Goal: Task Accomplishment & Management: Use online tool/utility

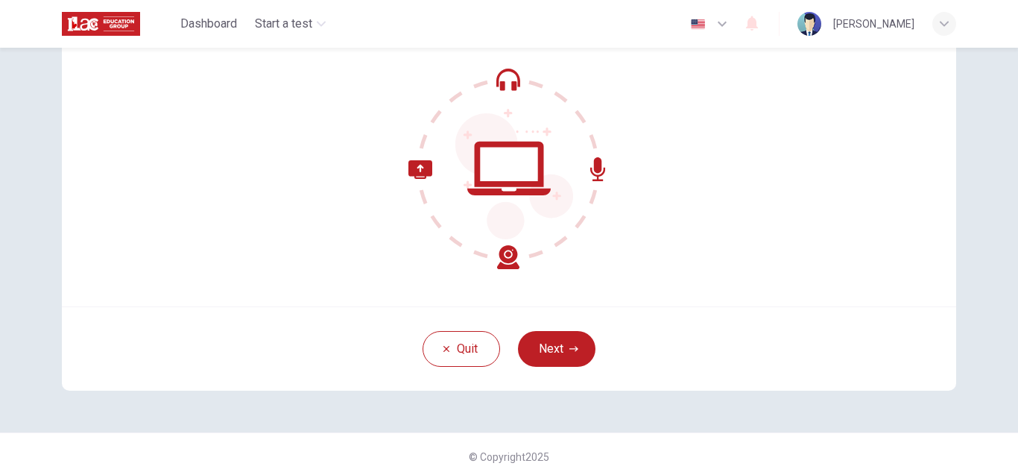
scroll to position [149, 0]
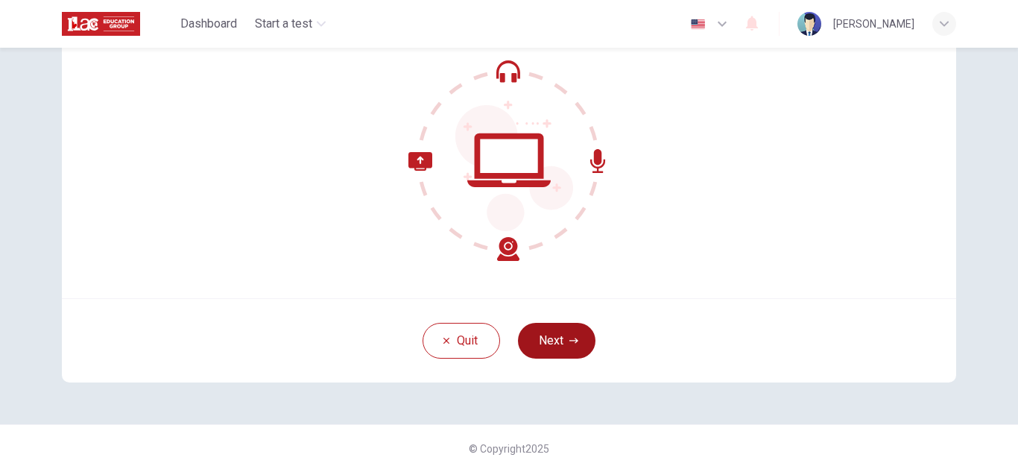
click at [570, 332] on button "Next" at bounding box center [556, 341] width 77 height 36
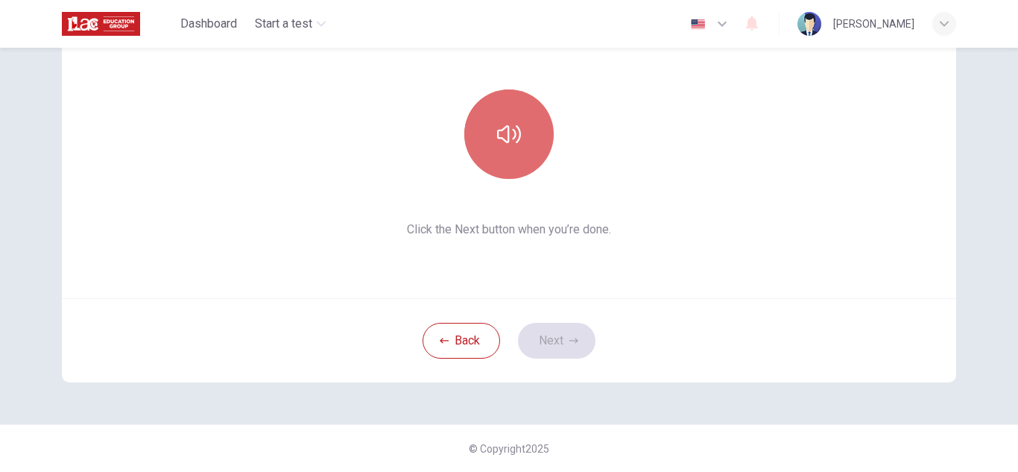
click at [527, 119] on button "button" at bounding box center [508, 133] width 89 height 89
click at [519, 140] on button "button" at bounding box center [508, 133] width 89 height 89
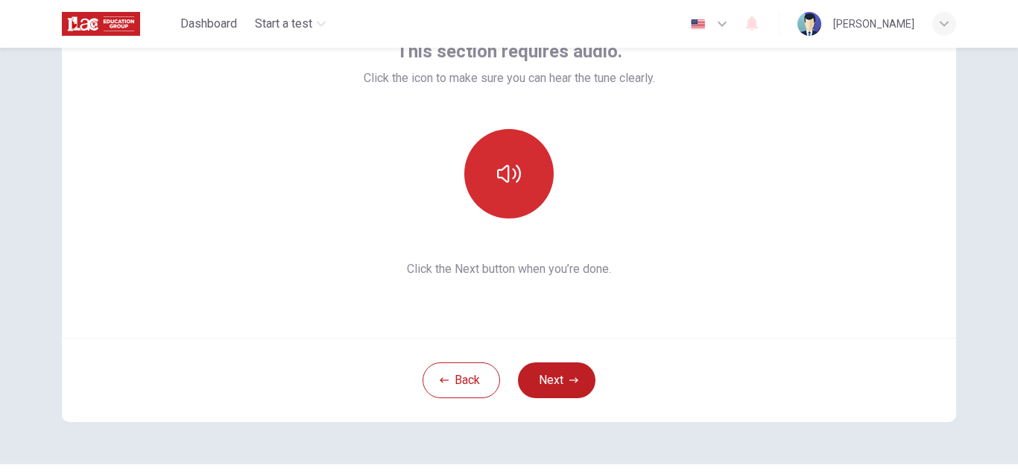
scroll to position [75, 0]
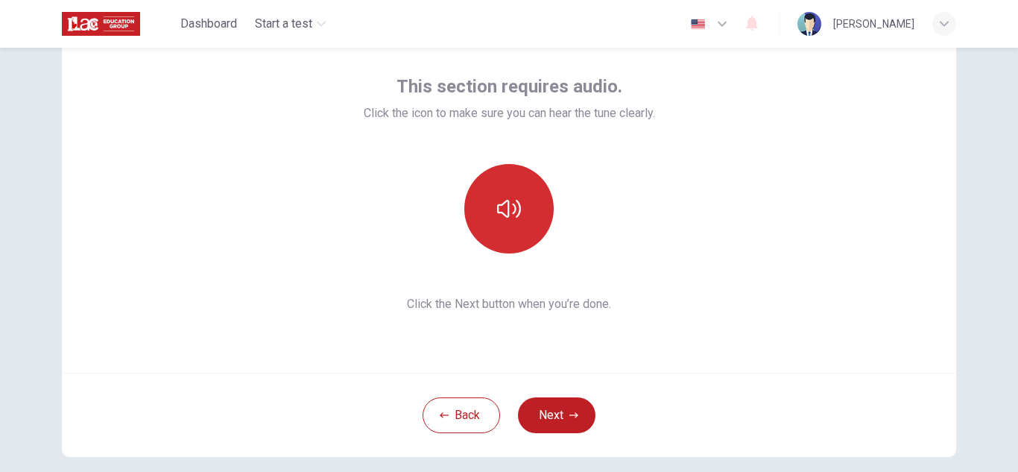
click at [535, 204] on button "button" at bounding box center [508, 208] width 89 height 89
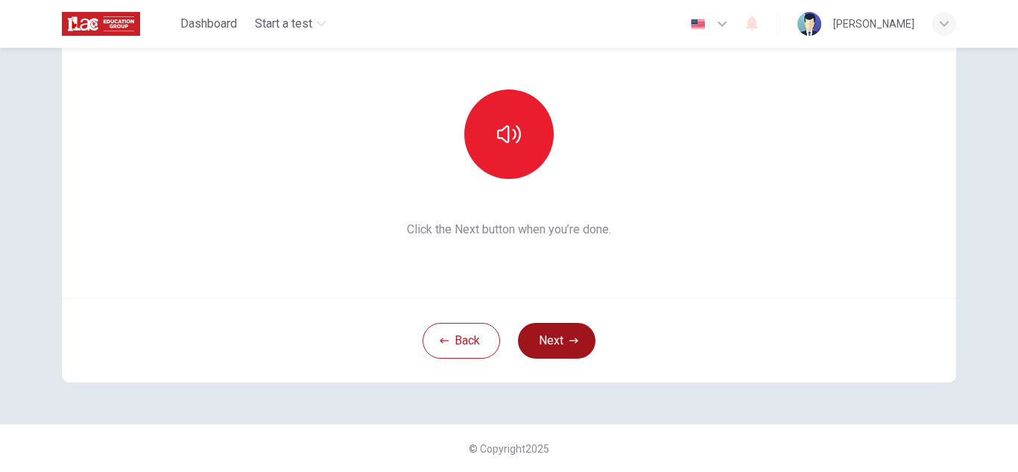
click at [560, 337] on button "Next" at bounding box center [556, 341] width 77 height 36
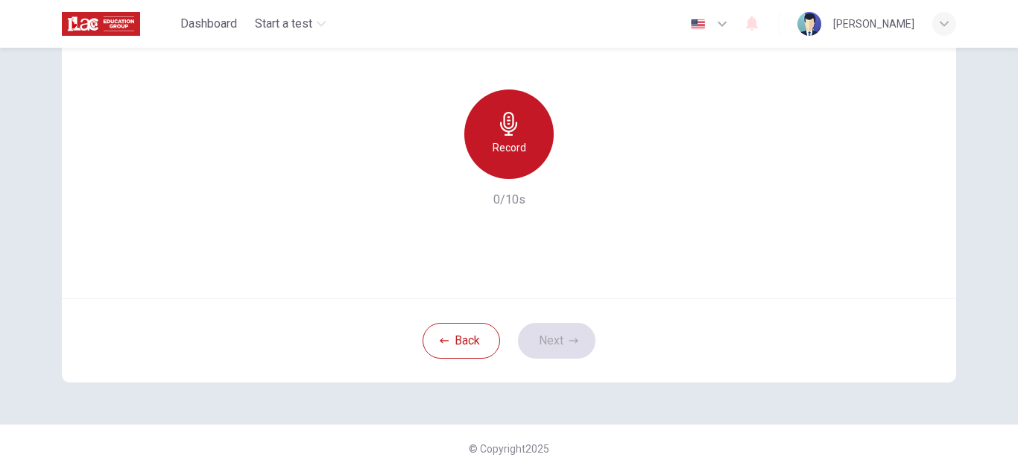
click at [515, 141] on h6 "Record" at bounding box center [509, 148] width 34 height 18
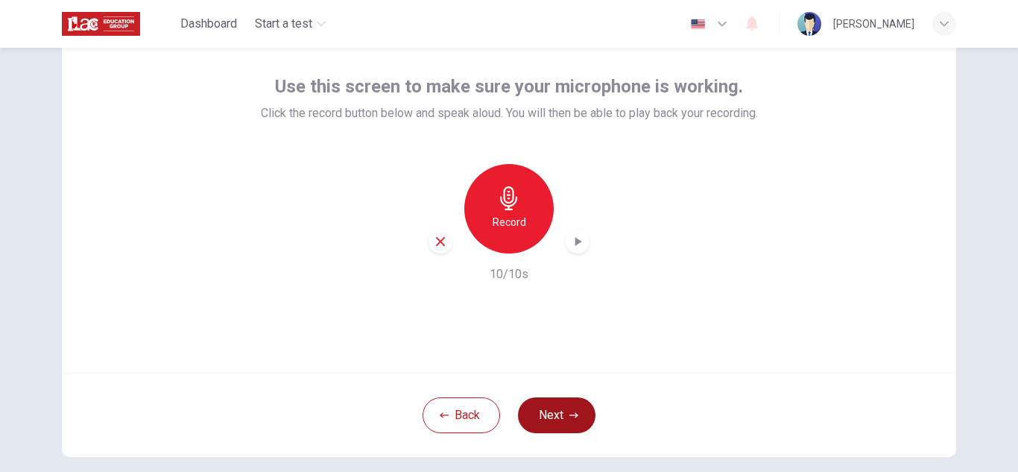
click at [564, 414] on button "Next" at bounding box center [556, 415] width 77 height 36
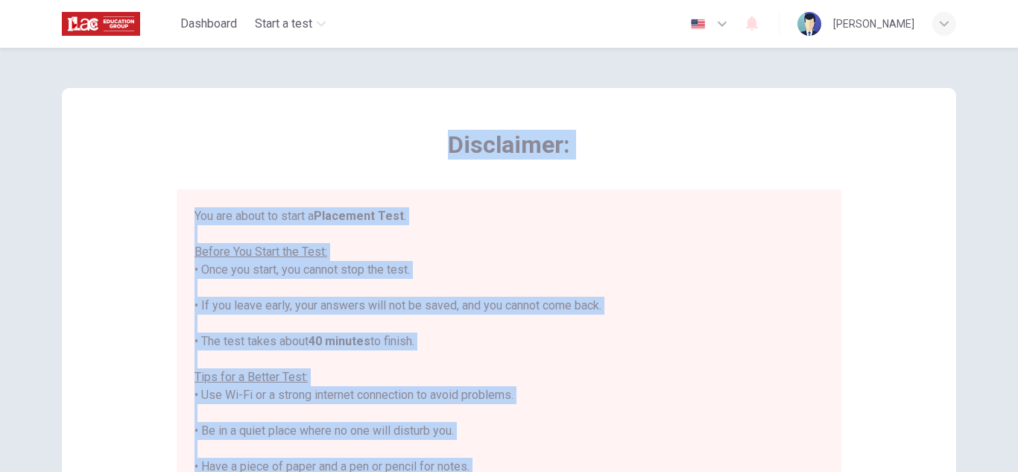
scroll to position [0, 0]
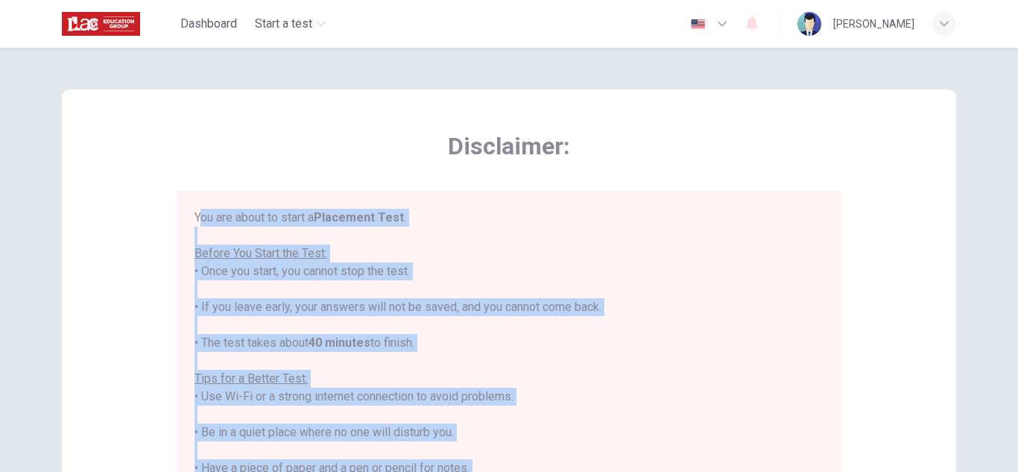
drag, startPoint x: 266, startPoint y: 232, endPoint x: 192, endPoint y: 201, distance: 79.8
click at [194, 197] on div "You are about to start a Placement Test . Before You Start the Test: • Once you…" at bounding box center [509, 406] width 665 height 431
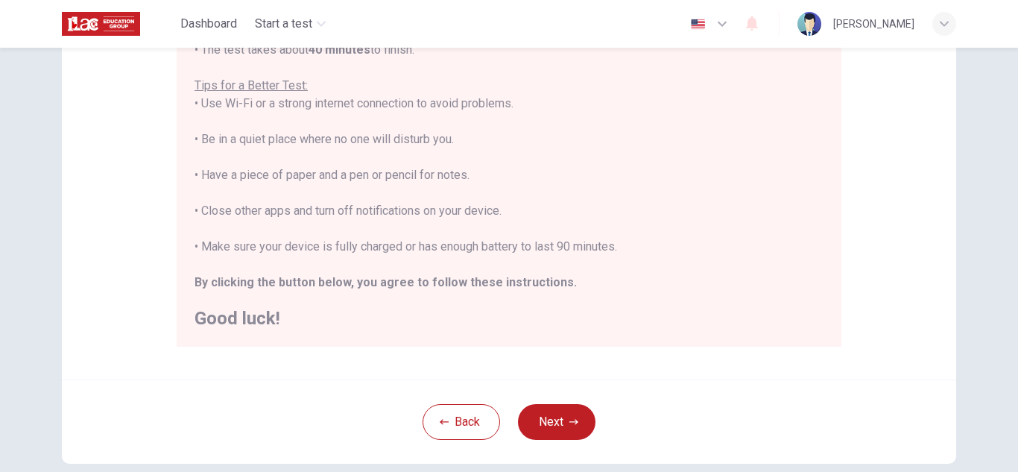
scroll to position [357, 0]
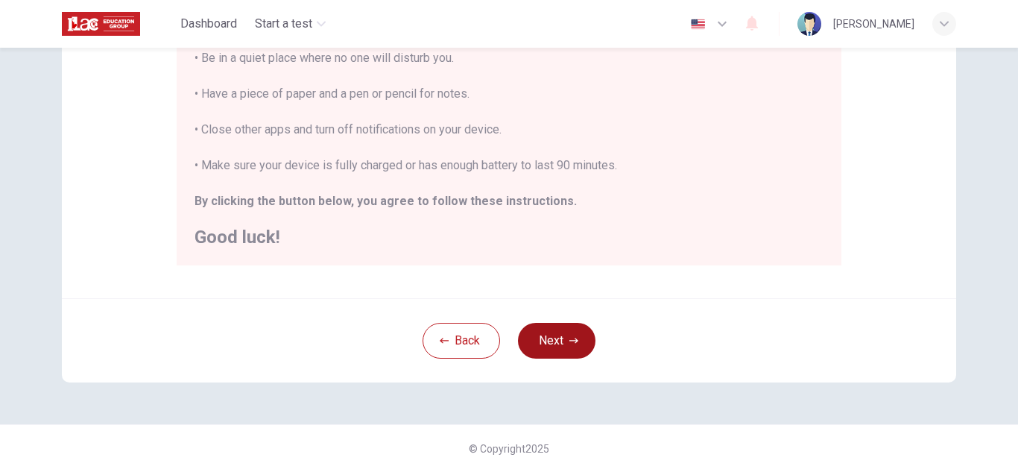
click at [565, 349] on button "Next" at bounding box center [556, 341] width 77 height 36
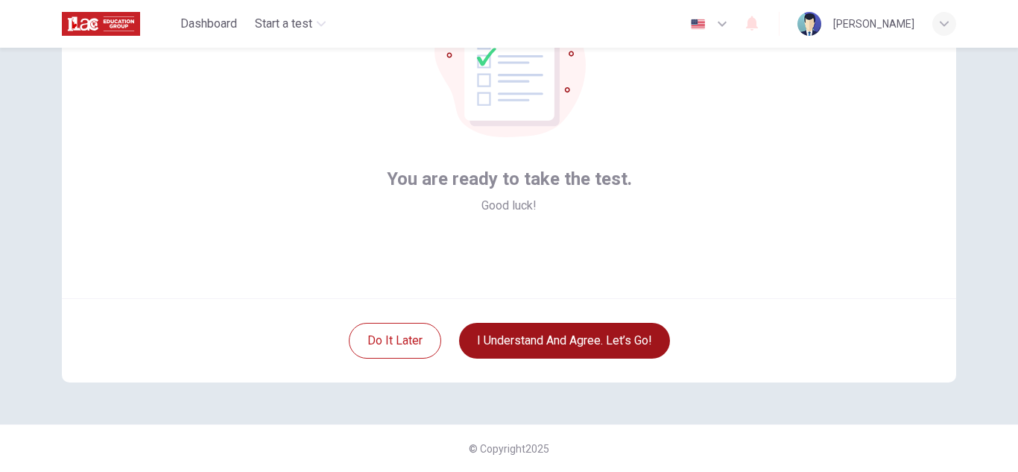
scroll to position [149, 0]
click at [603, 343] on button "I understand and agree. Let’s go!" at bounding box center [564, 341] width 211 height 36
click at [504, 340] on button "I understand and agree. Let’s go!" at bounding box center [564, 341] width 211 height 36
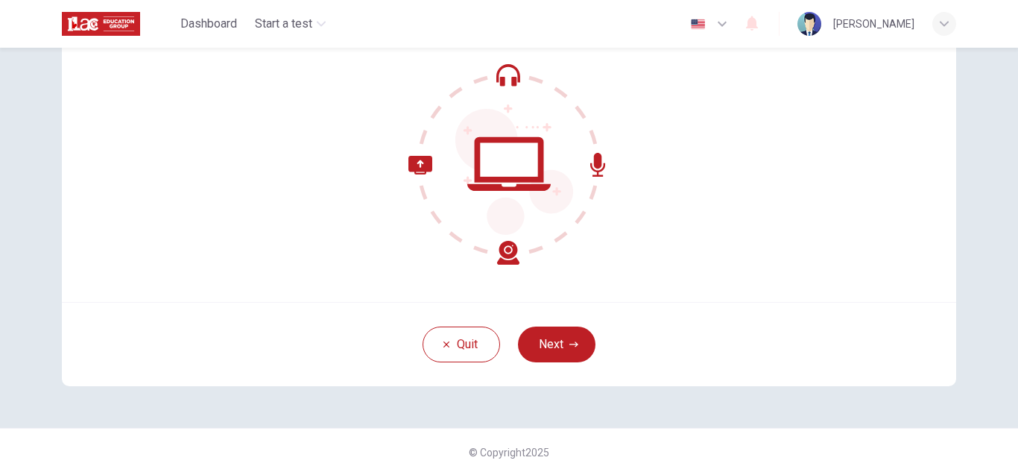
scroll to position [149, 0]
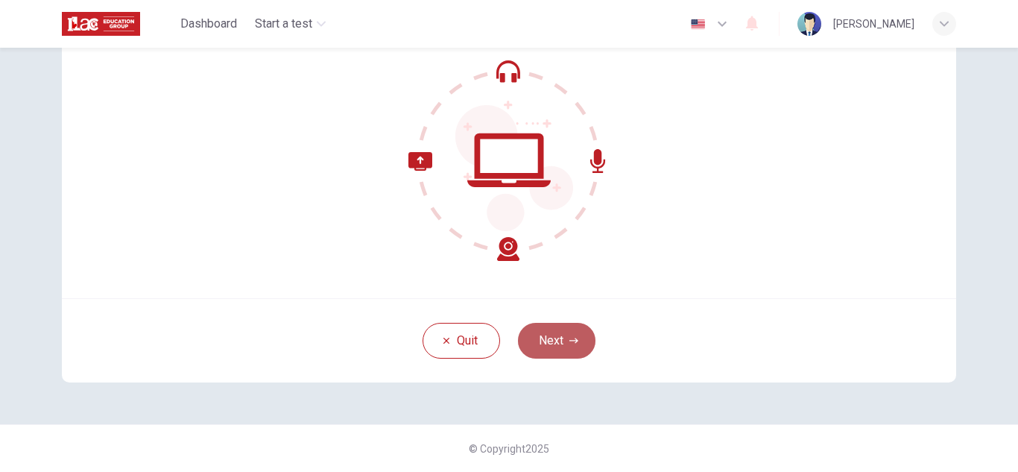
click at [559, 334] on button "Next" at bounding box center [556, 341] width 77 height 36
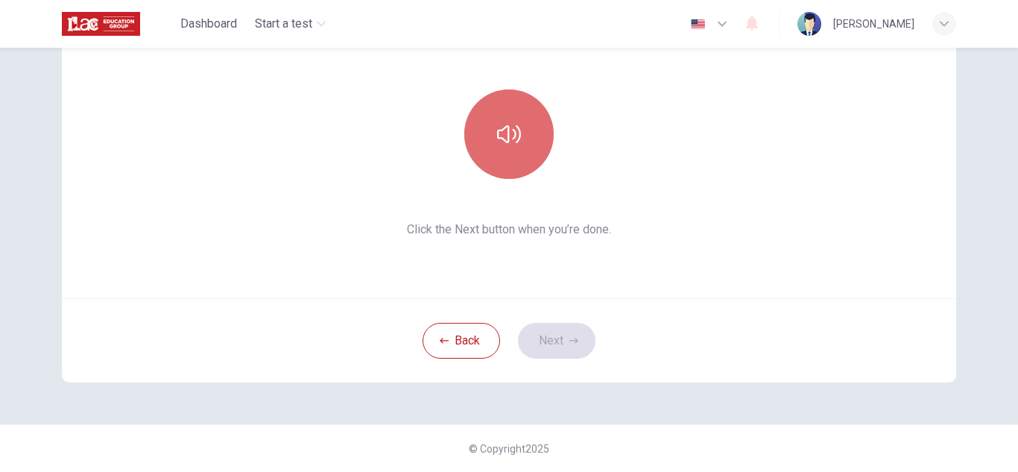
click at [537, 142] on button "button" at bounding box center [508, 133] width 89 height 89
click at [526, 151] on button "button" at bounding box center [508, 133] width 89 height 89
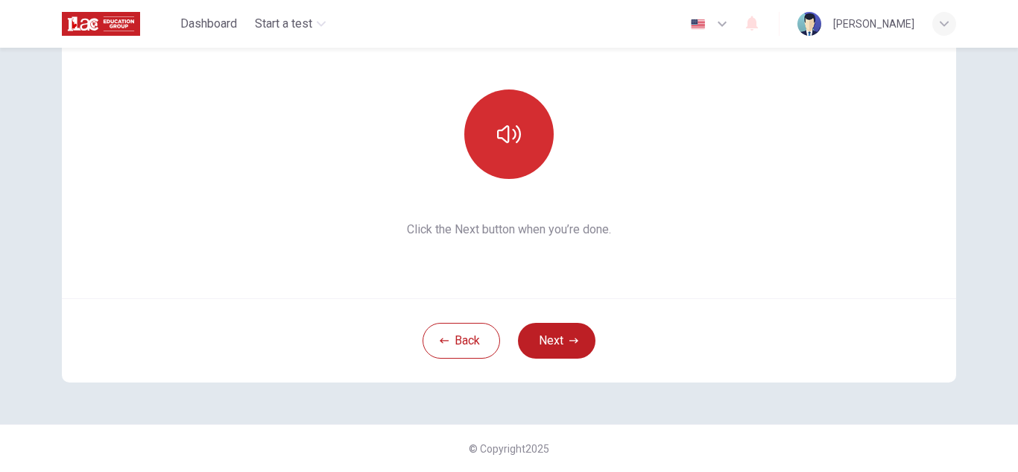
click at [517, 121] on button "button" at bounding box center [508, 133] width 89 height 89
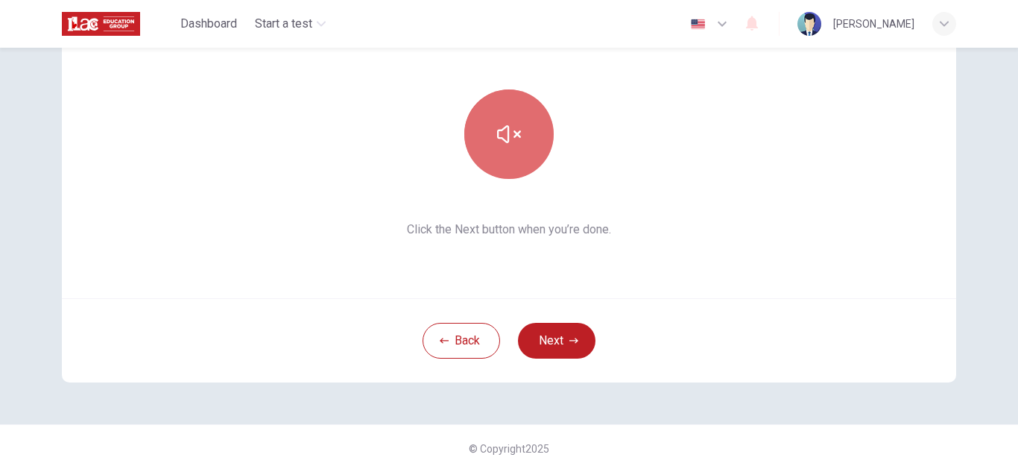
click at [517, 121] on button "button" at bounding box center [508, 133] width 89 height 89
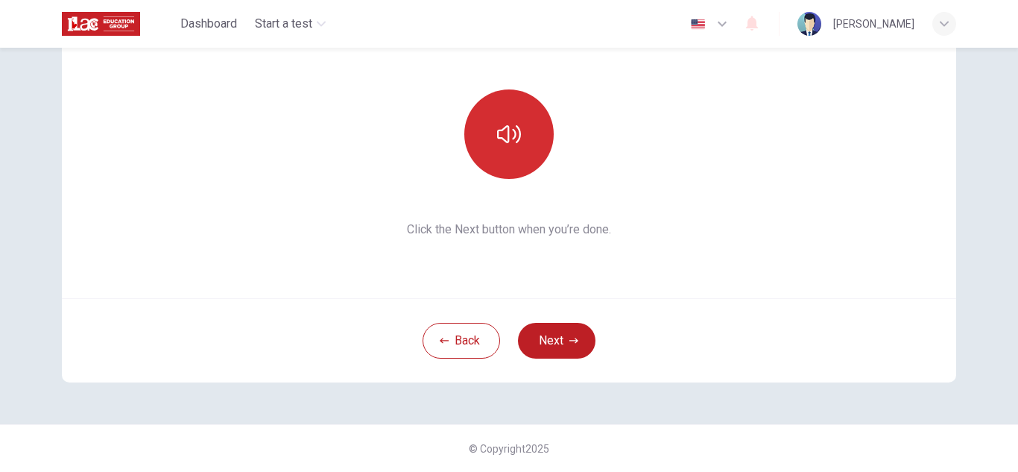
click at [515, 147] on button "button" at bounding box center [508, 133] width 89 height 89
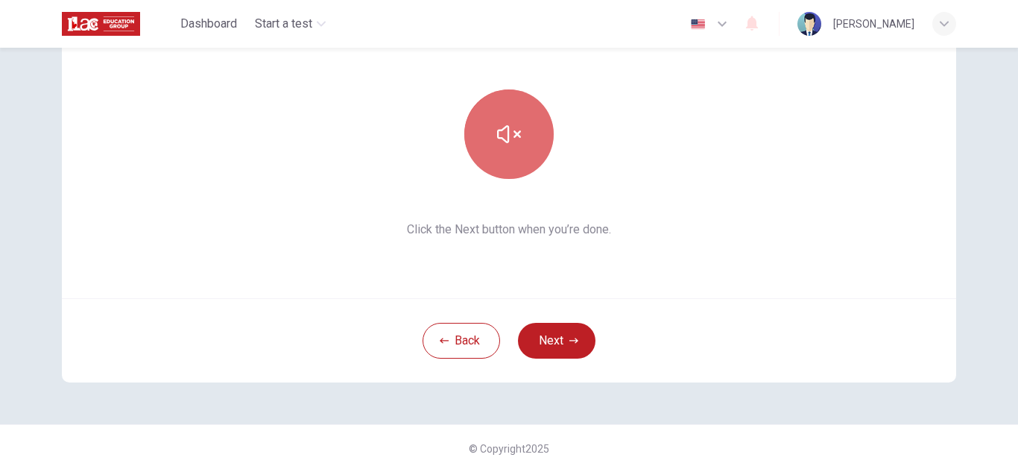
click at [515, 147] on button "button" at bounding box center [508, 133] width 89 height 89
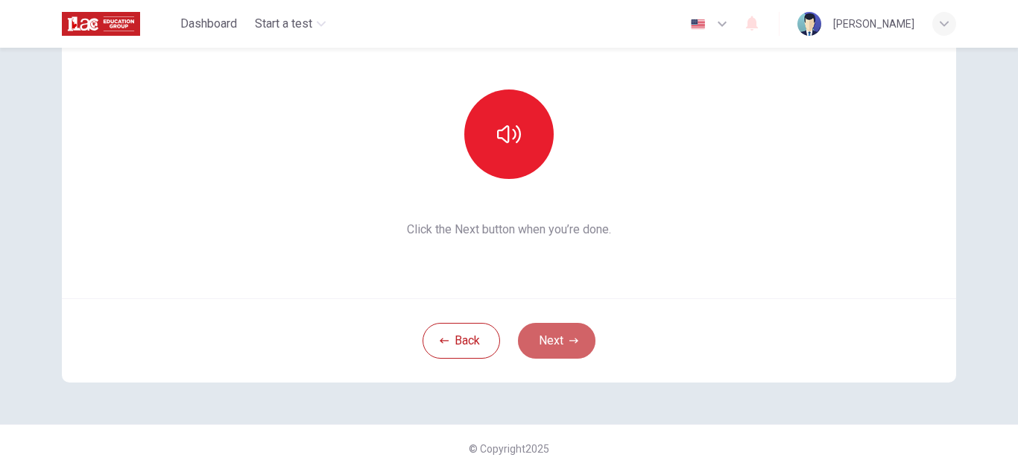
click at [551, 338] on button "Next" at bounding box center [556, 341] width 77 height 36
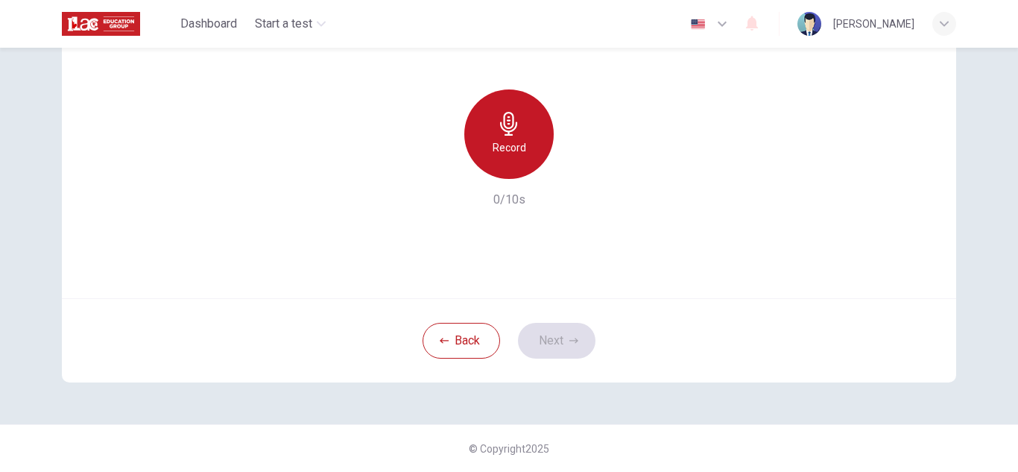
click at [493, 137] on div "Record" at bounding box center [508, 133] width 89 height 89
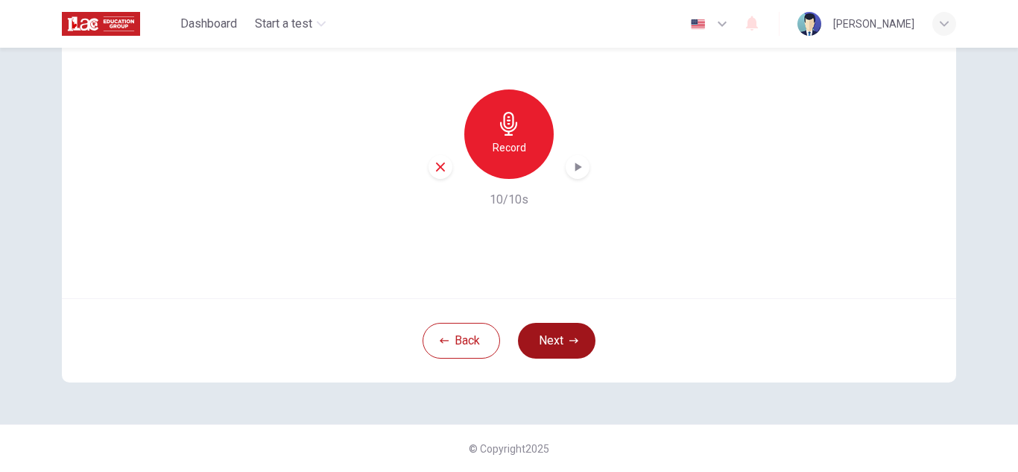
click at [541, 329] on button "Next" at bounding box center [556, 341] width 77 height 36
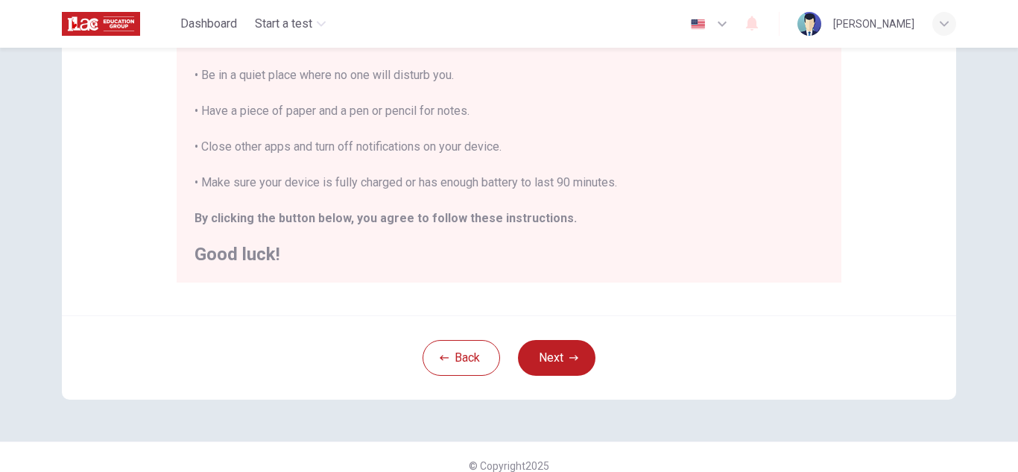
scroll to position [357, 0]
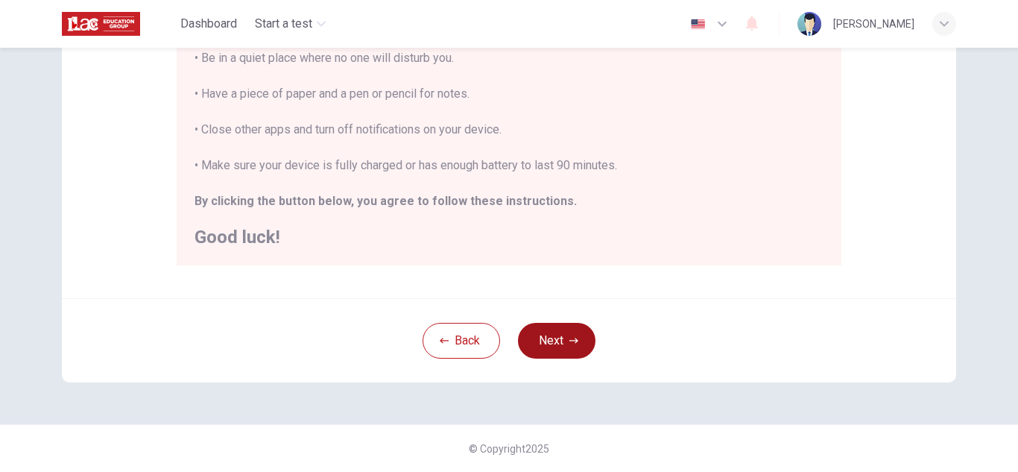
click at [569, 340] on icon "button" at bounding box center [573, 340] width 9 height 9
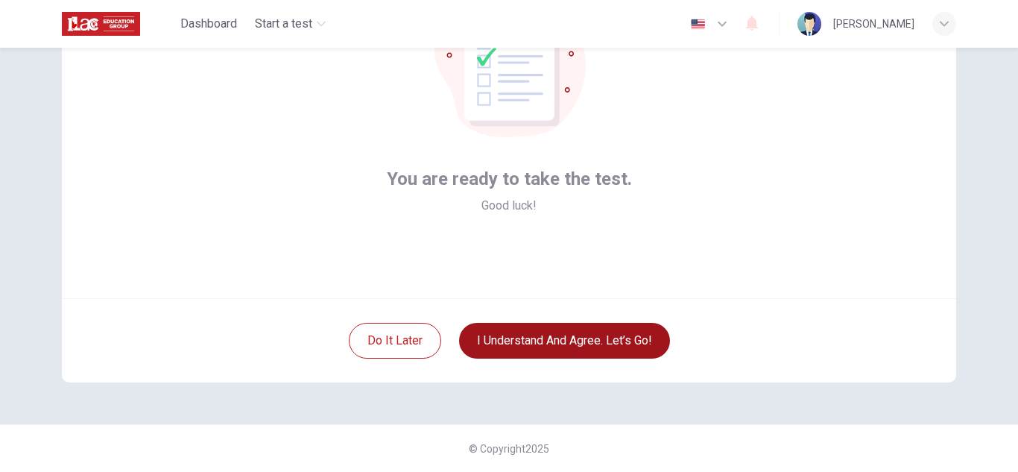
scroll to position [149, 0]
click at [565, 339] on button "I understand and agree. Let’s go!" at bounding box center [564, 341] width 211 height 36
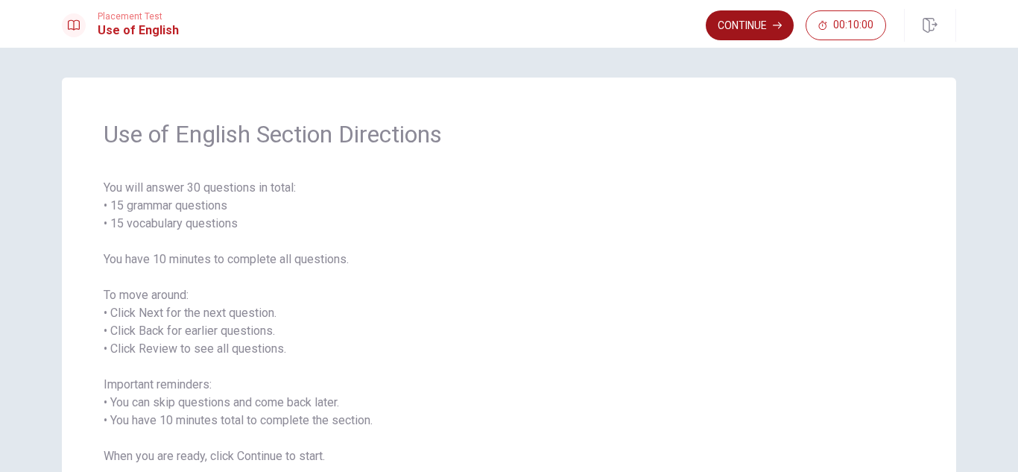
click at [736, 33] on button "Continue" at bounding box center [750, 25] width 88 height 30
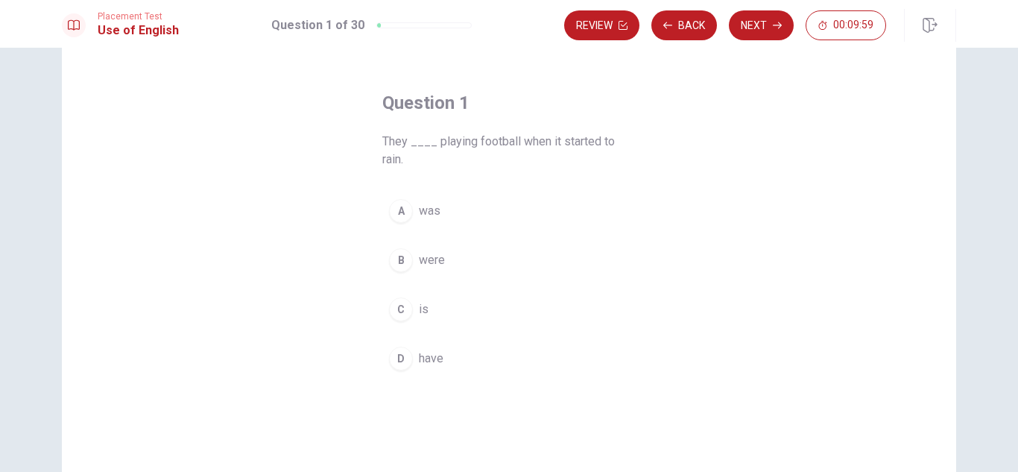
scroll to position [75, 0]
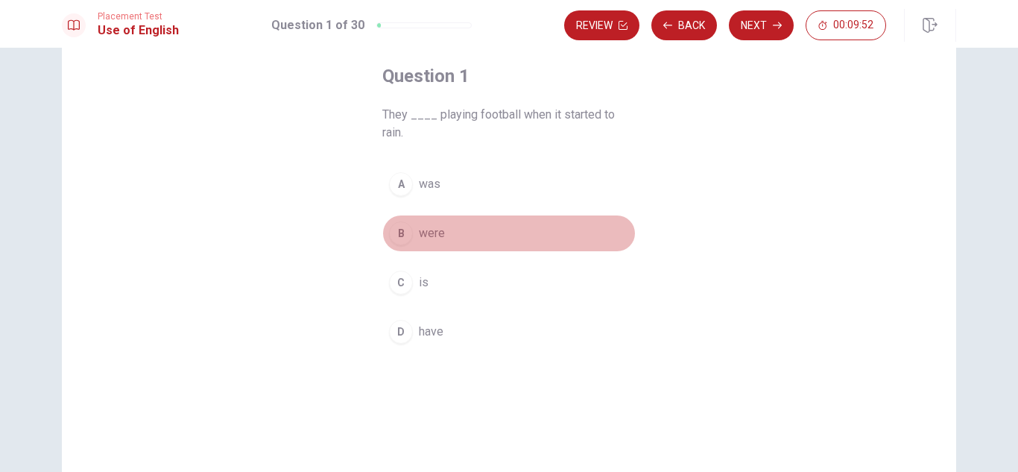
click at [420, 229] on span "were" at bounding box center [432, 233] width 26 height 18
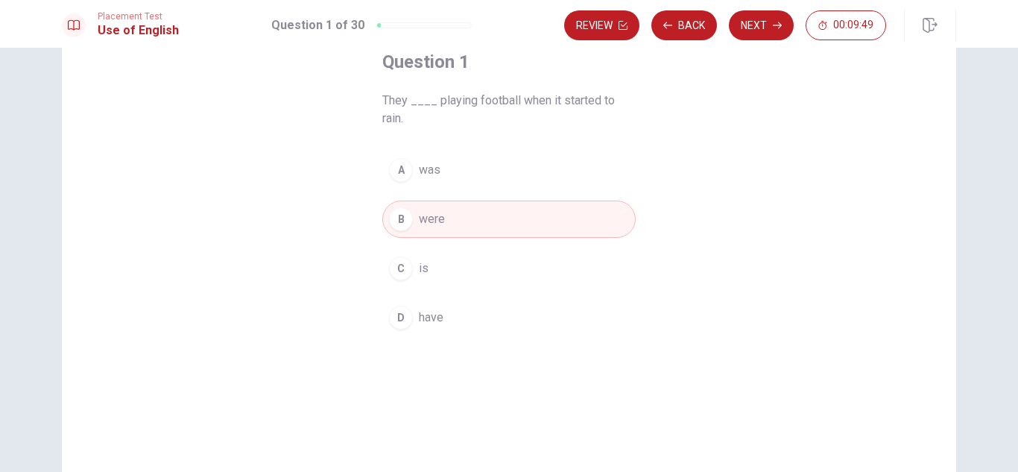
scroll to position [0, 0]
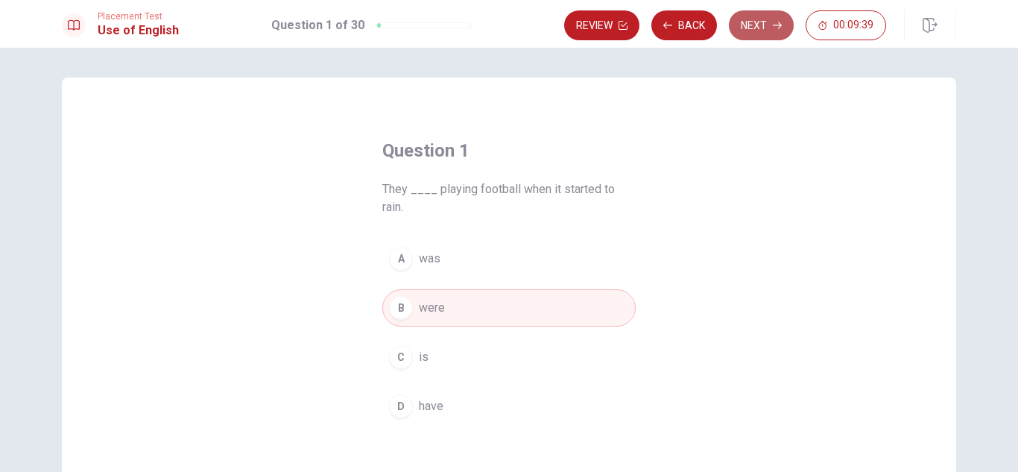
click at [749, 32] on button "Next" at bounding box center [761, 25] width 65 height 30
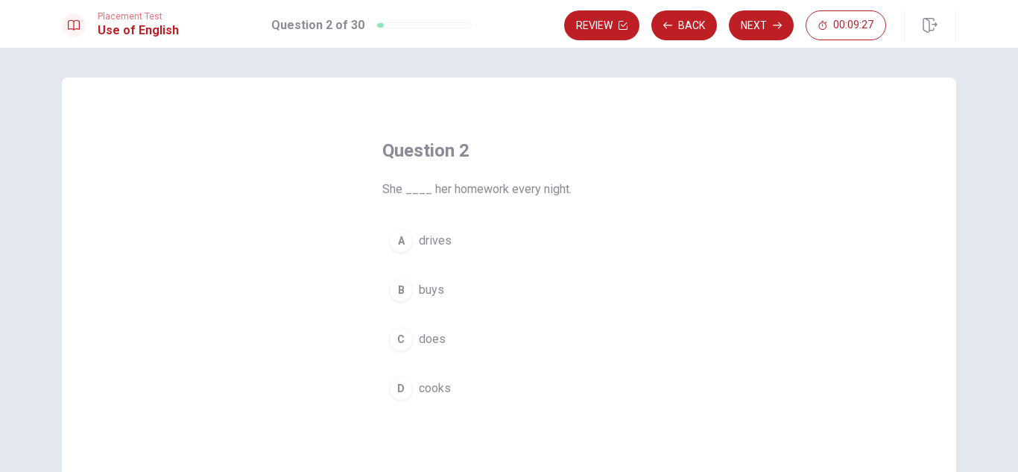
click at [422, 343] on span "does" at bounding box center [432, 339] width 27 height 18
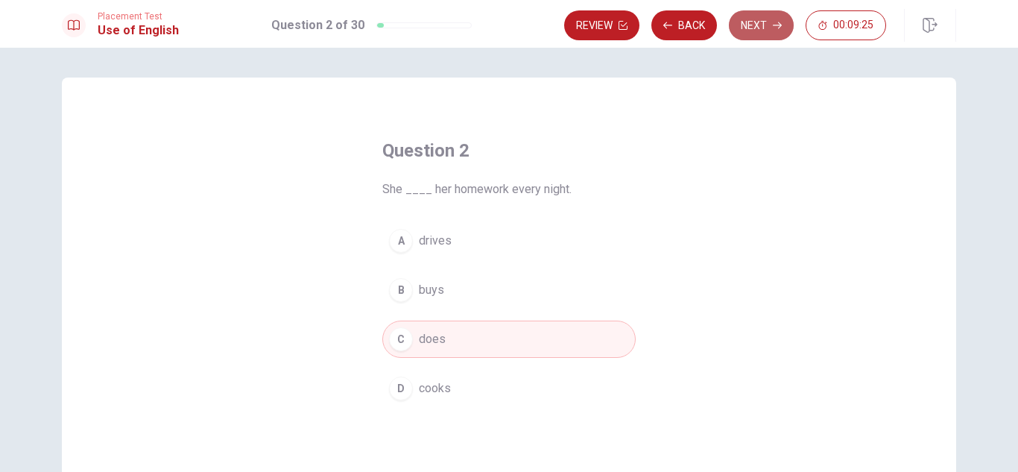
click at [770, 34] on button "Next" at bounding box center [761, 25] width 65 height 30
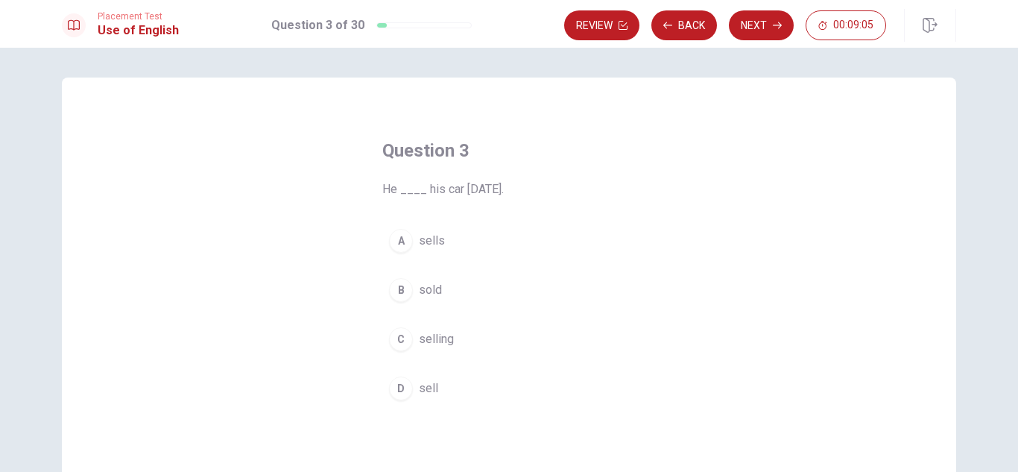
click at [442, 286] on button "B sold" at bounding box center [508, 289] width 253 height 37
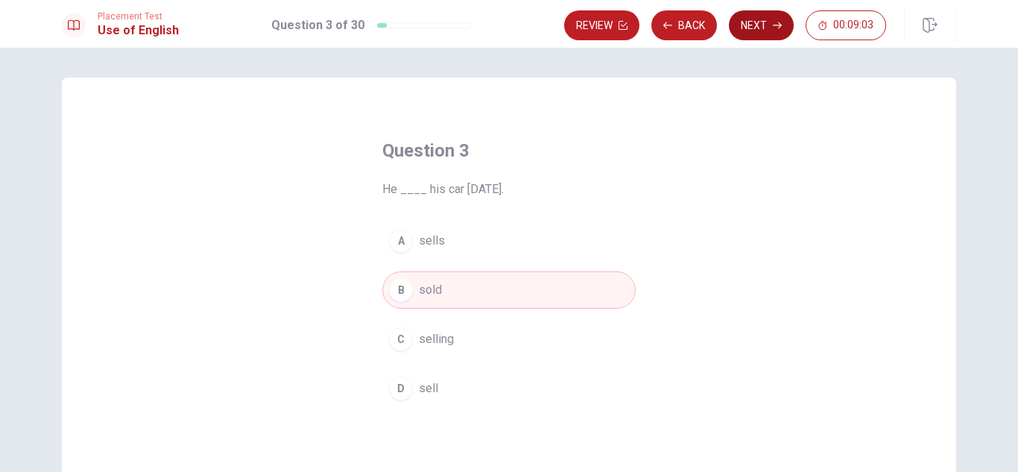
click at [765, 22] on button "Next" at bounding box center [761, 25] width 65 height 30
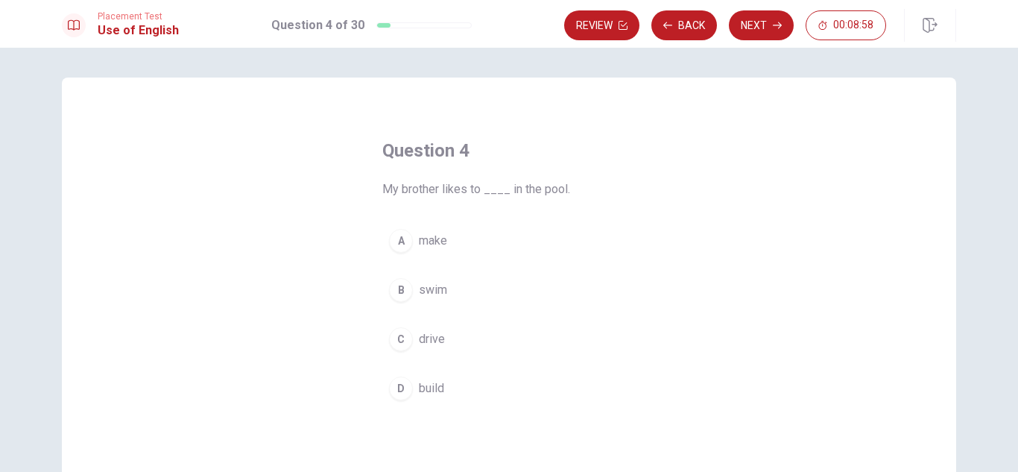
click at [448, 285] on button "B swim" at bounding box center [508, 289] width 253 height 37
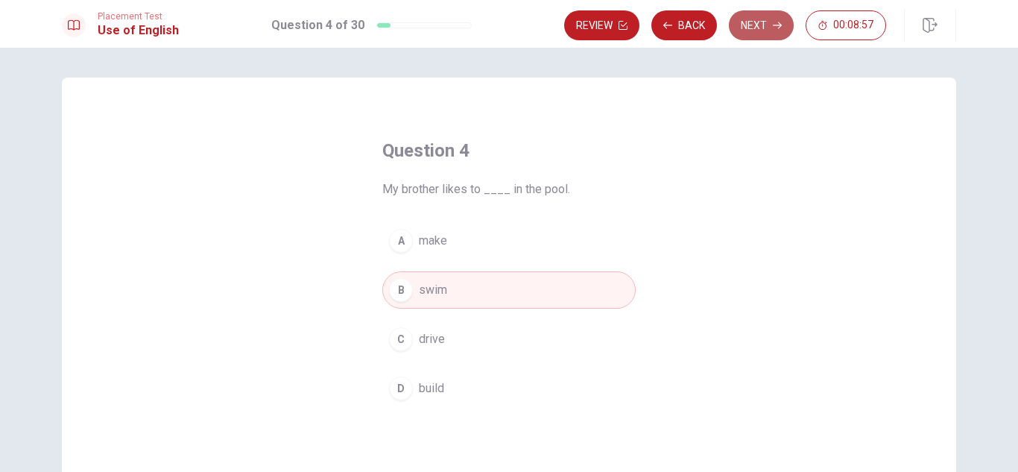
click at [766, 32] on button "Next" at bounding box center [761, 25] width 65 height 30
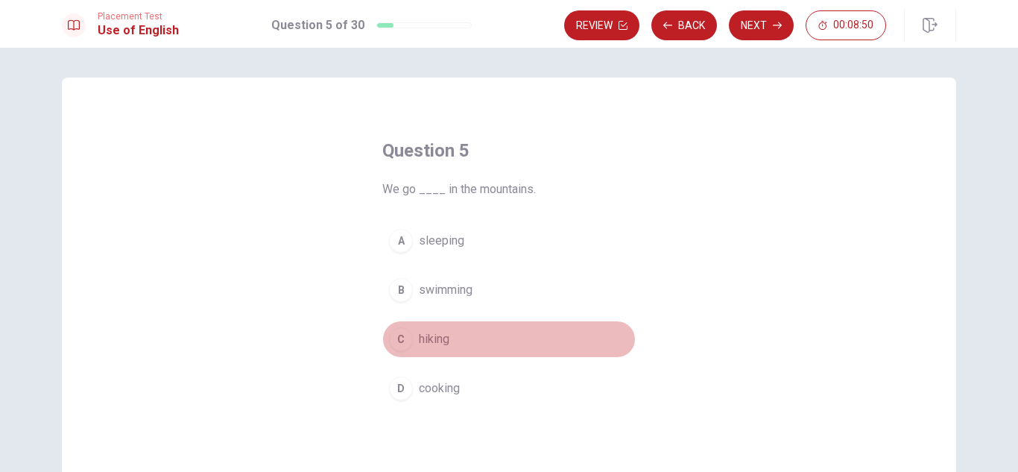
click at [445, 340] on span "hiking" at bounding box center [434, 339] width 31 height 18
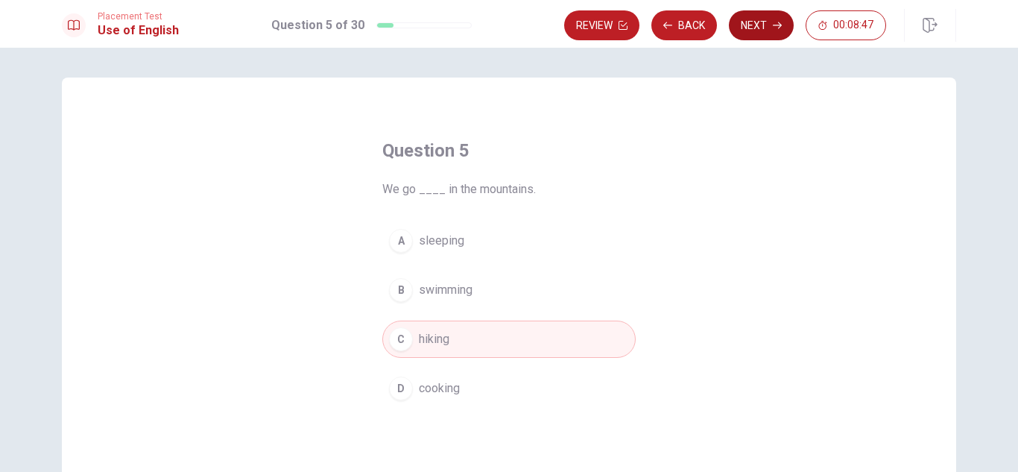
click at [755, 32] on button "Next" at bounding box center [761, 25] width 65 height 30
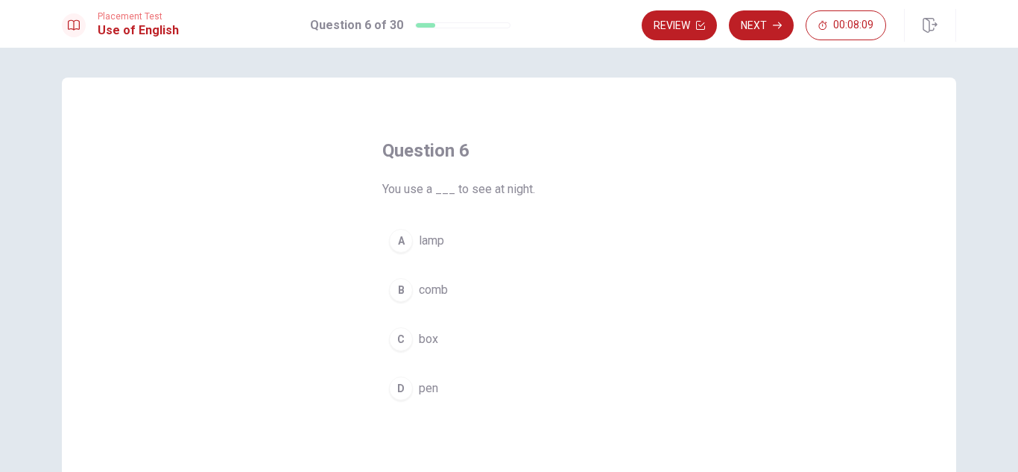
click at [437, 239] on span "lamp" at bounding box center [431, 241] width 25 height 18
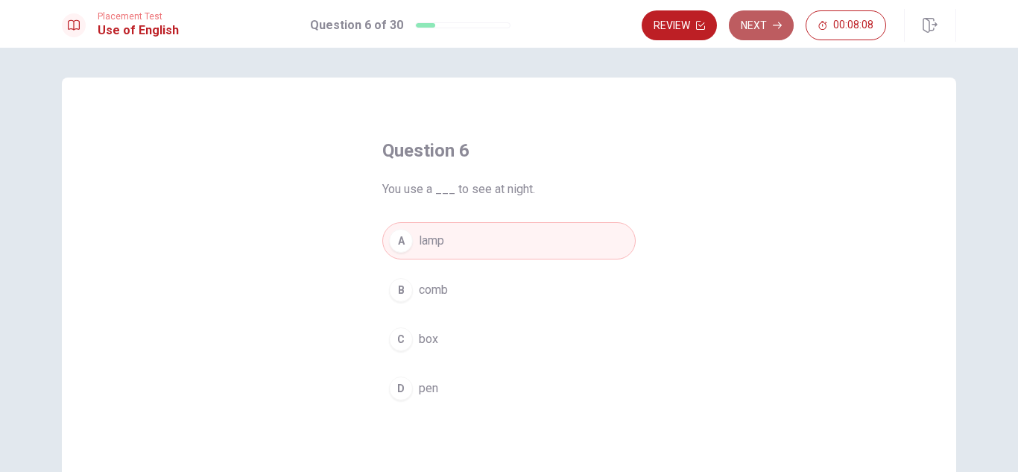
click at [753, 34] on button "Next" at bounding box center [761, 25] width 65 height 30
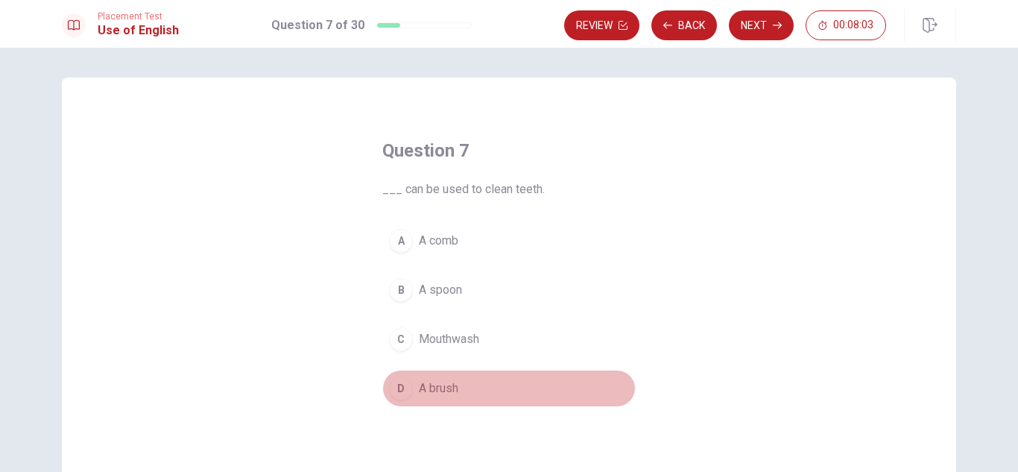
click at [440, 390] on span "A brush" at bounding box center [438, 388] width 39 height 18
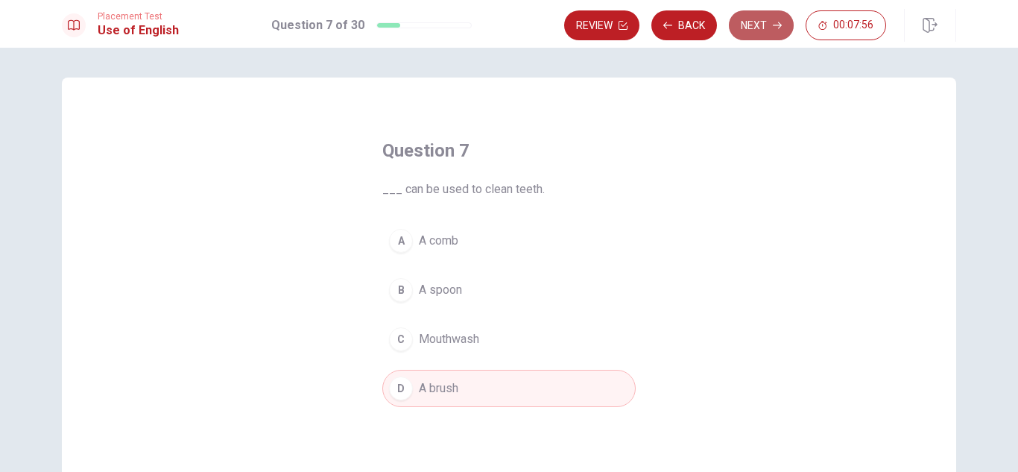
click at [779, 25] on icon "button" at bounding box center [777, 25] width 9 height 9
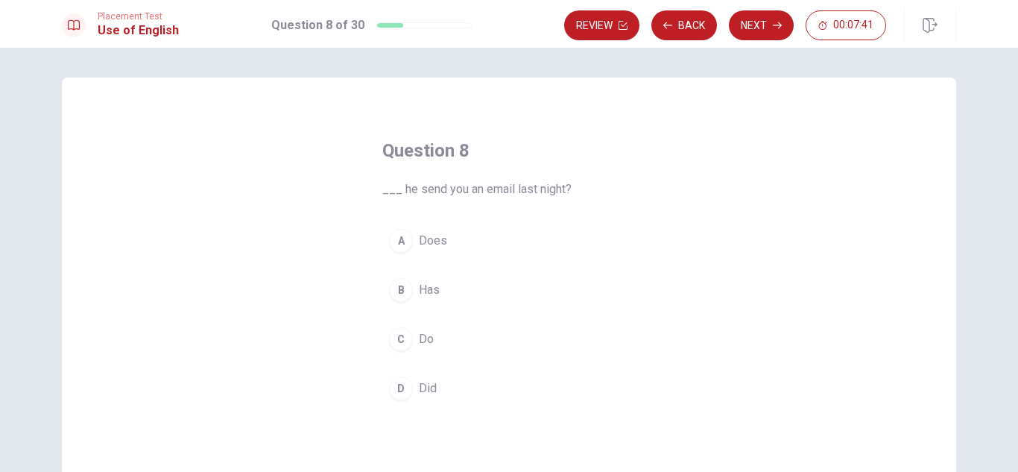
click at [436, 390] on button "D Did" at bounding box center [508, 388] width 253 height 37
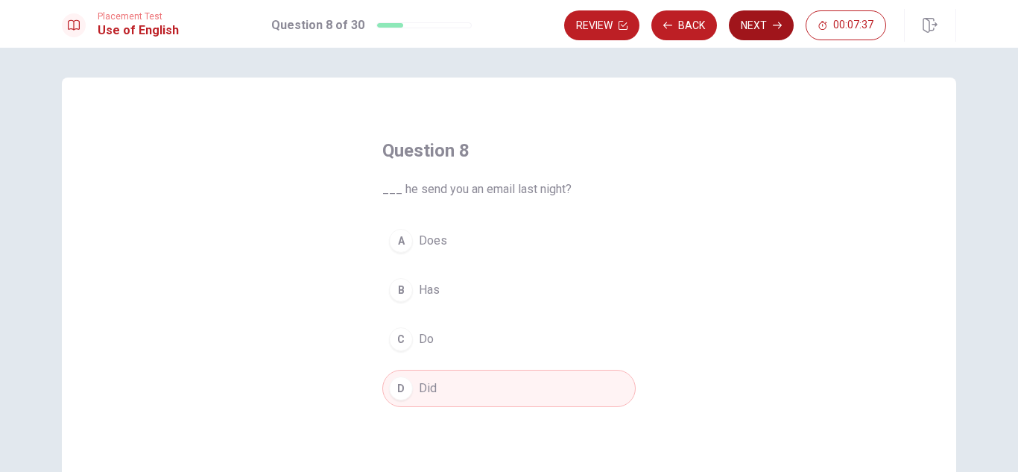
click at [770, 34] on button "Next" at bounding box center [761, 25] width 65 height 30
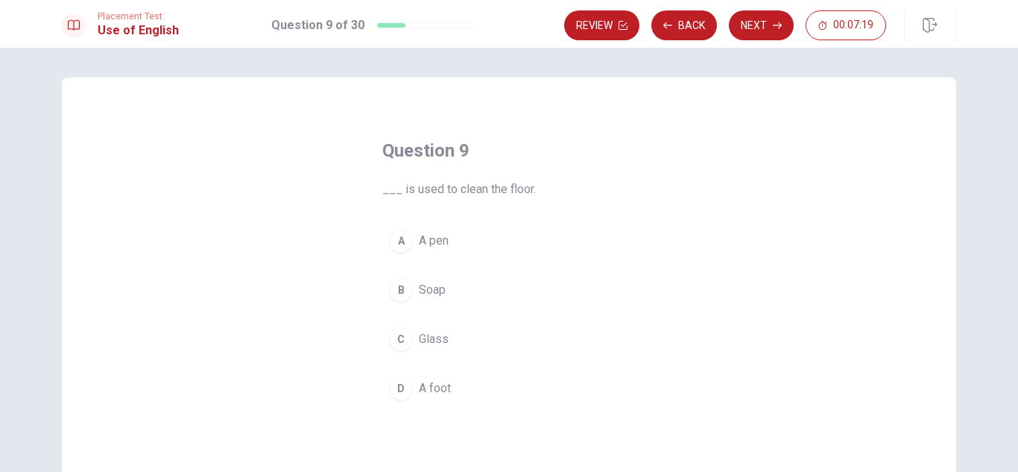
click at [453, 249] on button "A A pen" at bounding box center [508, 240] width 253 height 37
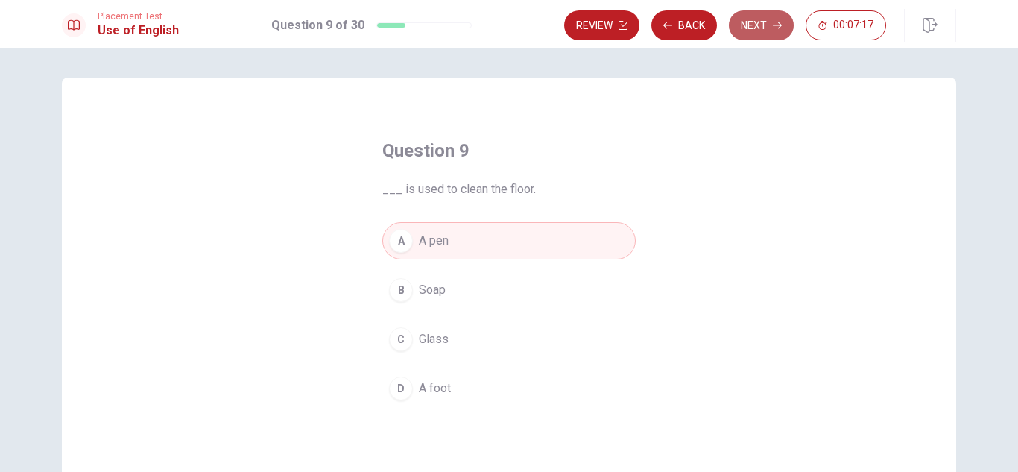
click at [770, 22] on button "Next" at bounding box center [761, 25] width 65 height 30
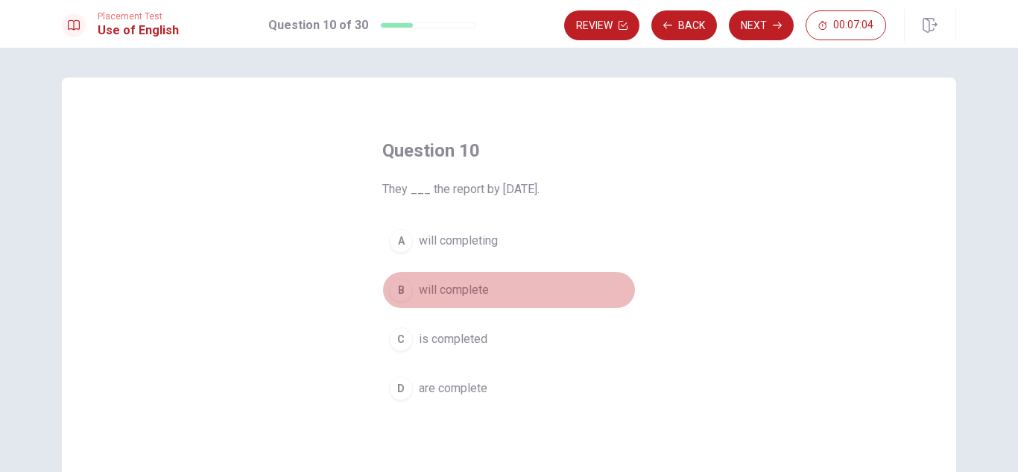
click at [484, 286] on span "will complete" at bounding box center [454, 290] width 70 height 18
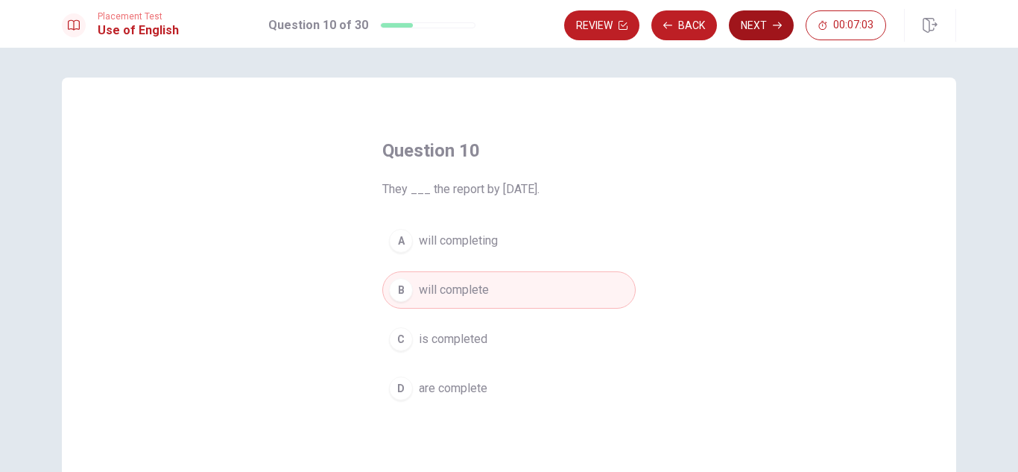
click at [774, 34] on button "Next" at bounding box center [761, 25] width 65 height 30
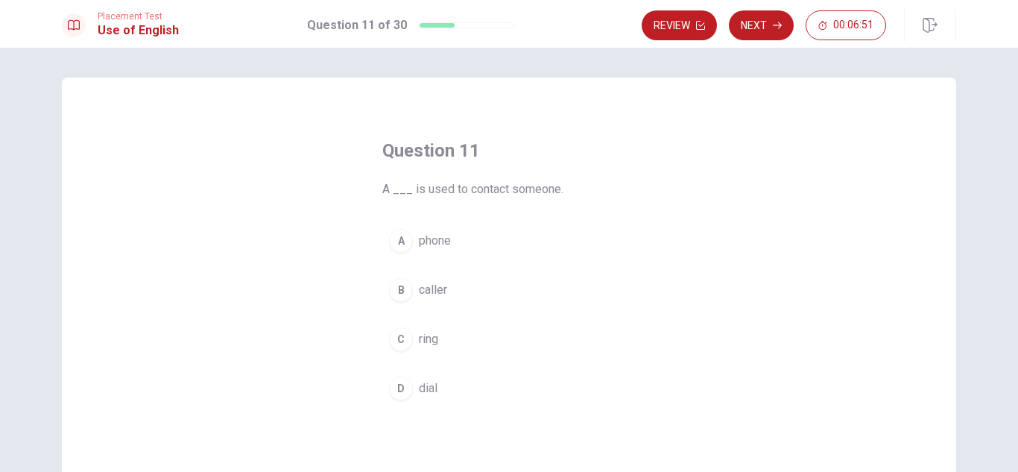
click at [449, 229] on button "A phone" at bounding box center [508, 240] width 253 height 37
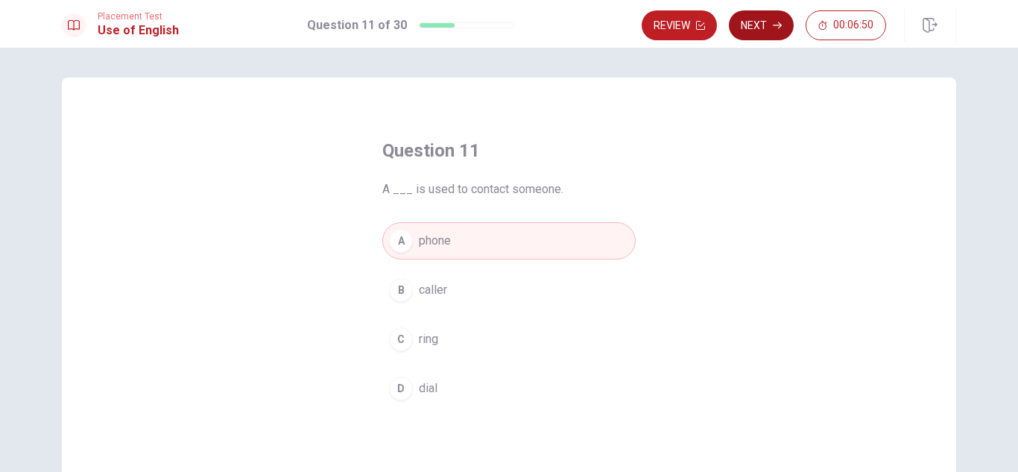
click at [774, 36] on button "Next" at bounding box center [761, 25] width 65 height 30
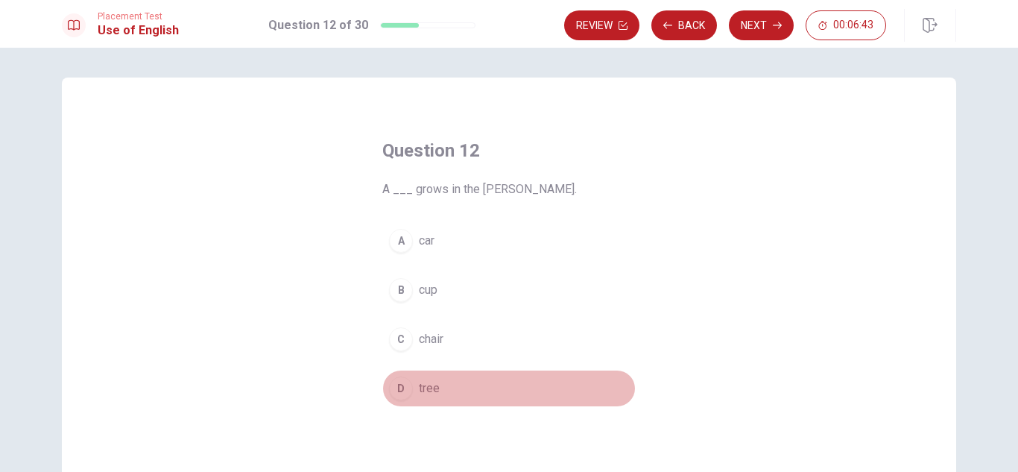
click at [431, 390] on span "tree" at bounding box center [429, 388] width 21 height 18
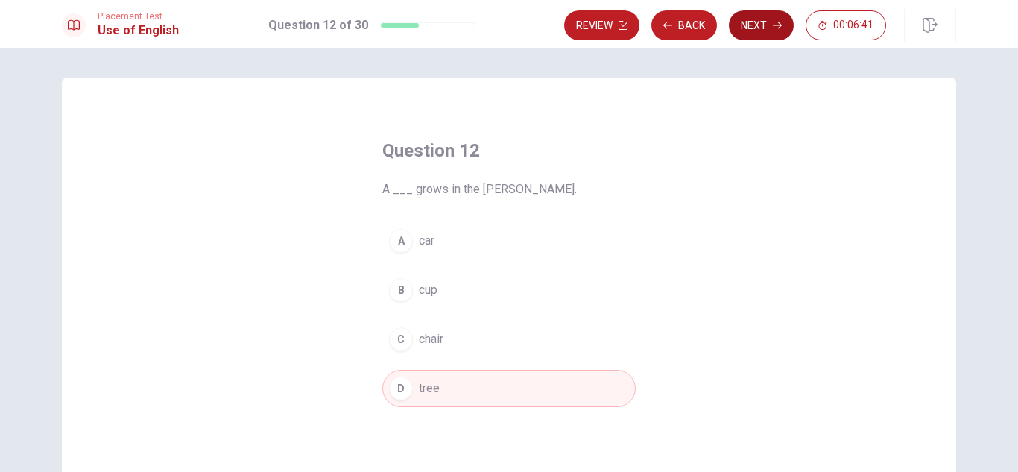
click at [782, 27] on button "Next" at bounding box center [761, 25] width 65 height 30
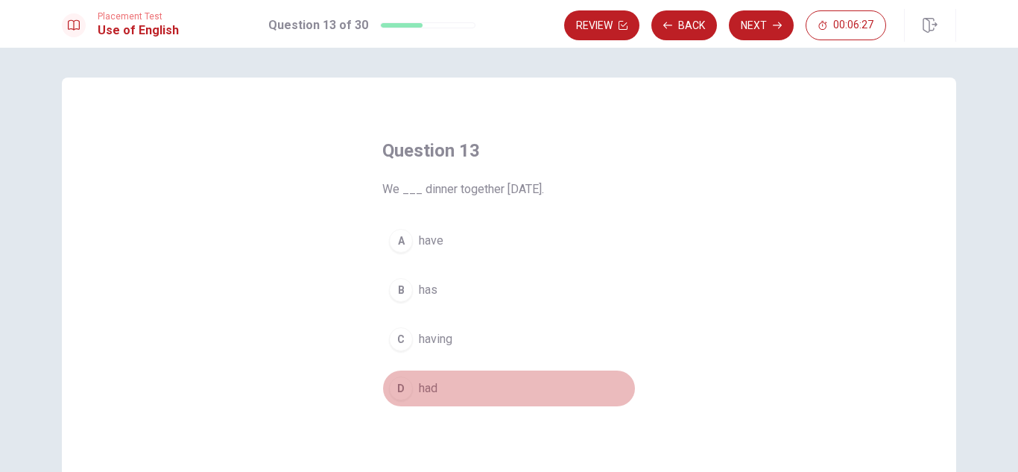
click at [411, 387] on button "D had" at bounding box center [508, 388] width 253 height 37
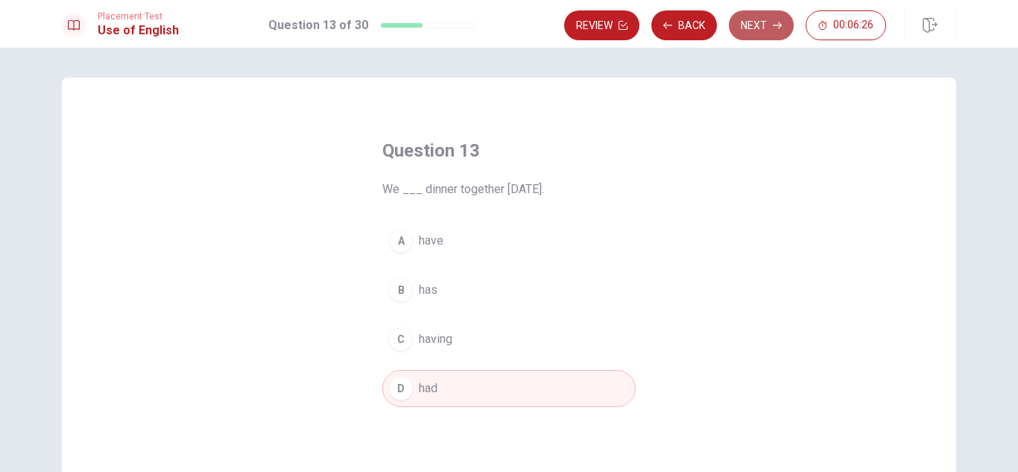
click at [754, 36] on button "Next" at bounding box center [761, 25] width 65 height 30
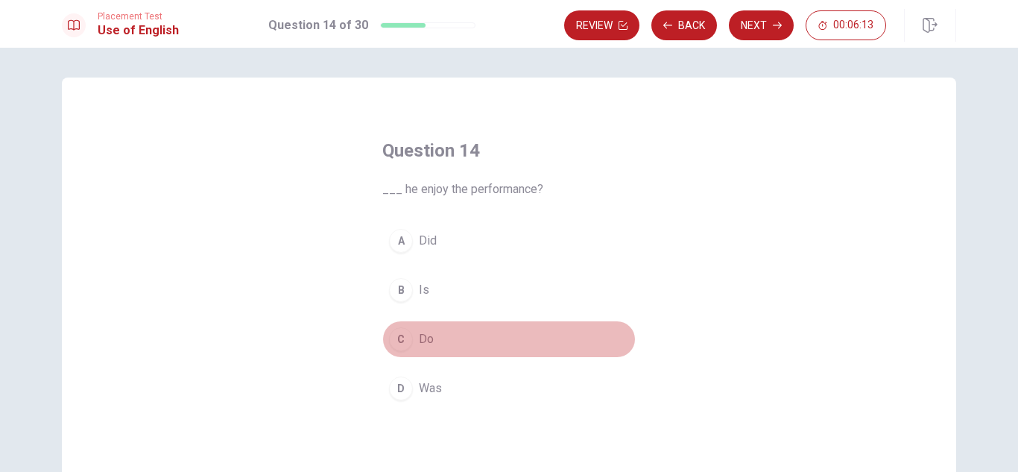
click at [455, 342] on button "C Do" at bounding box center [508, 338] width 253 height 37
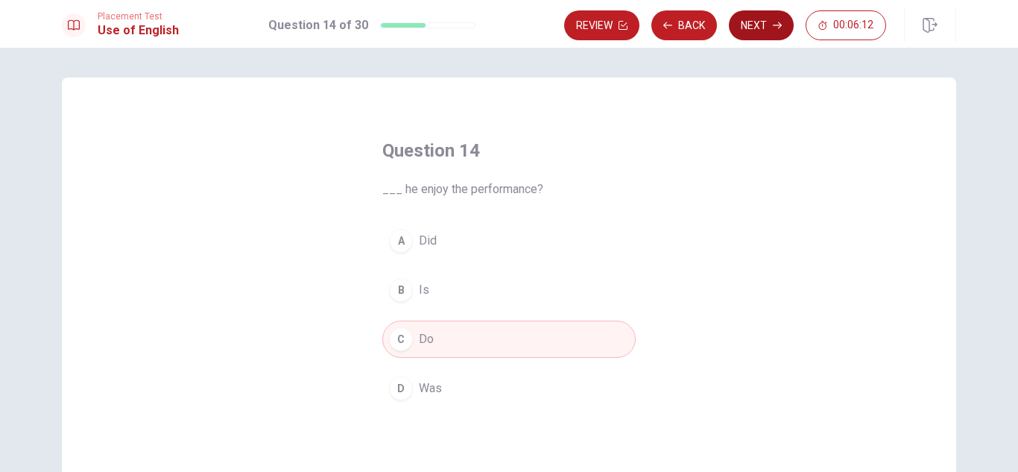
click at [767, 24] on button "Next" at bounding box center [761, 25] width 65 height 30
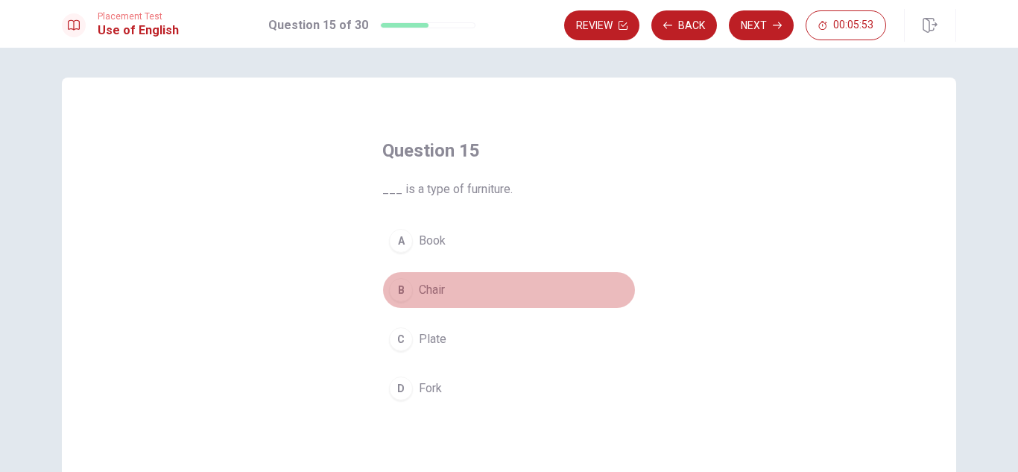
click at [438, 285] on span "Chair" at bounding box center [432, 290] width 26 height 18
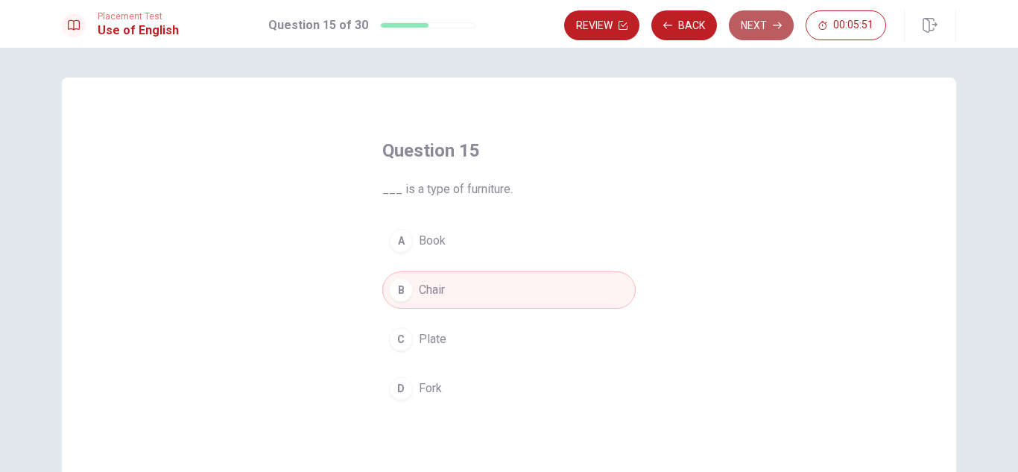
click at [779, 27] on icon "button" at bounding box center [777, 25] width 9 height 7
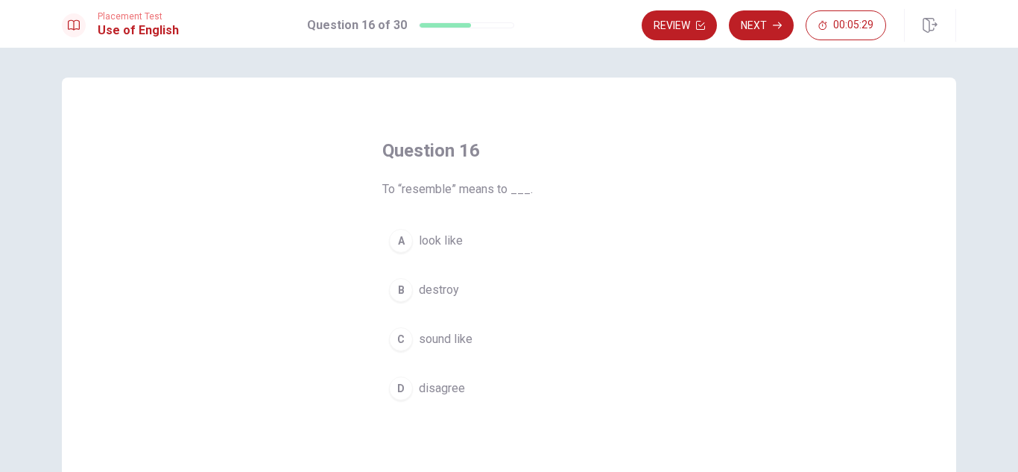
click at [452, 379] on span "disagree" at bounding box center [442, 388] width 46 height 18
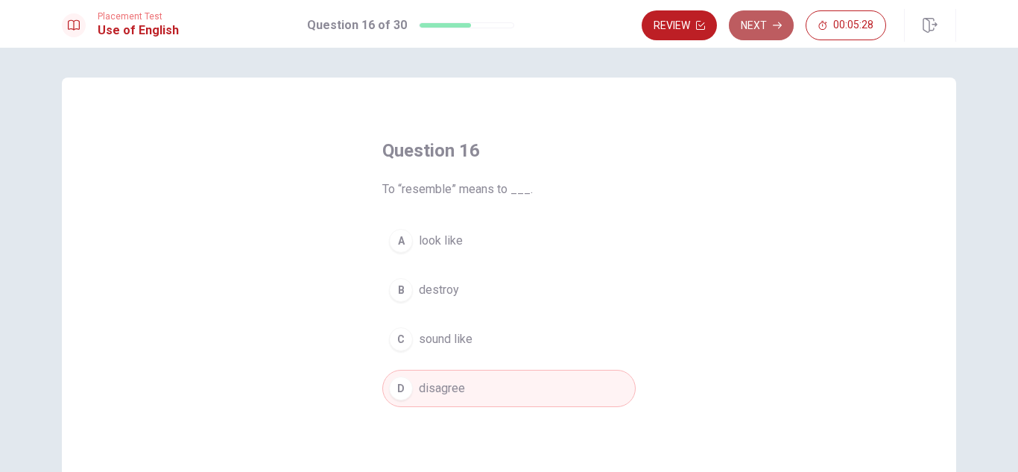
click at [764, 17] on button "Next" at bounding box center [761, 25] width 65 height 30
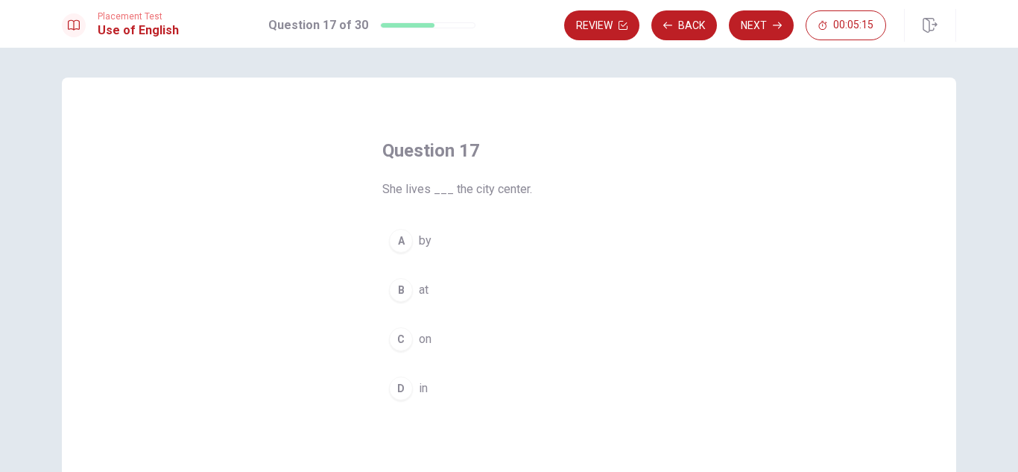
click at [414, 390] on button "D in" at bounding box center [508, 388] width 253 height 37
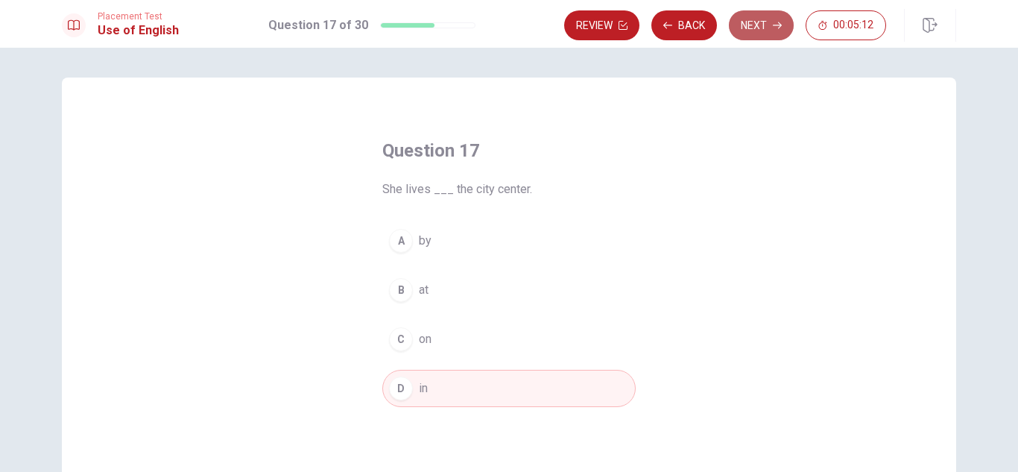
click at [767, 28] on button "Next" at bounding box center [761, 25] width 65 height 30
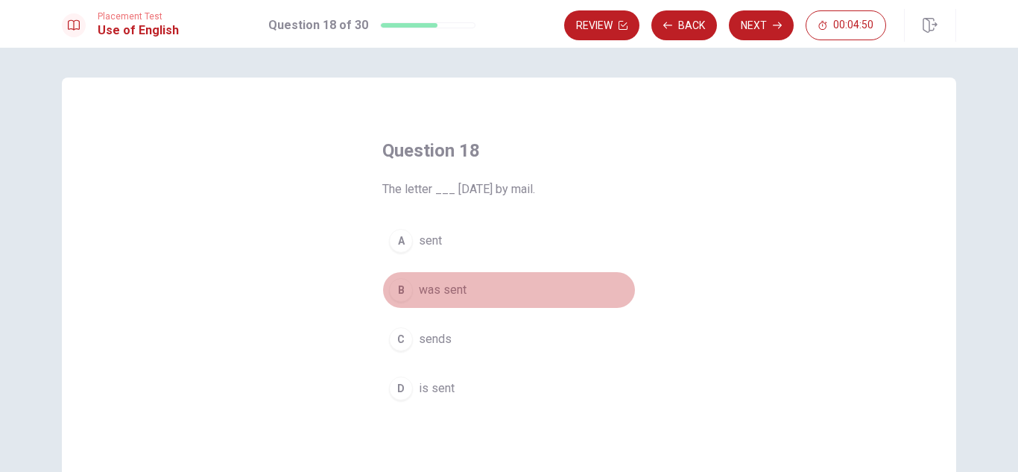
click at [452, 297] on span "was sent" at bounding box center [443, 290] width 48 height 18
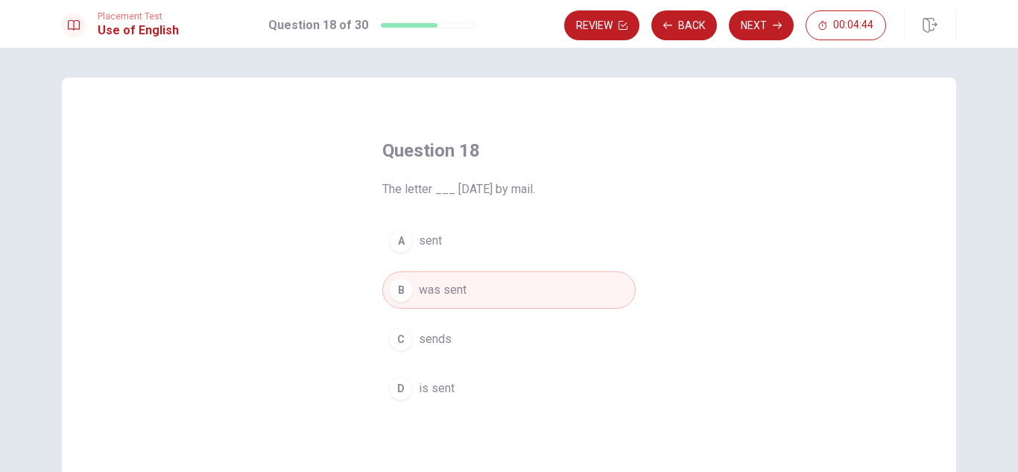
click at [451, 338] on button "C sends" at bounding box center [508, 338] width 253 height 37
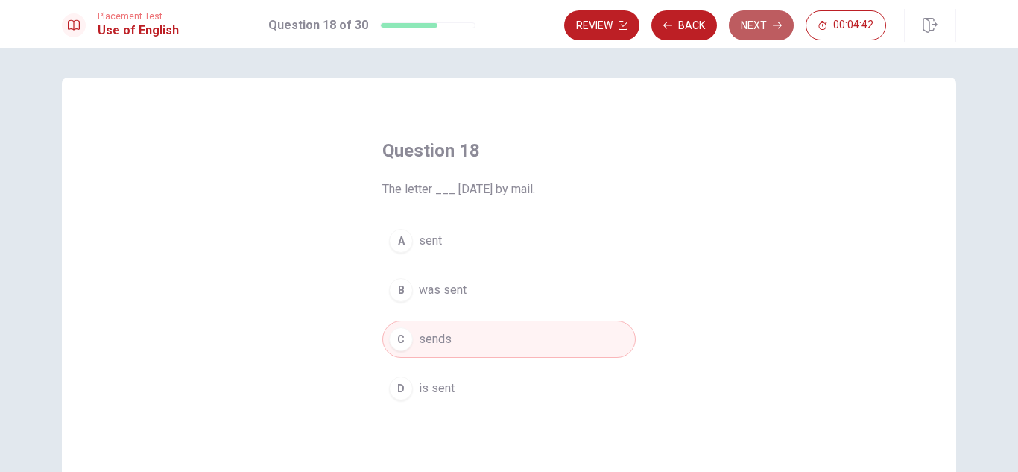
click at [774, 25] on icon "button" at bounding box center [777, 25] width 9 height 9
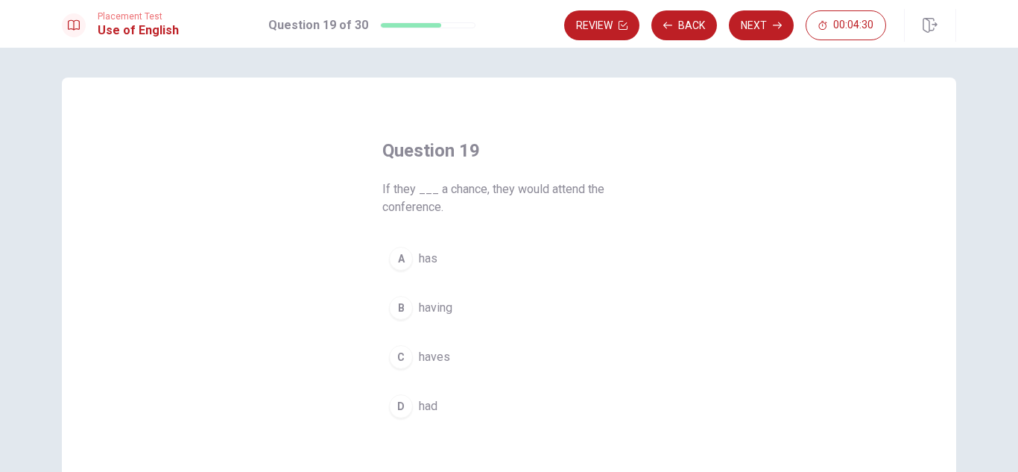
click at [436, 397] on button "D had" at bounding box center [508, 405] width 253 height 37
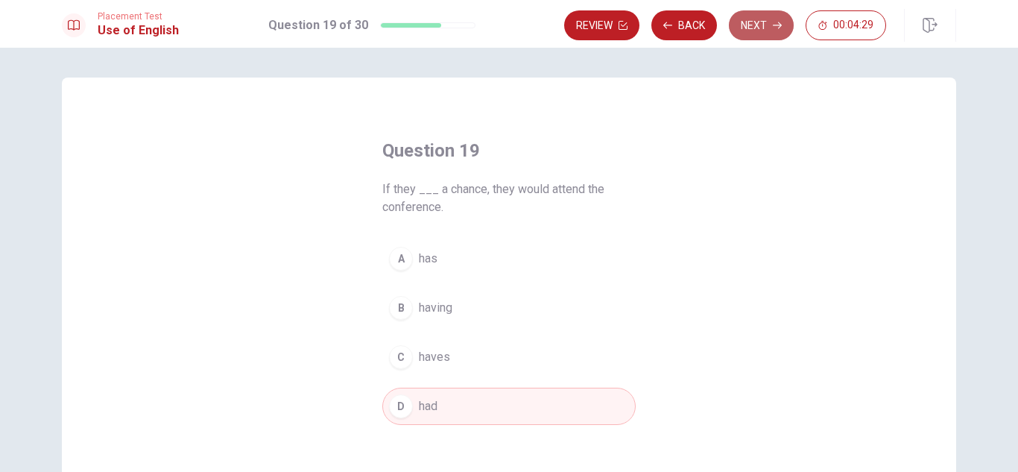
click at [769, 34] on button "Next" at bounding box center [761, 25] width 65 height 30
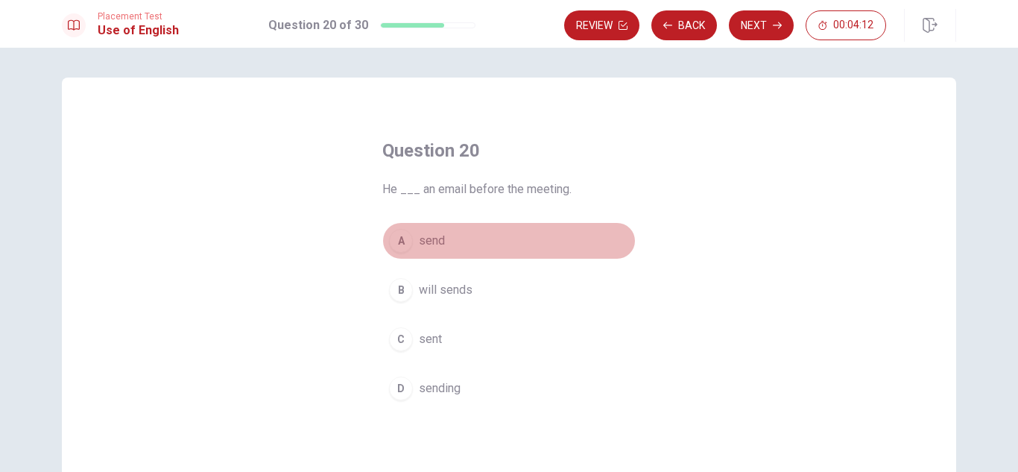
click at [448, 241] on button "A send" at bounding box center [508, 240] width 253 height 37
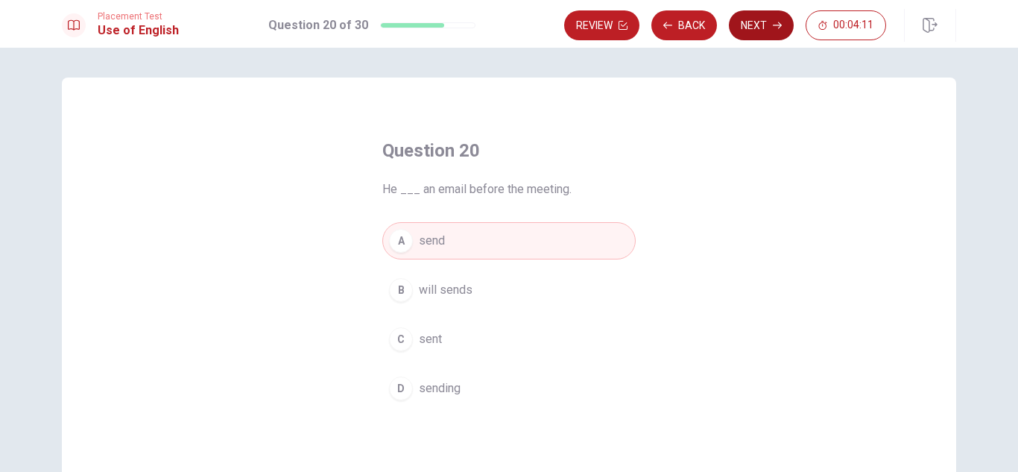
click at [778, 28] on icon "button" at bounding box center [777, 25] width 9 height 7
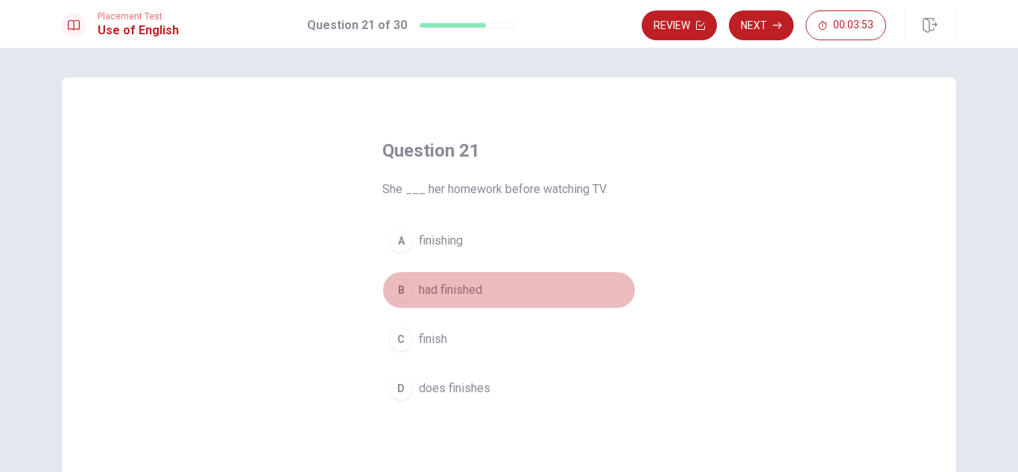
click at [472, 301] on button "B had finished" at bounding box center [508, 289] width 253 height 37
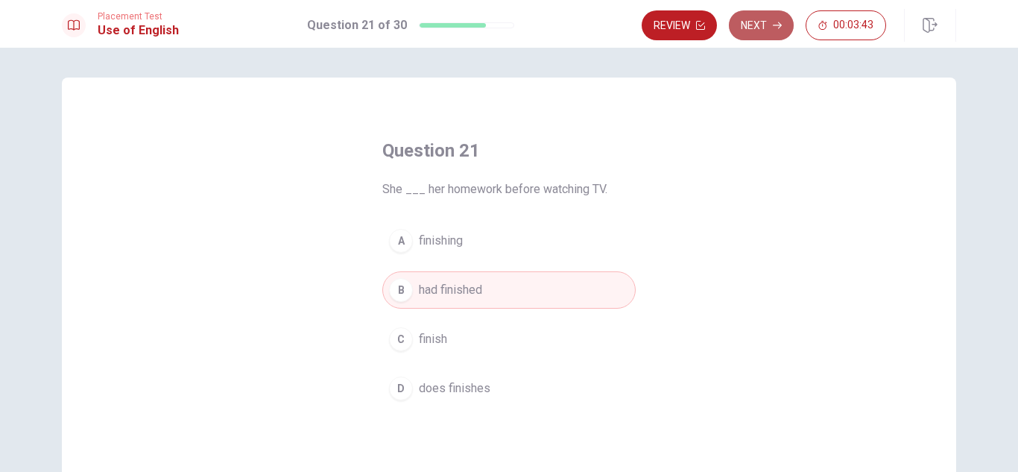
click at [773, 32] on button "Next" at bounding box center [761, 25] width 65 height 30
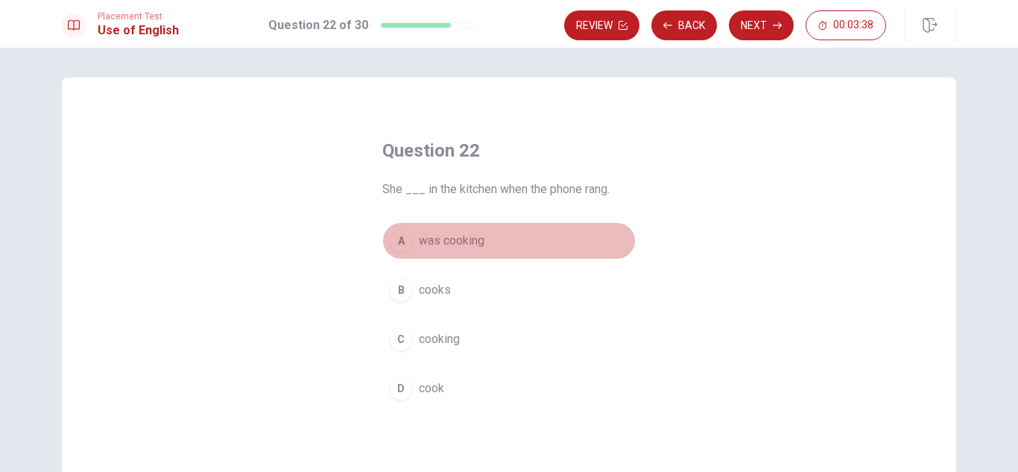
click at [469, 240] on span "was cooking" at bounding box center [452, 241] width 66 height 18
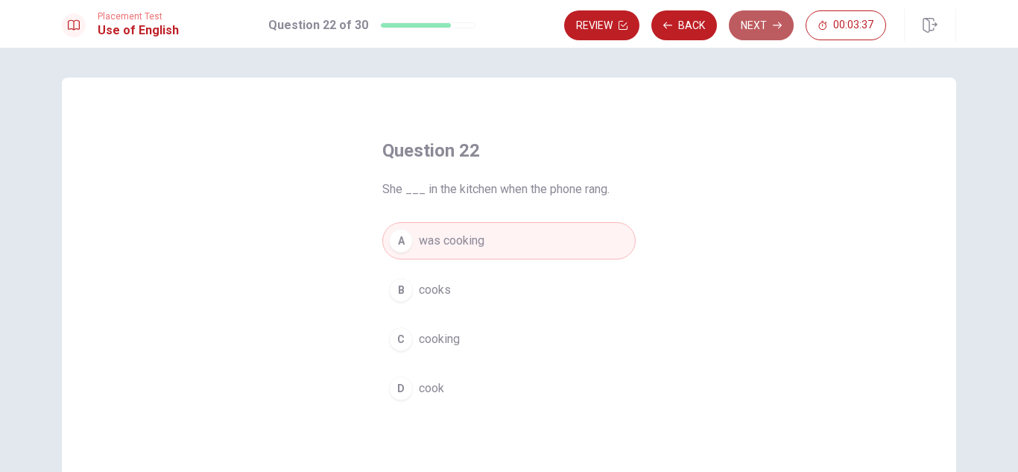
click at [765, 31] on button "Next" at bounding box center [761, 25] width 65 height 30
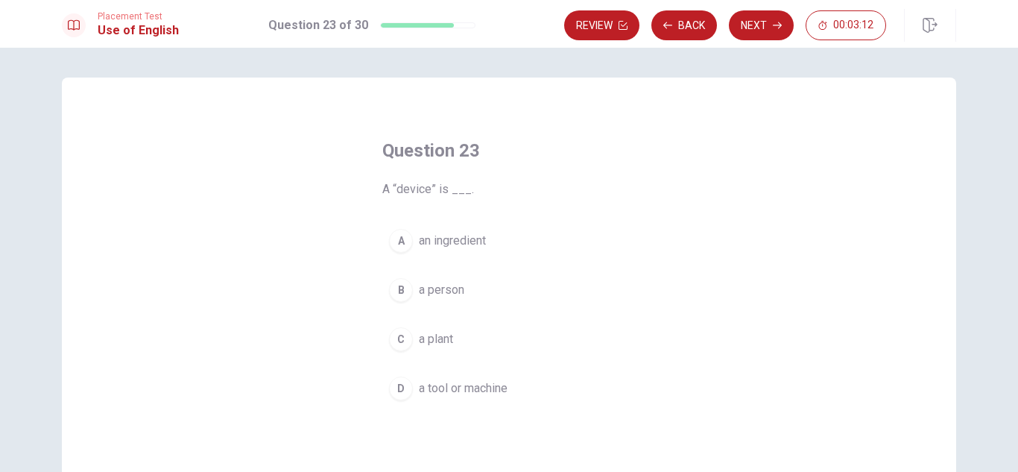
click at [490, 393] on span "a tool or machine" at bounding box center [463, 388] width 89 height 18
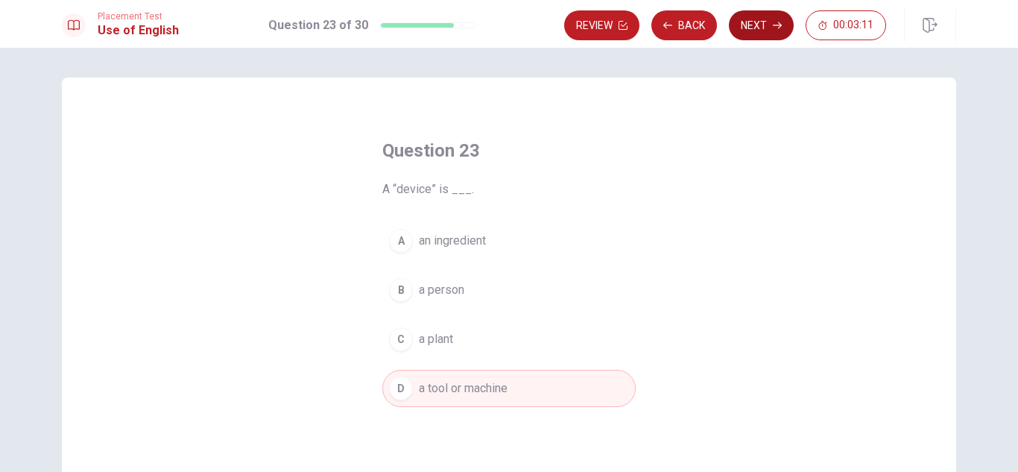
click at [769, 16] on button "Next" at bounding box center [761, 25] width 65 height 30
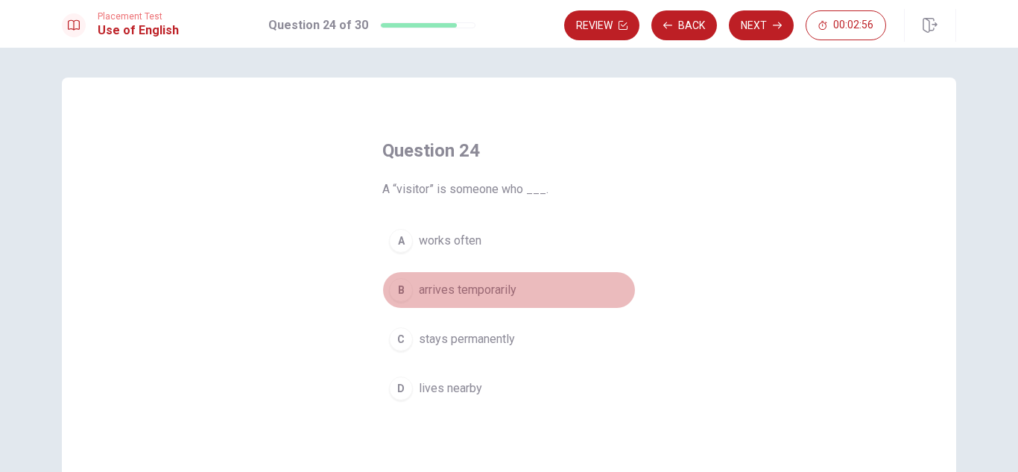
click at [503, 294] on span "arrives temporarily" at bounding box center [468, 290] width 98 height 18
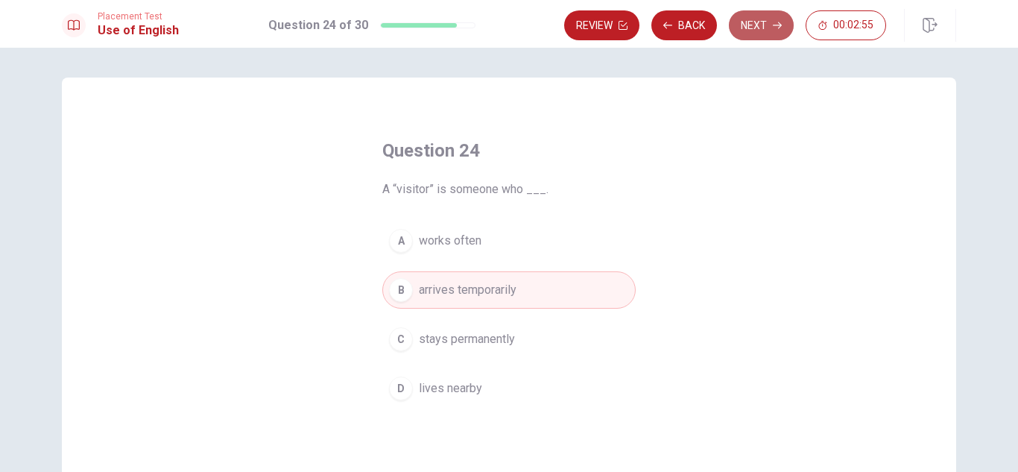
click at [774, 20] on button "Next" at bounding box center [761, 25] width 65 height 30
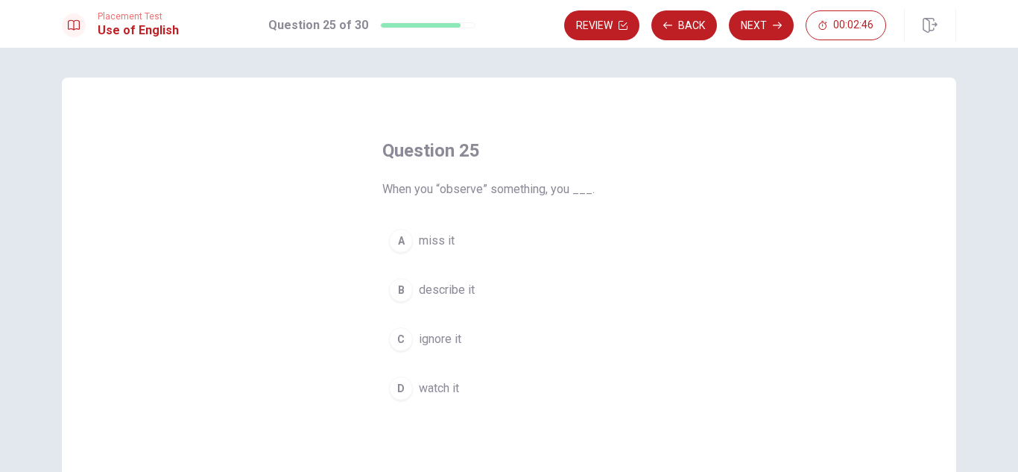
click at [446, 387] on span "watch it" at bounding box center [439, 388] width 40 height 18
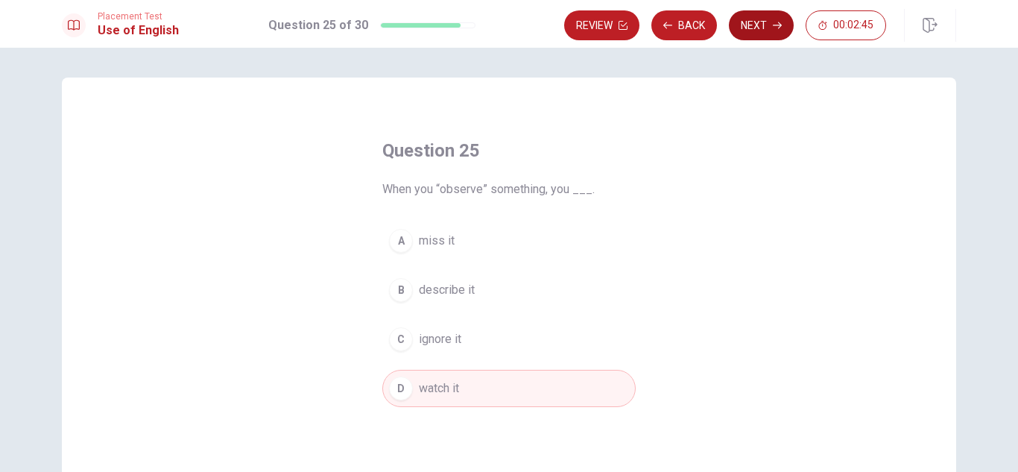
click at [770, 28] on button "Next" at bounding box center [761, 25] width 65 height 30
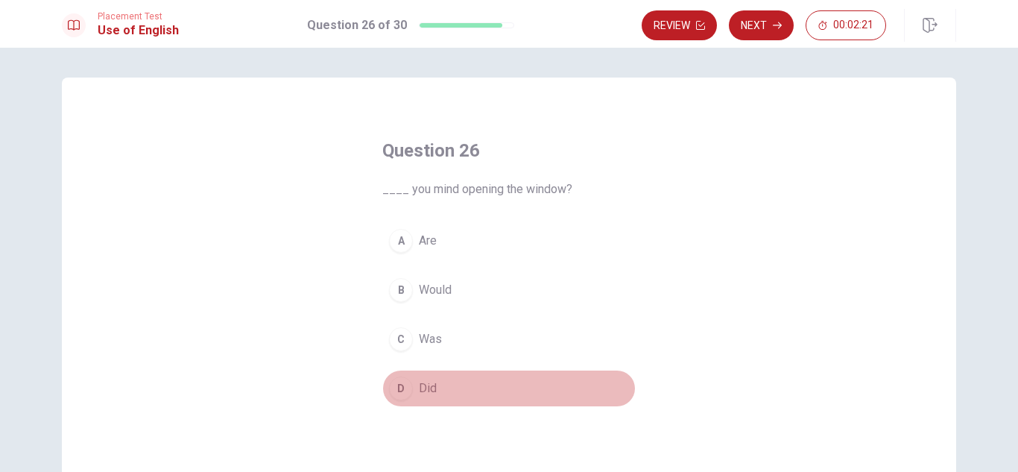
click at [434, 384] on button "D Did" at bounding box center [508, 388] width 253 height 37
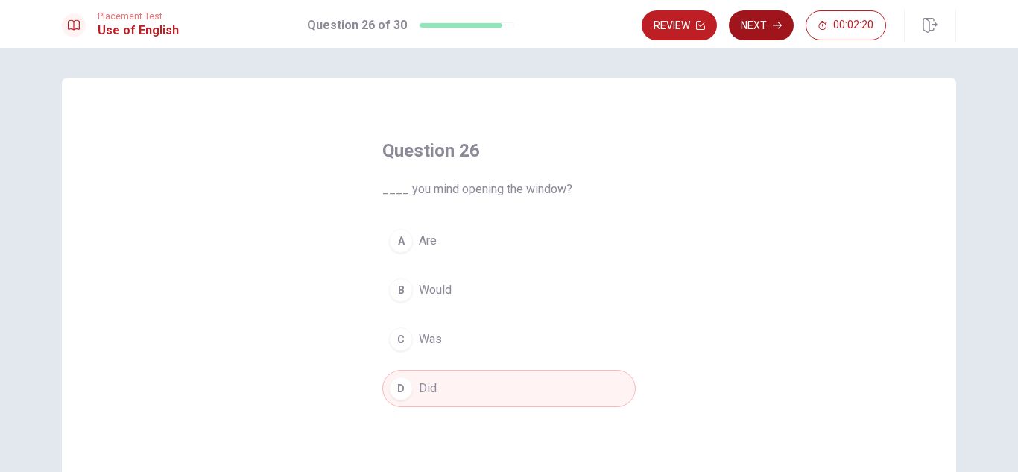
click at [751, 24] on button "Next" at bounding box center [761, 25] width 65 height 30
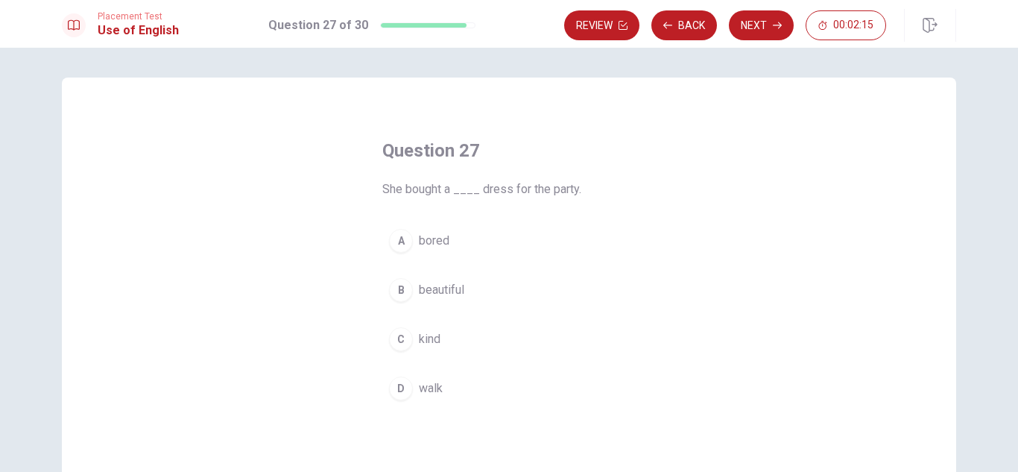
click at [466, 289] on button "B beautiful" at bounding box center [508, 289] width 253 height 37
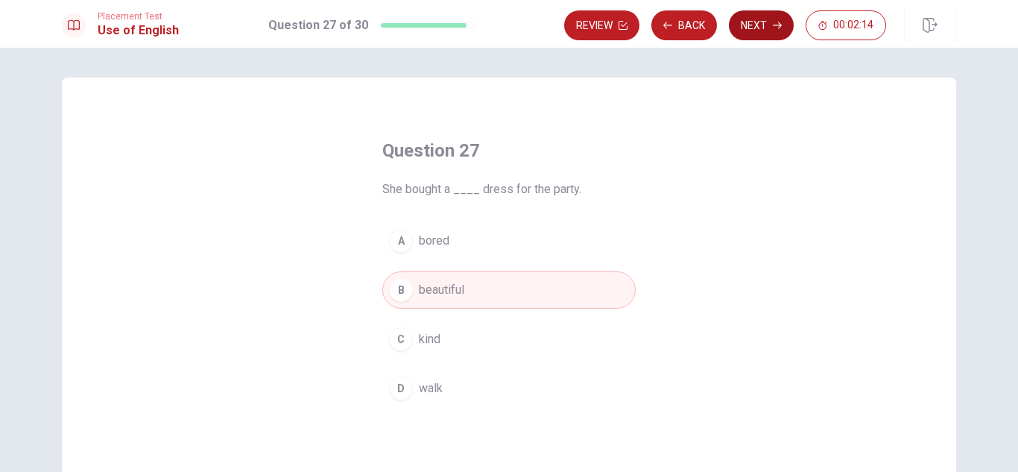
click at [763, 22] on button "Next" at bounding box center [761, 25] width 65 height 30
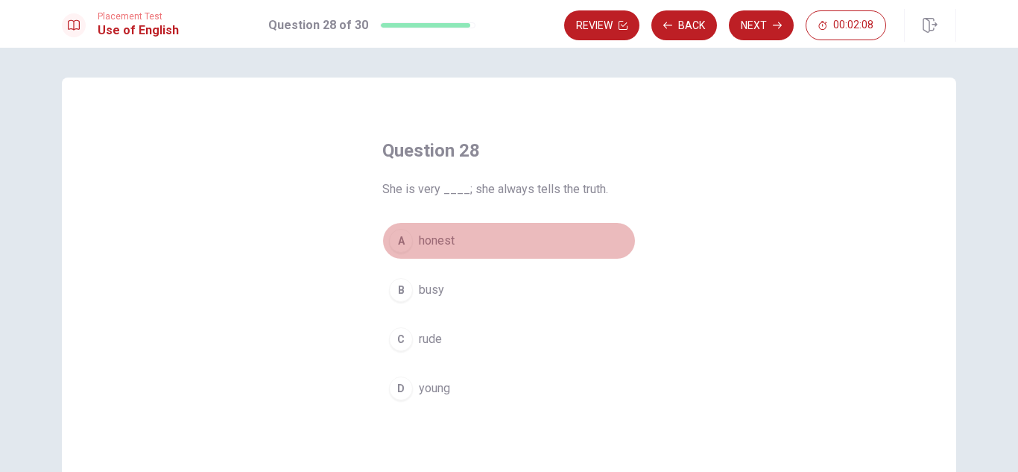
click at [473, 249] on button "A honest" at bounding box center [508, 240] width 253 height 37
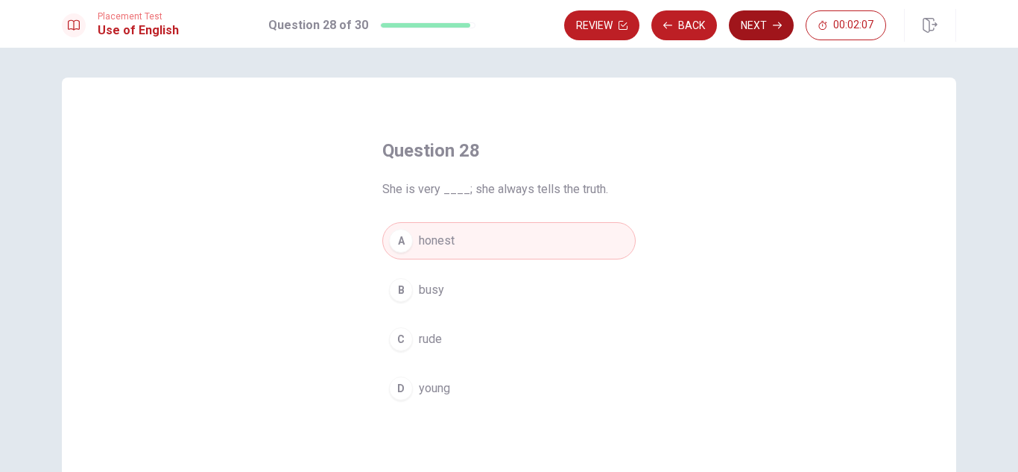
click at [747, 31] on button "Next" at bounding box center [761, 25] width 65 height 30
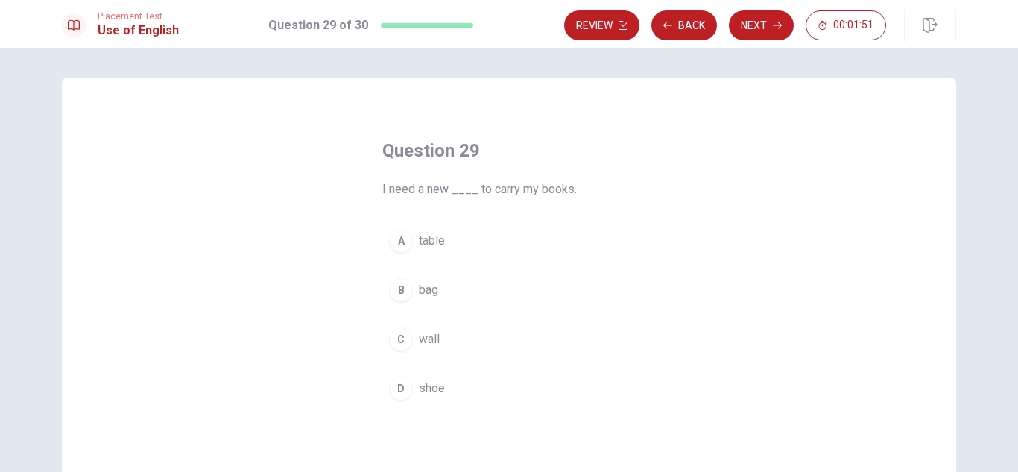
click at [444, 238] on button "A table" at bounding box center [508, 240] width 253 height 37
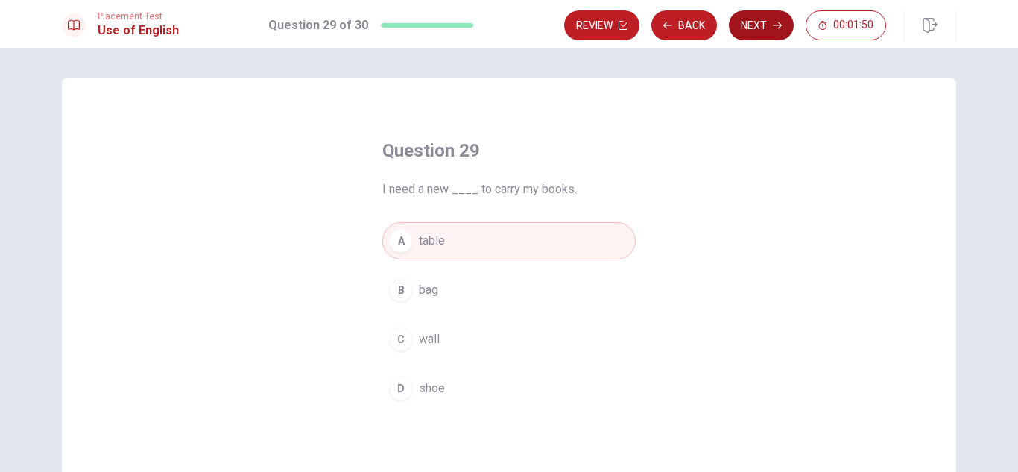
click at [761, 18] on button "Next" at bounding box center [761, 25] width 65 height 30
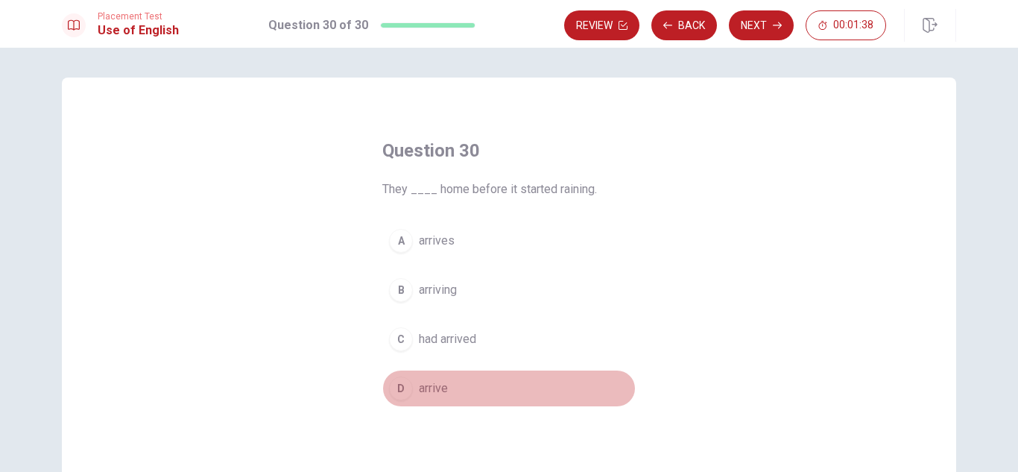
click at [450, 394] on button "D arrive" at bounding box center [508, 388] width 253 height 37
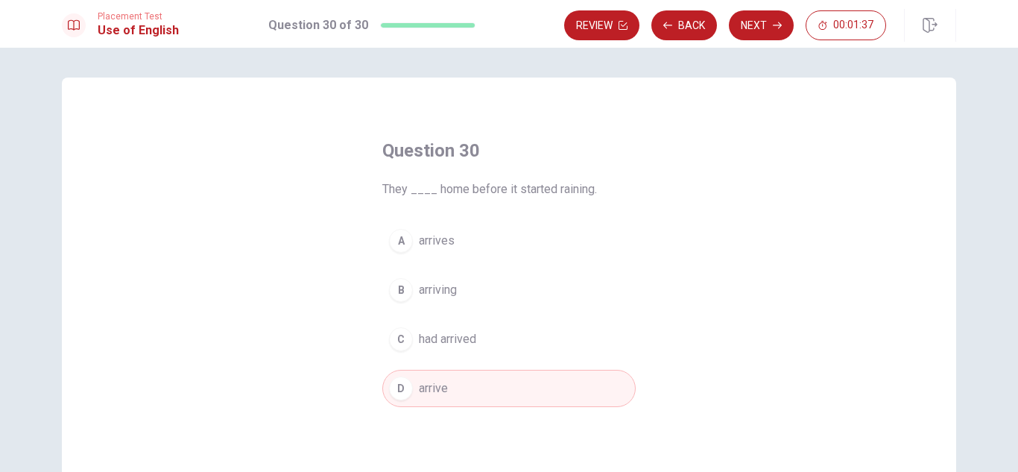
click at [478, 338] on button "C had arrived" at bounding box center [508, 338] width 253 height 37
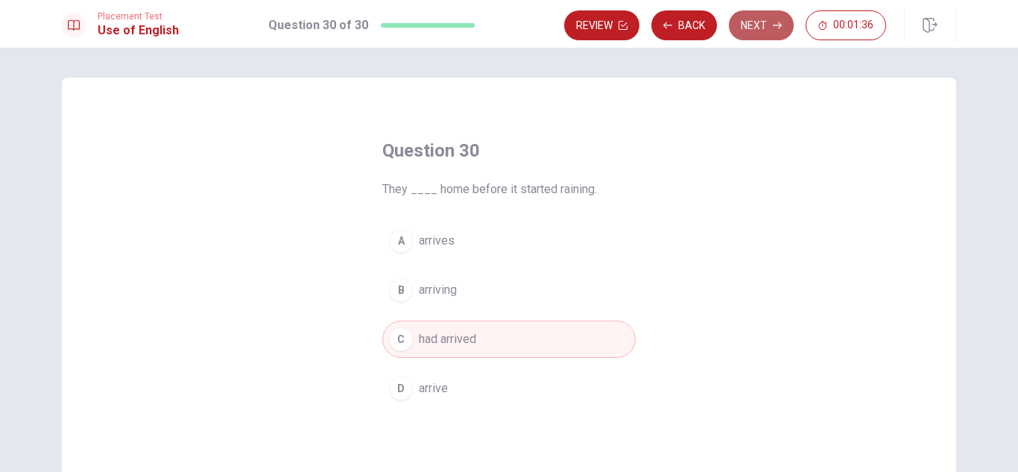
click at [754, 22] on button "Next" at bounding box center [761, 25] width 65 height 30
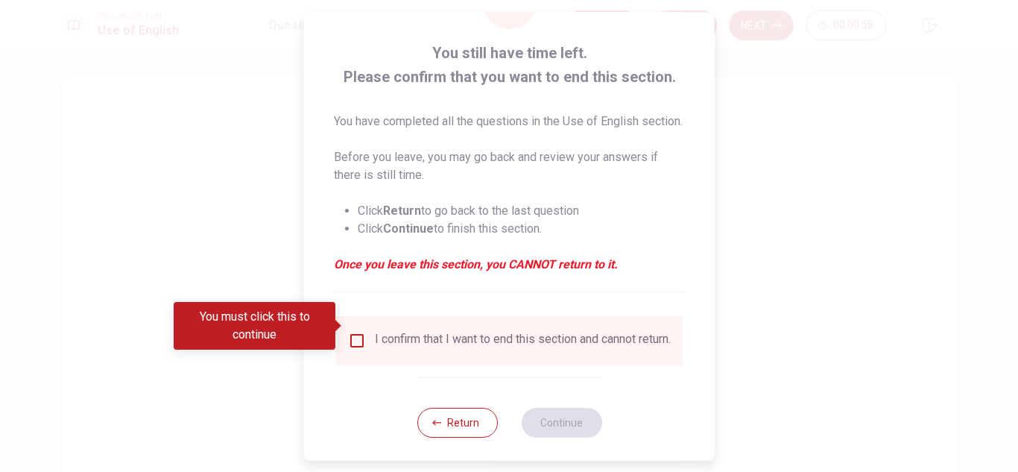
scroll to position [102, 0]
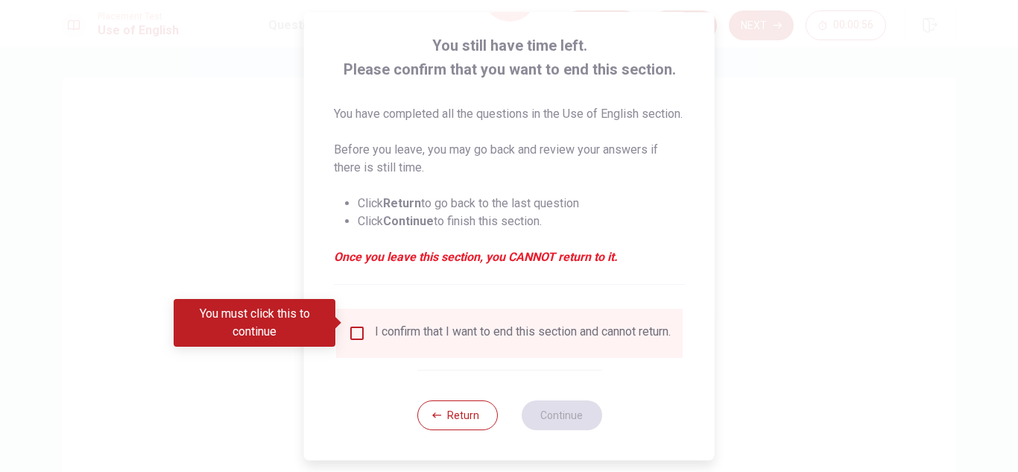
click at [356, 324] on input "You must click this to continue" at bounding box center [357, 333] width 18 height 18
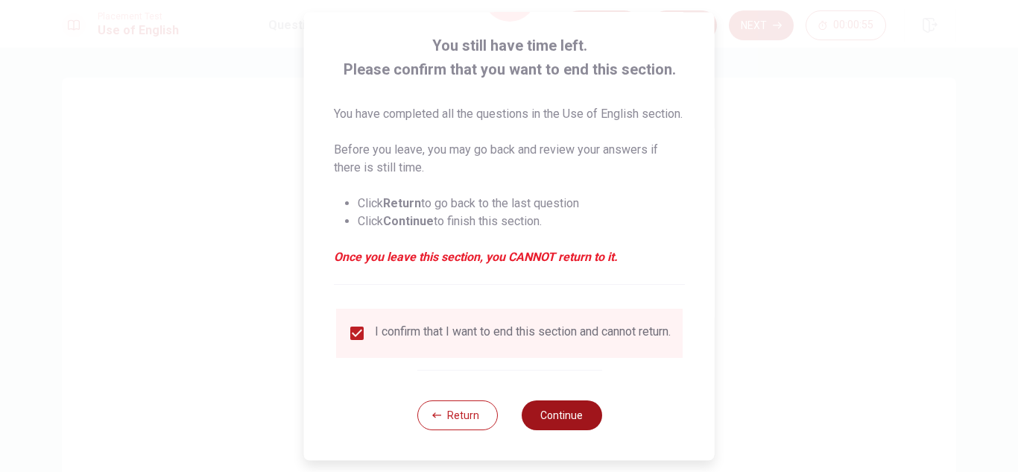
click at [548, 410] on button "Continue" at bounding box center [561, 415] width 80 height 30
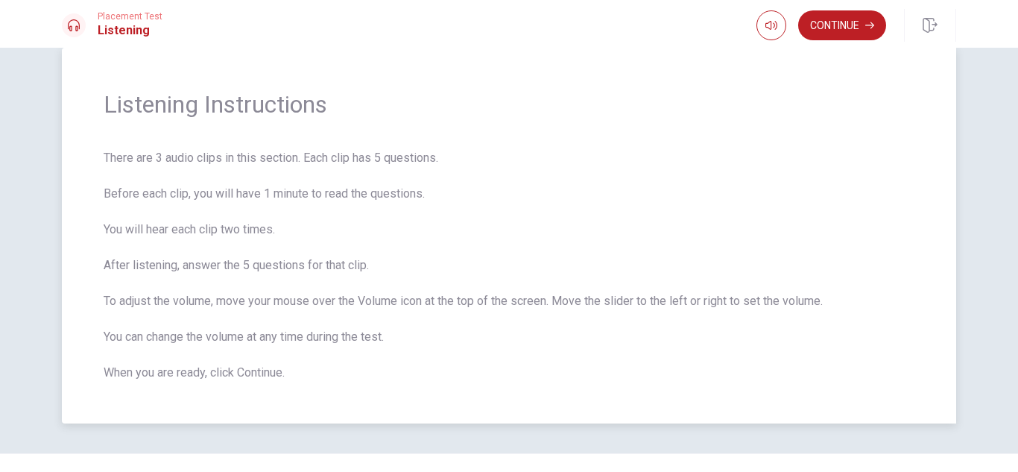
scroll to position [59, 0]
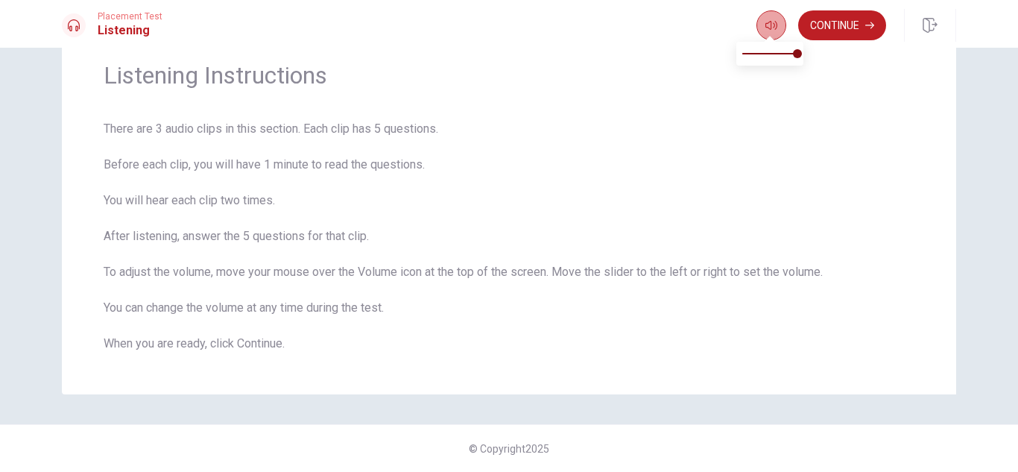
click at [767, 28] on icon "button" at bounding box center [771, 25] width 12 height 9
click at [847, 34] on button "Continue" at bounding box center [842, 25] width 88 height 30
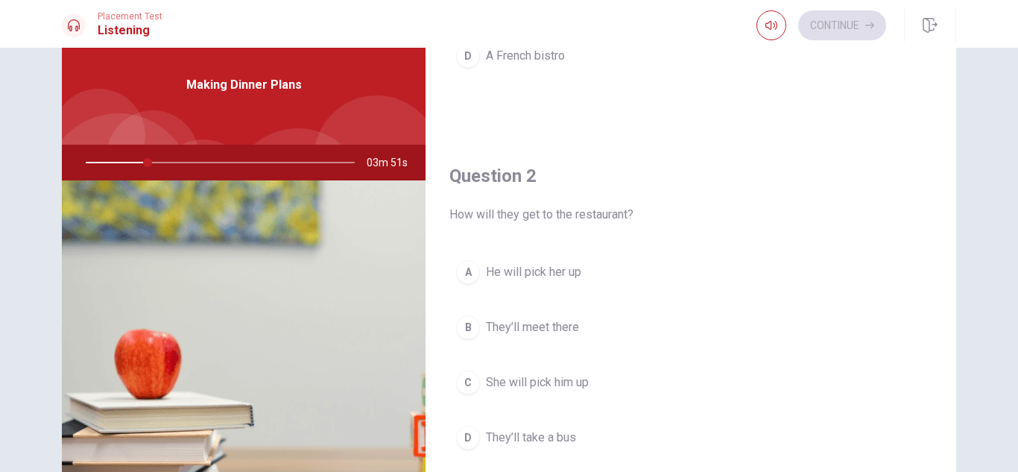
scroll to position [272, 0]
type input "24"
type input "0.7"
click at [783, 54] on span at bounding box center [780, 53] width 9 height 9
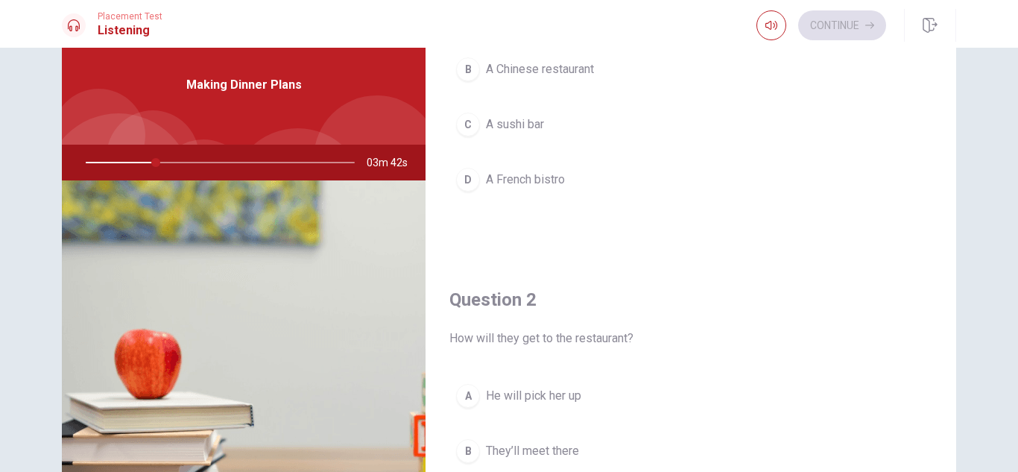
scroll to position [0, 0]
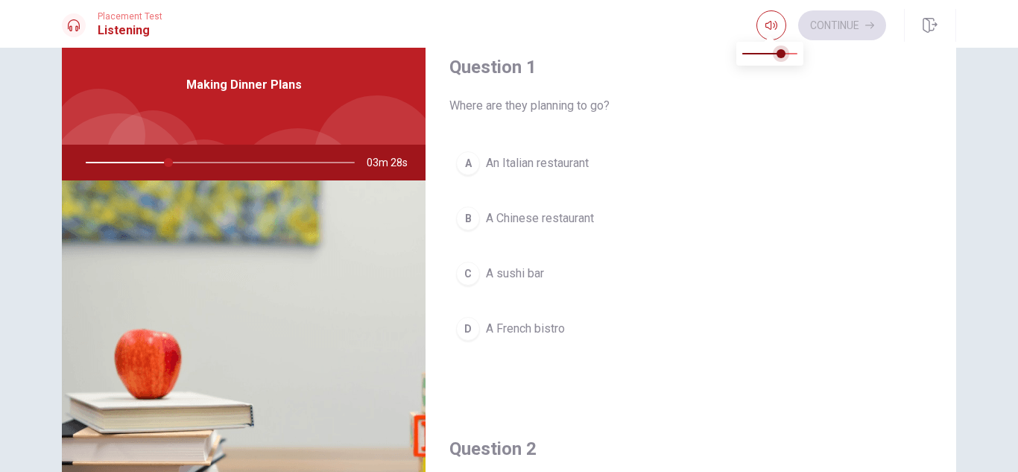
type input "31"
type input "0.5"
click at [770, 54] on span at bounding box center [769, 53] width 9 height 9
click at [733, 157] on button "A An Italian restaurant" at bounding box center [690, 163] width 483 height 37
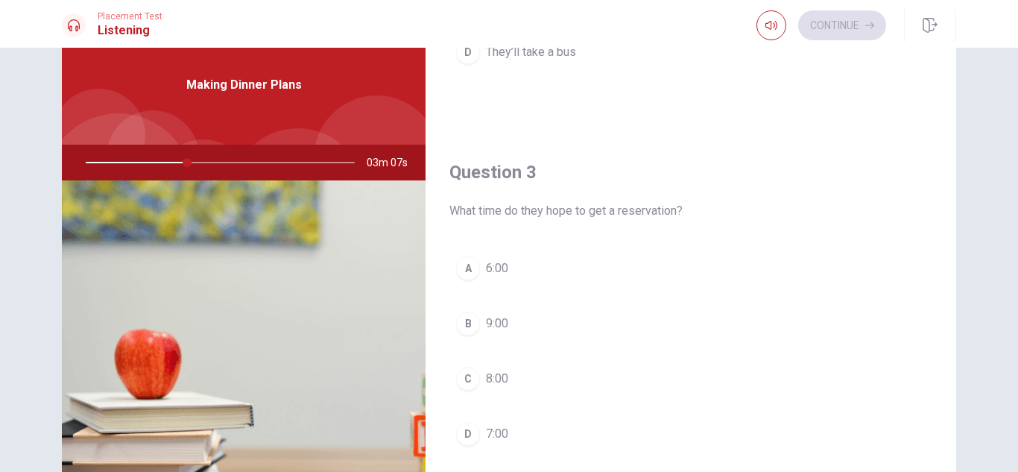
scroll to position [671, 0]
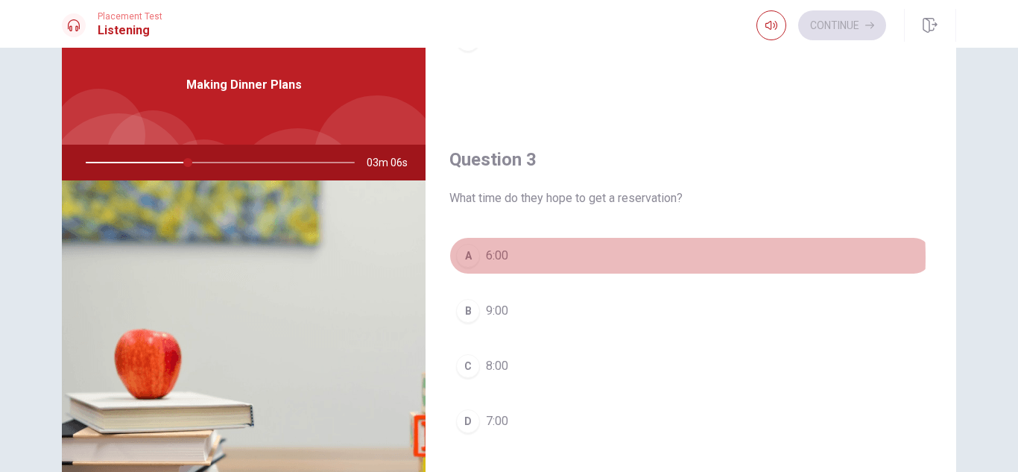
click at [574, 257] on button "A 6:00" at bounding box center [690, 255] width 483 height 37
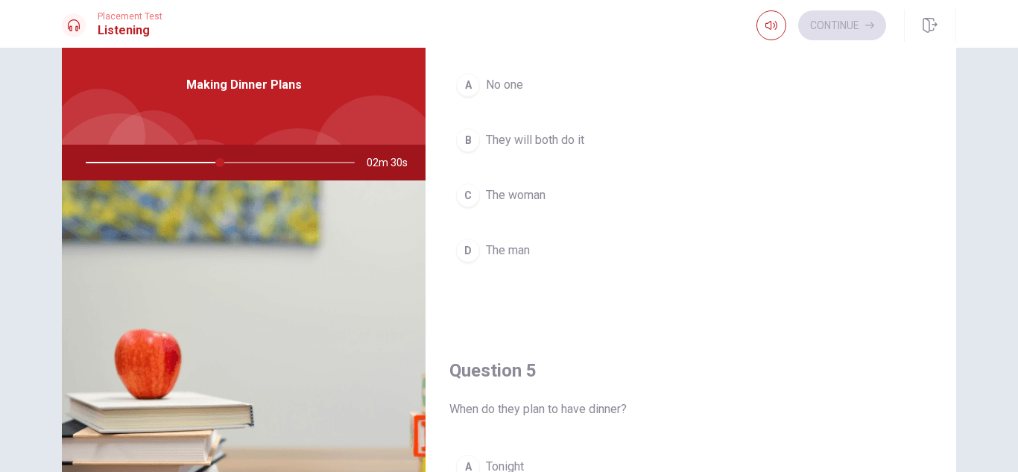
scroll to position [1267, 0]
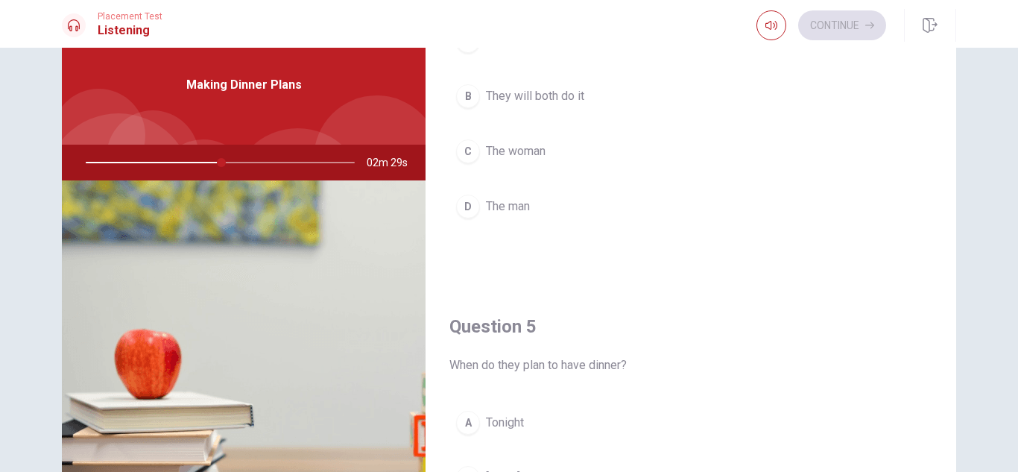
click at [595, 156] on button "C The woman" at bounding box center [690, 151] width 483 height 37
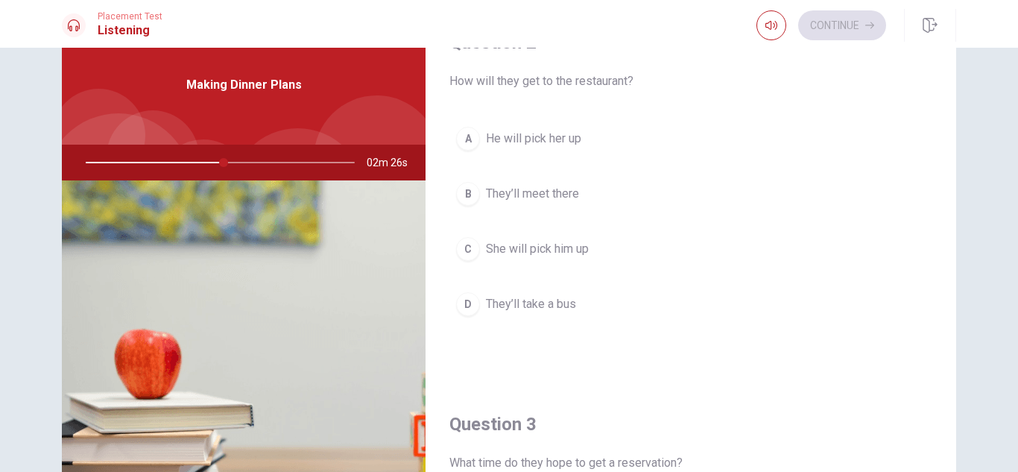
scroll to position [373, 0]
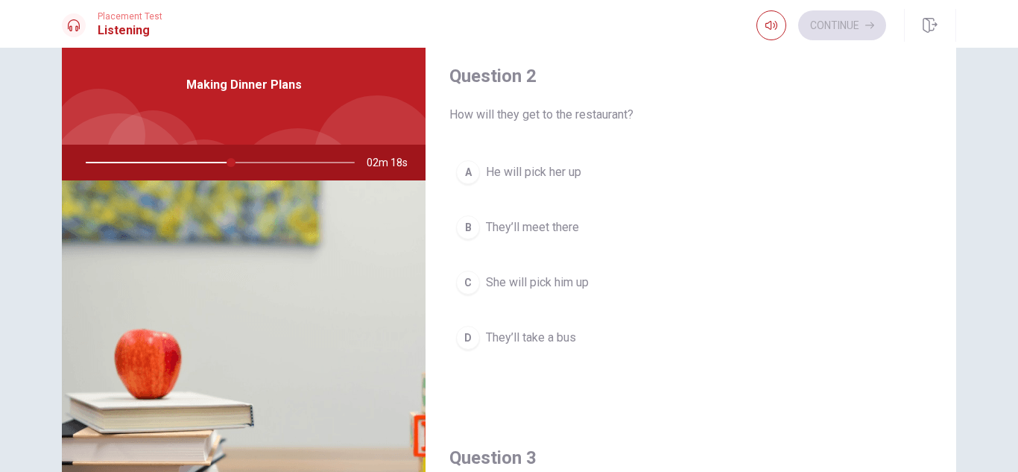
click at [623, 224] on button "B They’ll meet there" at bounding box center [690, 227] width 483 height 37
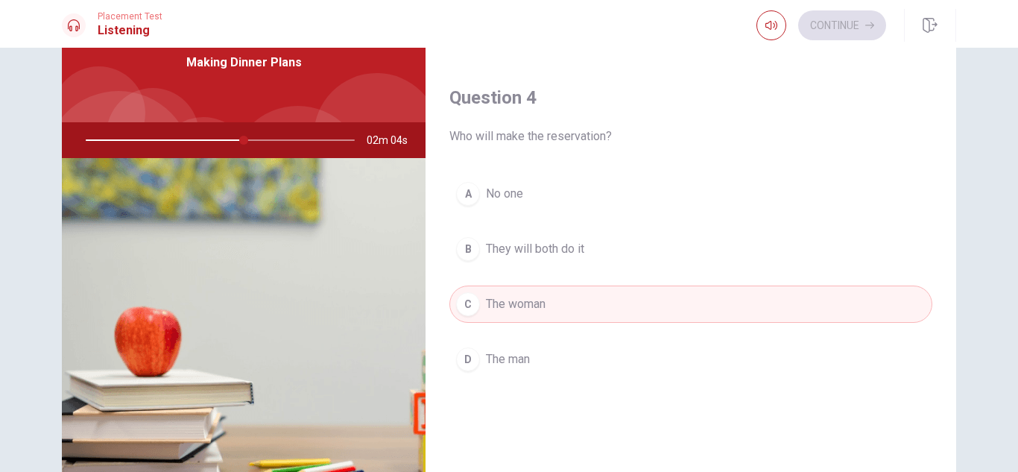
scroll to position [1390, 0]
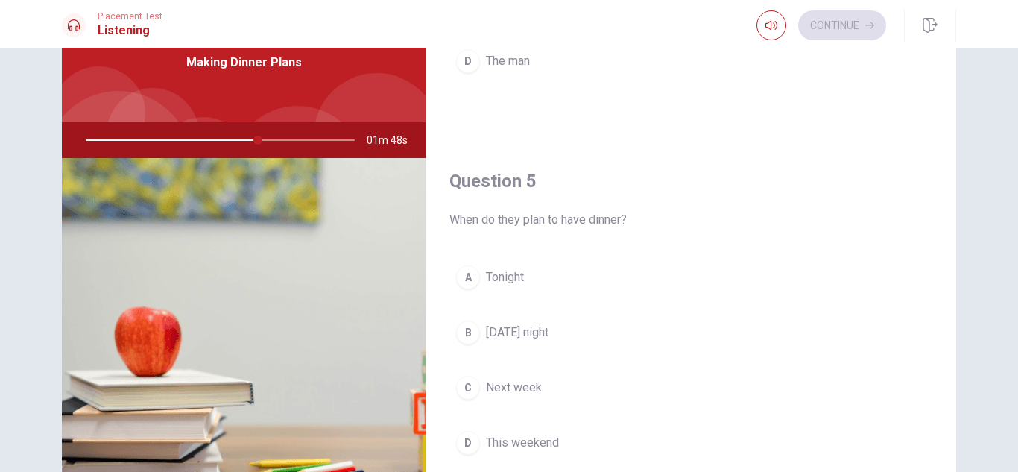
click at [549, 267] on button "A Tonight" at bounding box center [690, 277] width 483 height 37
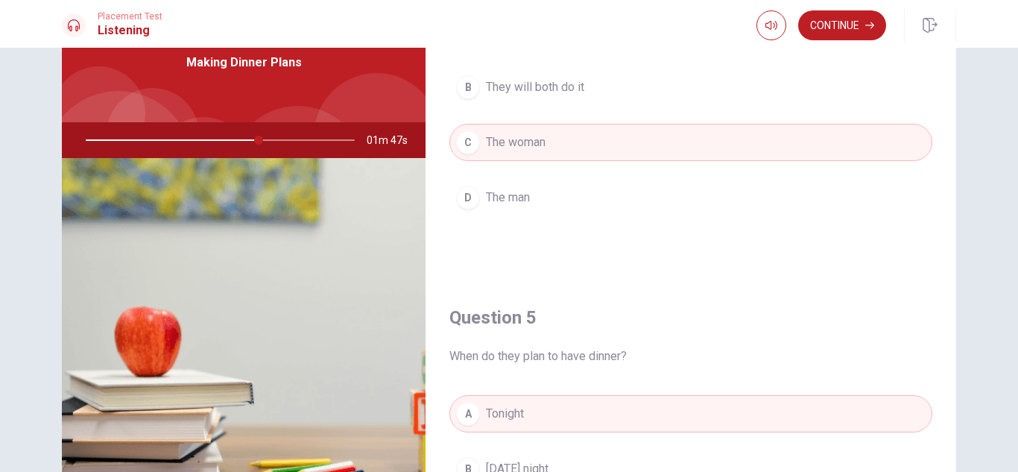
scroll to position [1166, 0]
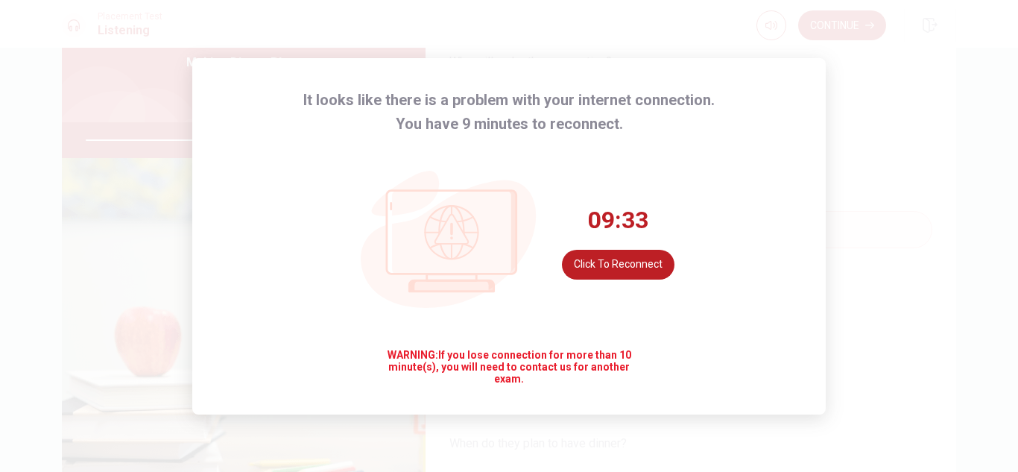
click at [919, 91] on div "It looks like there is a problem with your internet connection. You have 9 minu…" at bounding box center [509, 236] width 1018 height 472
click at [916, 124] on div "It looks like there is a problem with your internet connection. You have 9 minu…" at bounding box center [509, 236] width 1018 height 472
click at [633, 269] on div "09:45 Click to reconnect" at bounding box center [618, 242] width 113 height 75
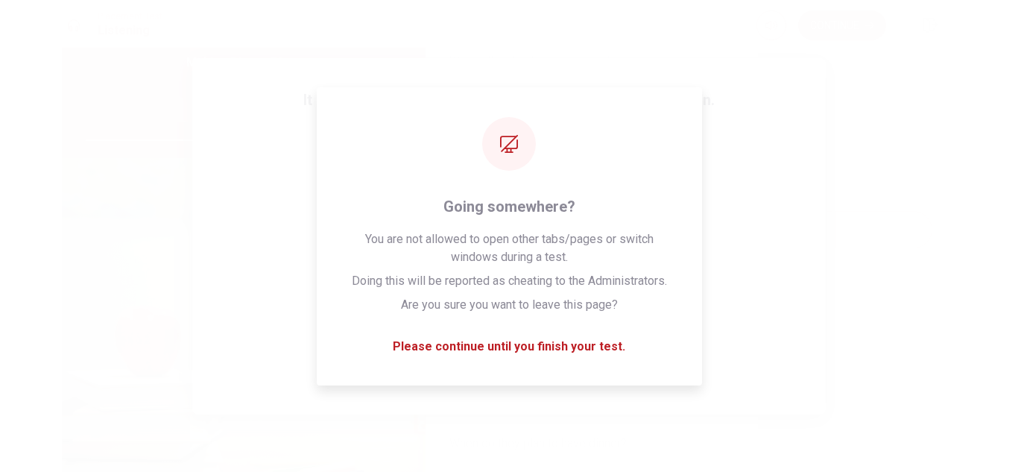
type input "0"
click at [927, 95] on div "You have run out of time Click on continue to move on to the next passage Conti…" at bounding box center [509, 236] width 1018 height 472
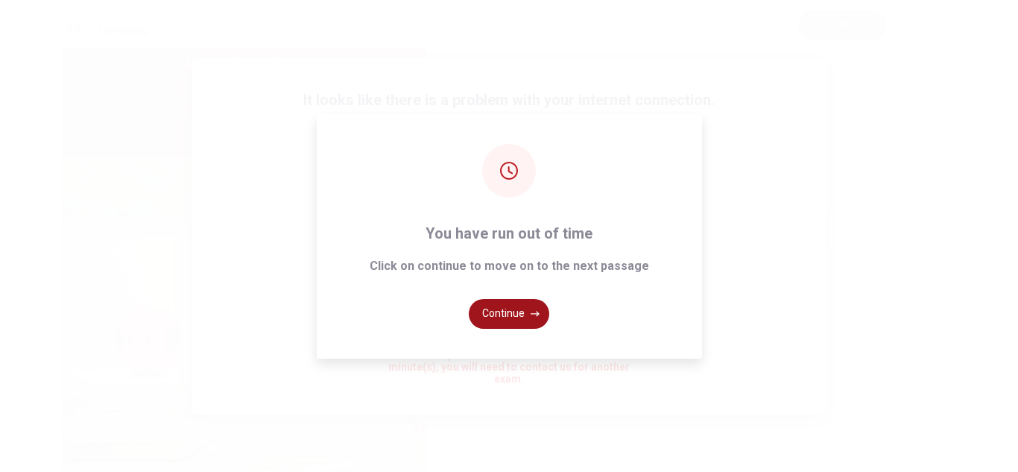
click at [522, 310] on button "Continue" at bounding box center [509, 314] width 80 height 30
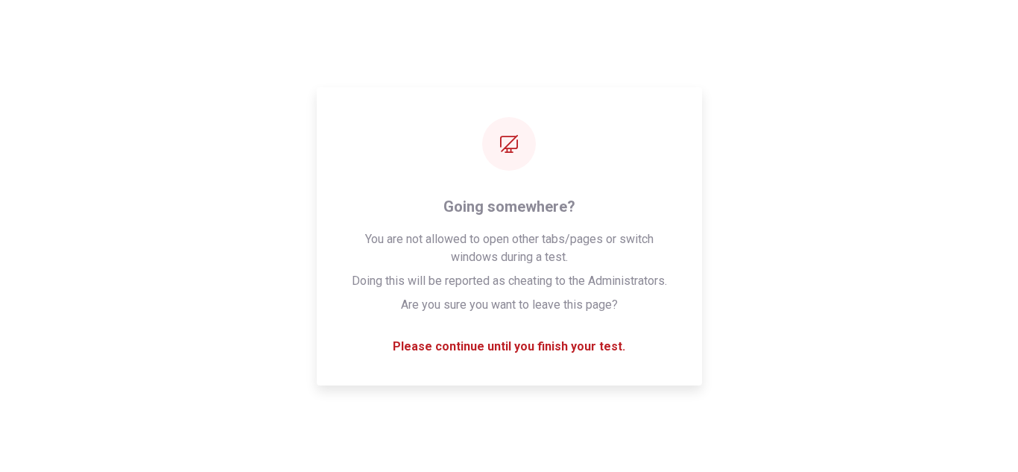
click at [820, 262] on div "Please wait... 100%" at bounding box center [509, 236] width 1018 height 472
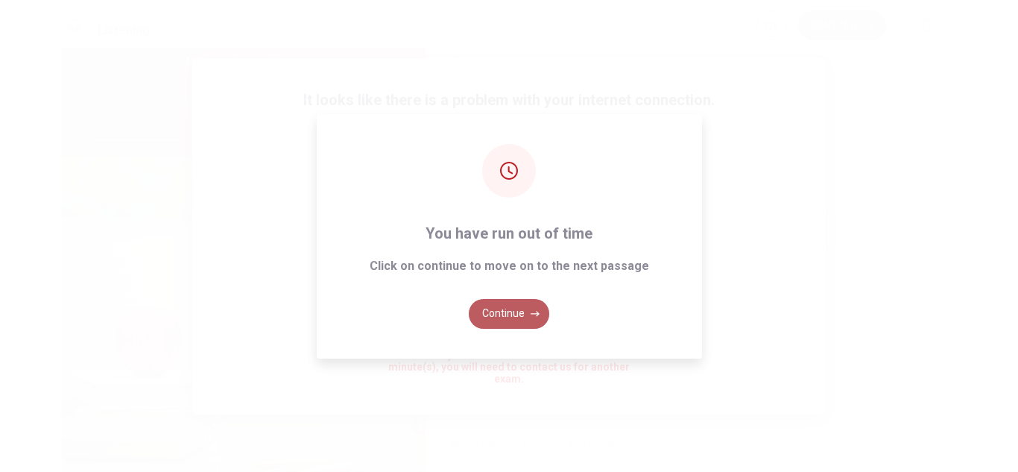
click at [536, 316] on icon "button" at bounding box center [534, 313] width 9 height 9
click at [539, 312] on button "Continue" at bounding box center [509, 314] width 80 height 30
click at [815, 139] on div "You have run out of time Click on continue to move on to the next passage Conti…" at bounding box center [509, 236] width 1018 height 472
click at [530, 310] on icon "button" at bounding box center [534, 313] width 9 height 9
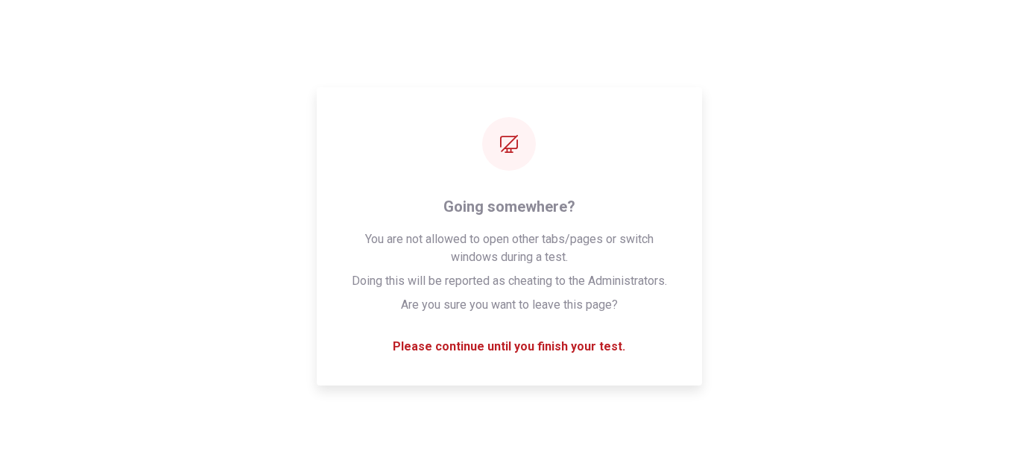
click at [526, 349] on div "Please wait... 100%" at bounding box center [509, 236] width 1018 height 472
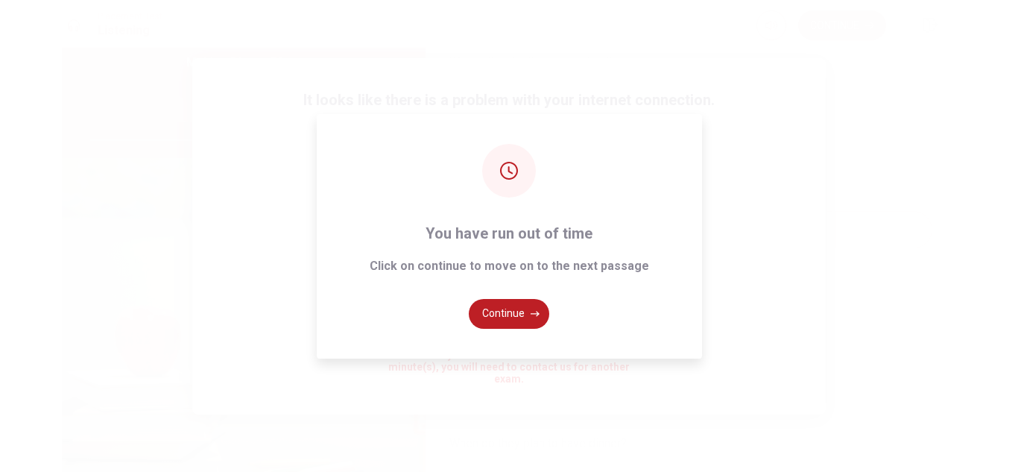
click at [883, 86] on div "You have run out of time Click on continue to move on to the next passage Conti…" at bounding box center [509, 236] width 1018 height 472
click at [525, 320] on button "Continue" at bounding box center [509, 314] width 80 height 30
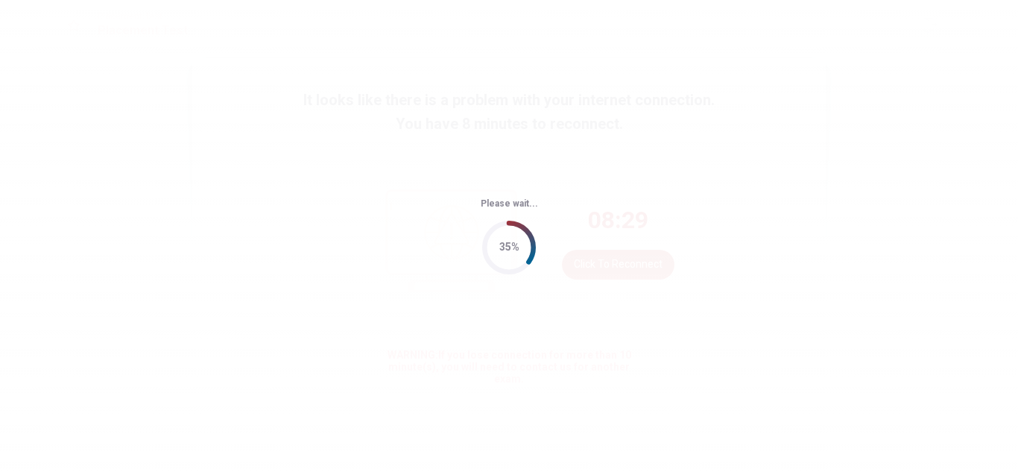
scroll to position [0, 0]
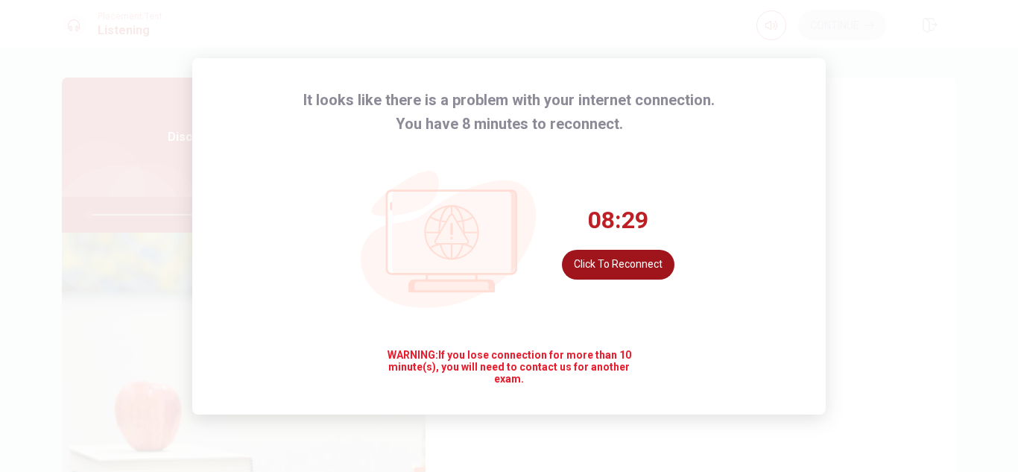
click at [644, 258] on button "Click to reconnect" at bounding box center [618, 265] width 113 height 30
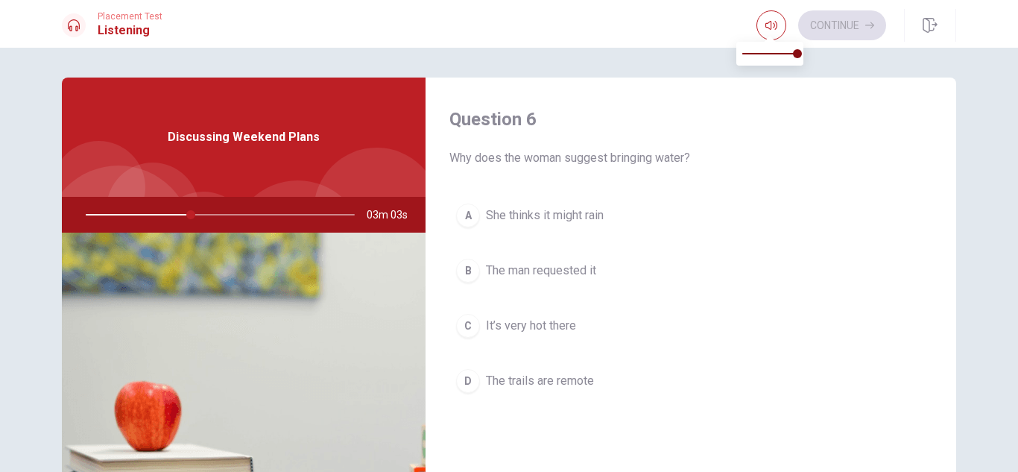
type input "39"
type input "0.6"
click at [774, 50] on span at bounding box center [769, 53] width 55 height 21
type input "39"
type input "0.4"
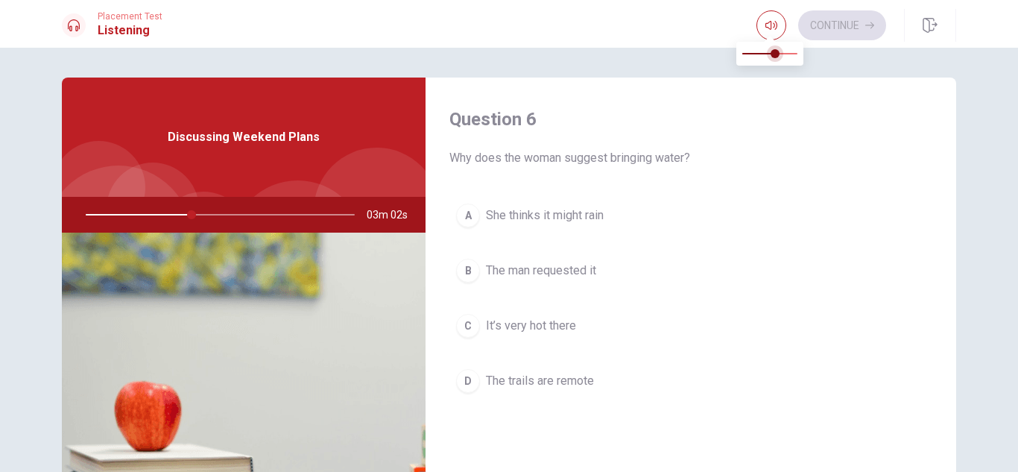
click at [770, 56] on span at bounding box center [774, 53] width 9 height 9
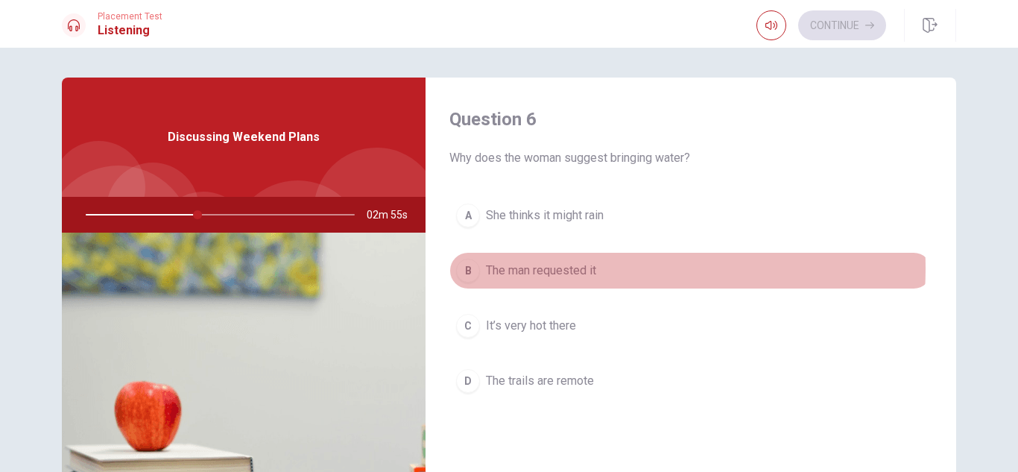
click at [584, 268] on span "The man requested it" at bounding box center [541, 271] width 110 height 18
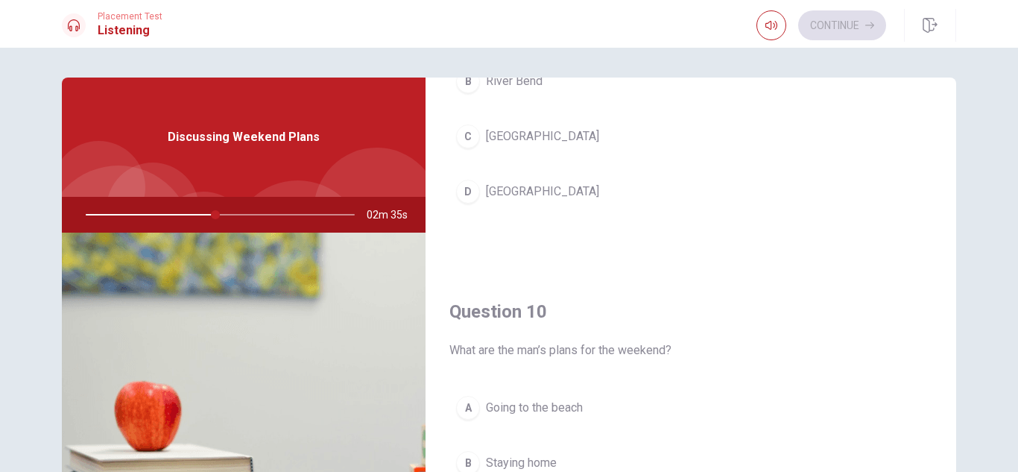
scroll to position [1241, 0]
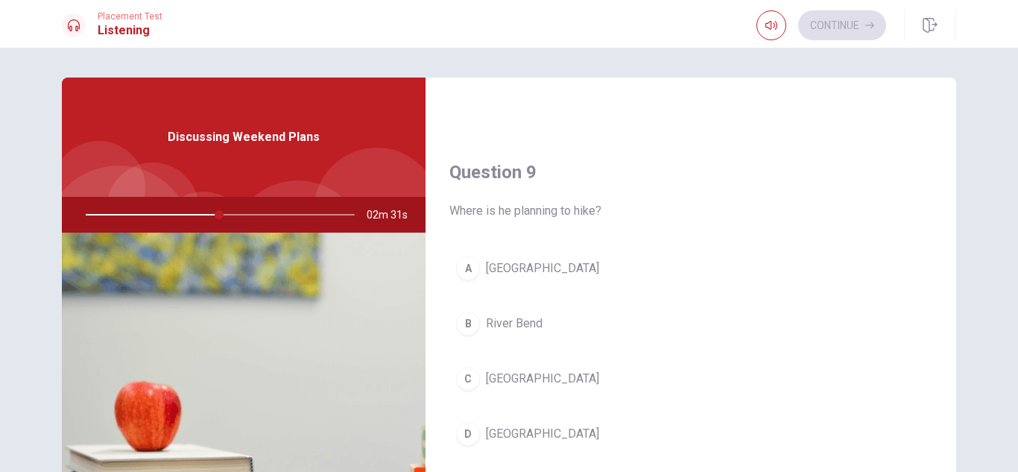
click at [556, 271] on button "A [GEOGRAPHIC_DATA]" at bounding box center [690, 268] width 483 height 37
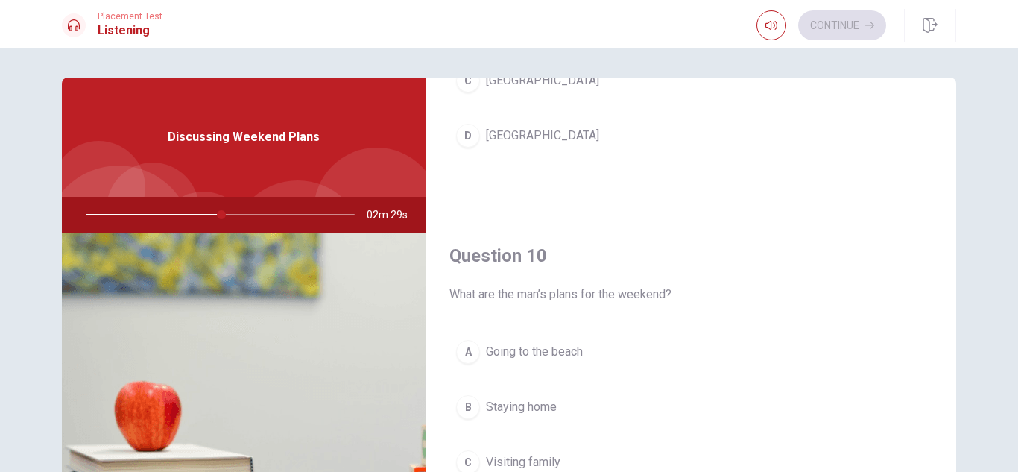
scroll to position [149, 0]
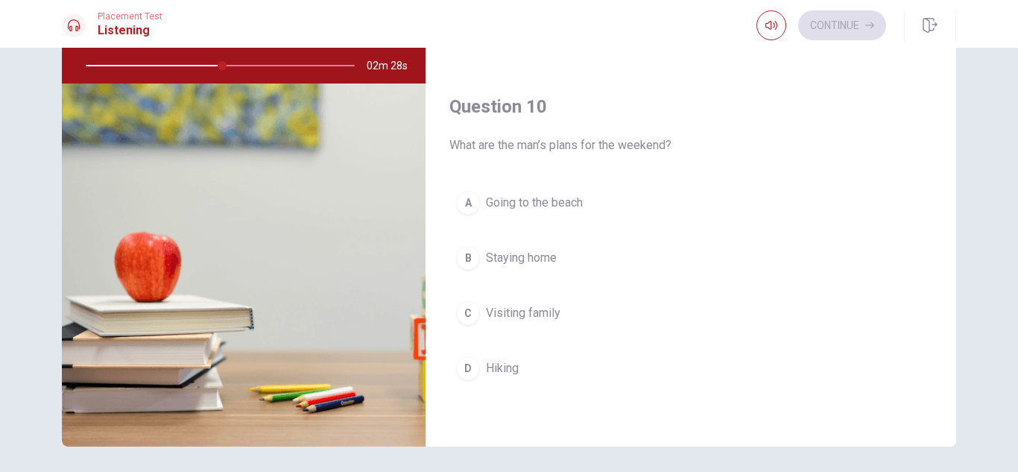
click at [569, 360] on button "D Hiking" at bounding box center [690, 367] width 483 height 37
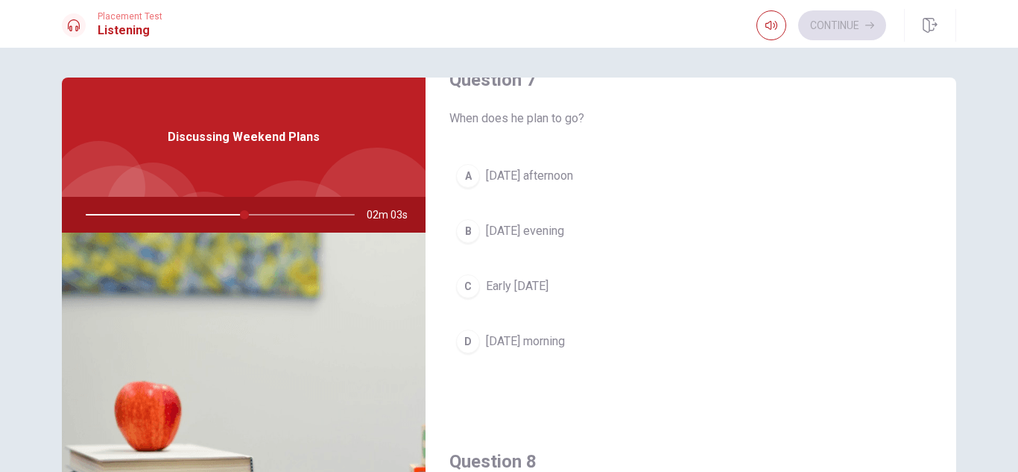
scroll to position [447, 0]
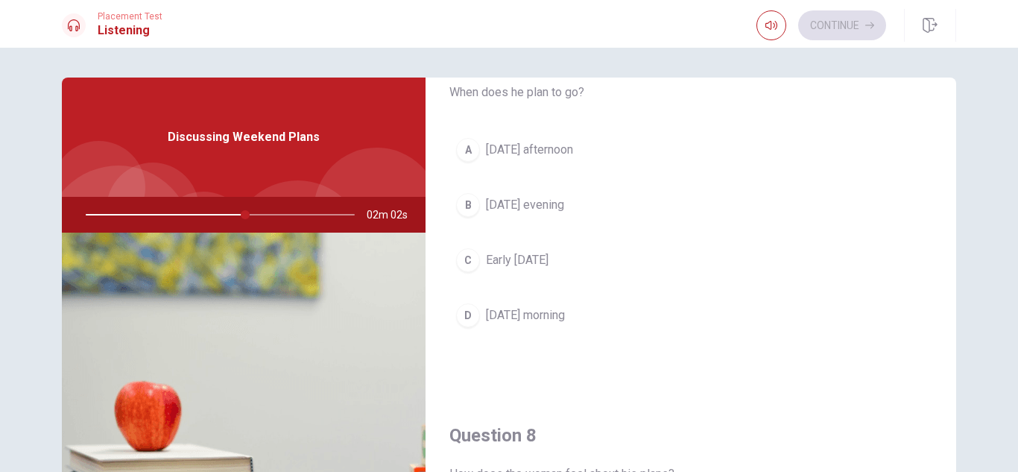
click at [603, 305] on button "D [DATE] morning" at bounding box center [690, 315] width 483 height 37
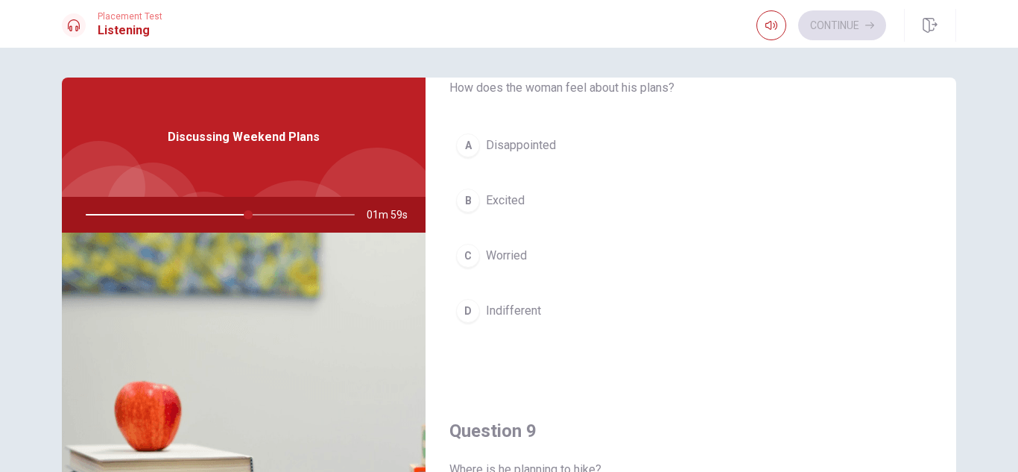
scroll to position [820, 0]
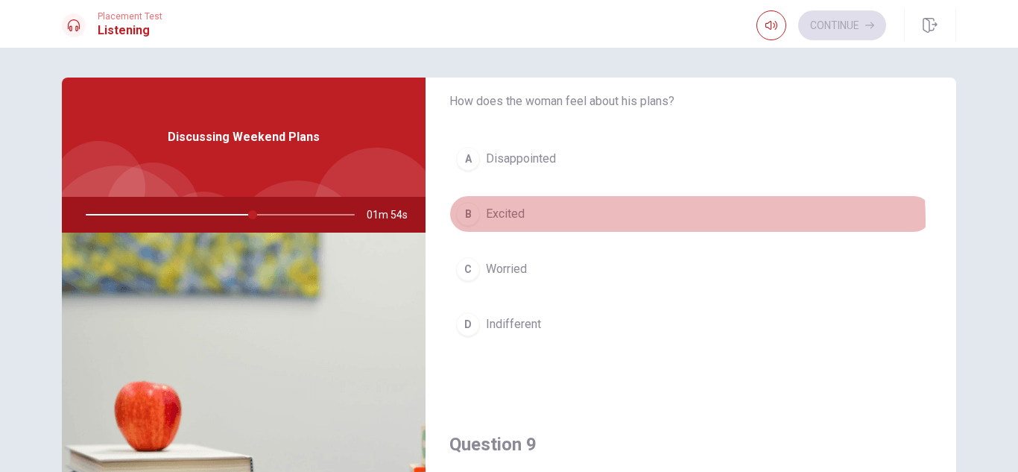
click at [586, 221] on button "B Excited" at bounding box center [690, 213] width 483 height 37
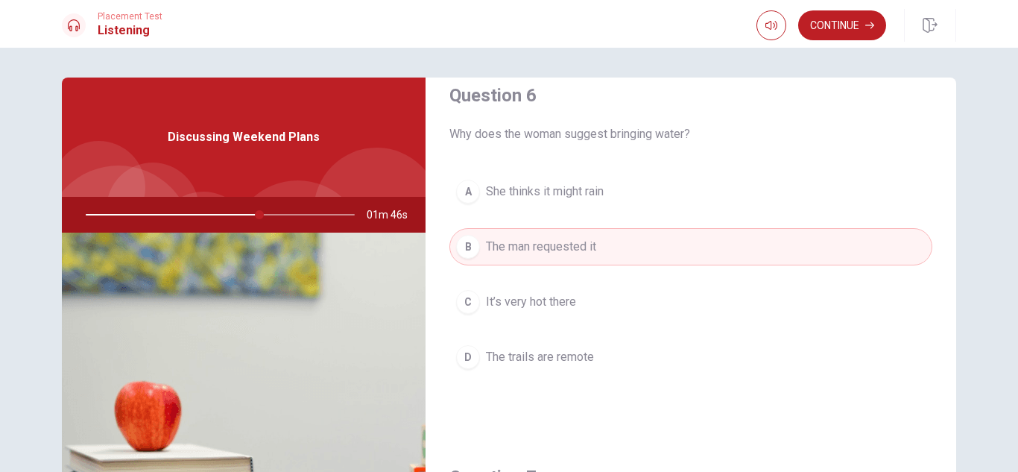
scroll to position [0, 0]
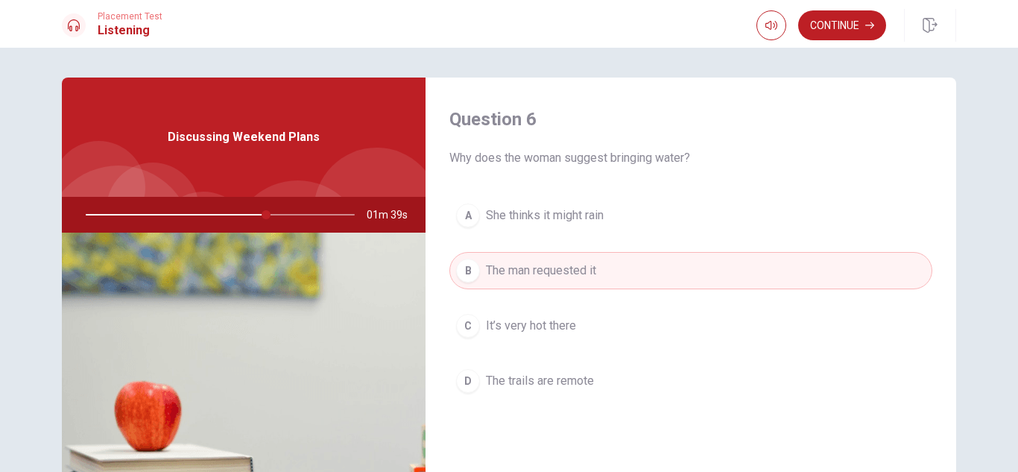
drag, startPoint x: 263, startPoint y: 210, endPoint x: 306, endPoint y: 219, distance: 44.1
click at [306, 219] on div at bounding box center [217, 215] width 299 height 36
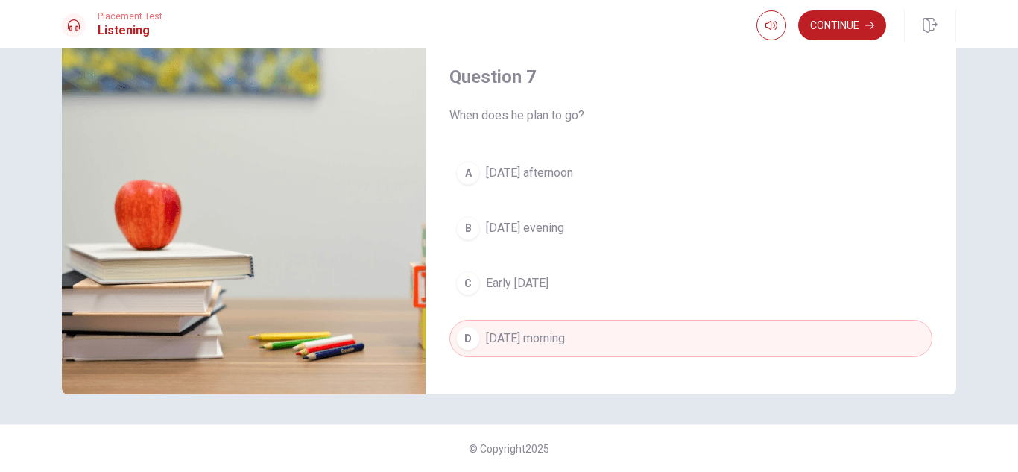
scroll to position [224, 0]
click at [548, 282] on span "Early [DATE]" at bounding box center [517, 282] width 63 height 18
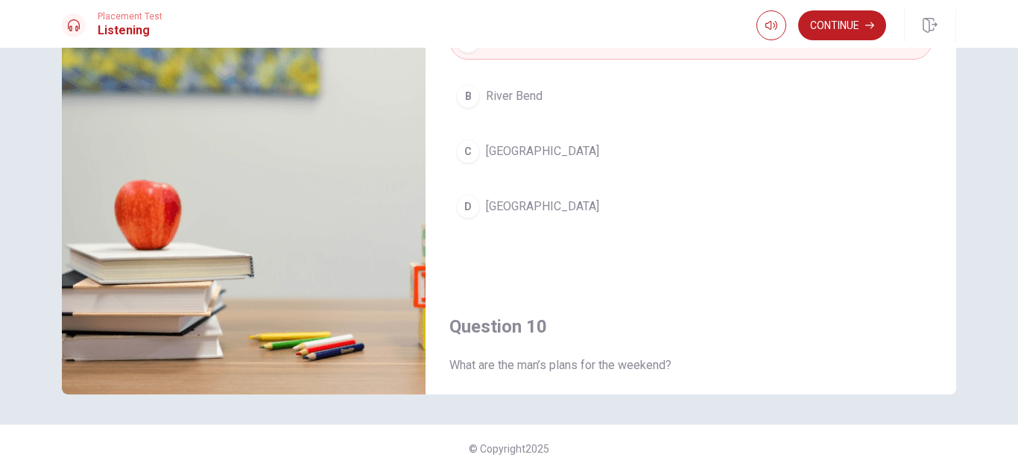
scroll to position [1043, 0]
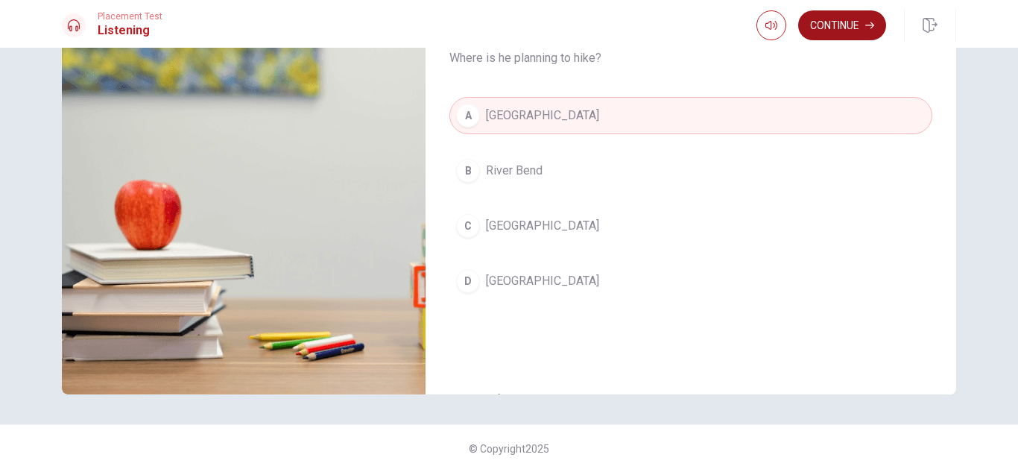
click at [820, 33] on button "Continue" at bounding box center [842, 25] width 88 height 30
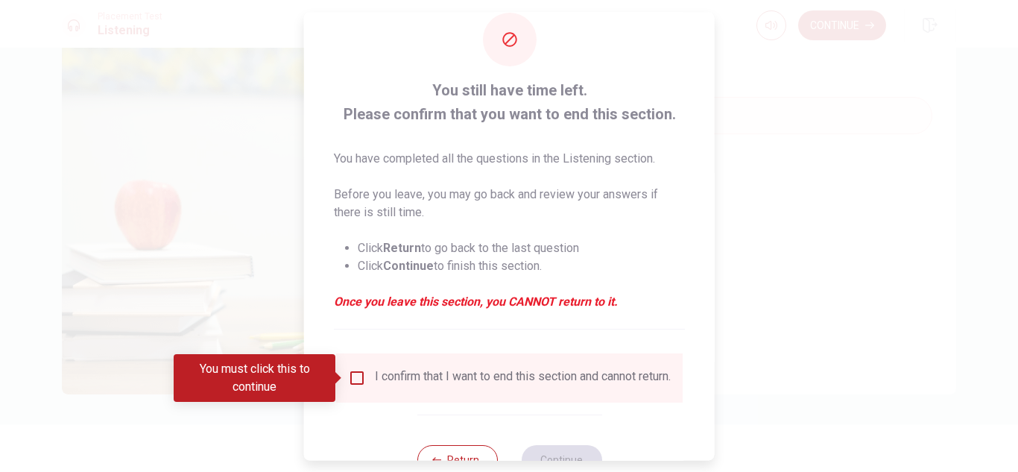
scroll to position [10, 0]
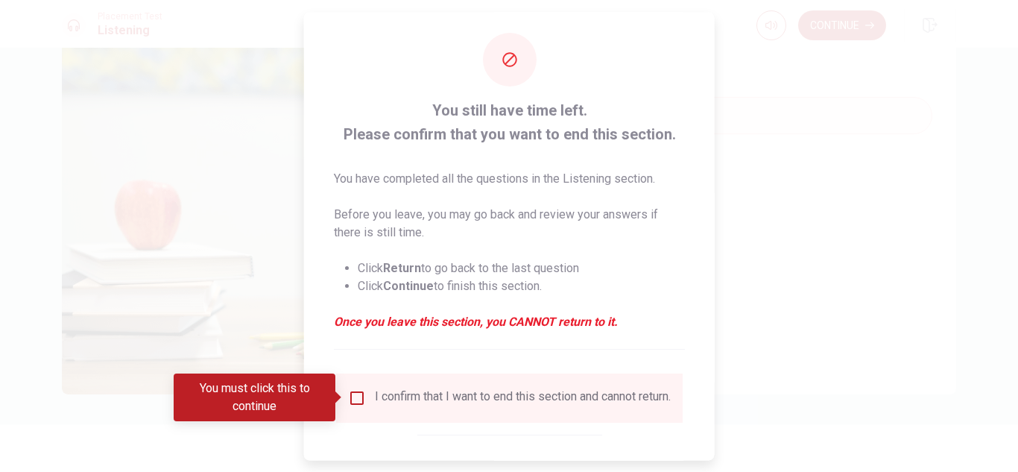
click at [350, 393] on input "You must click this to continue" at bounding box center [357, 397] width 18 height 18
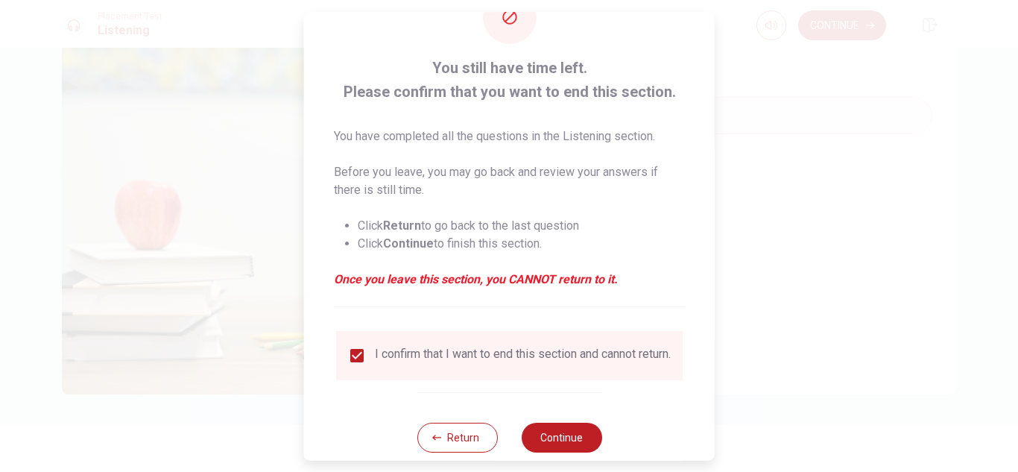
scroll to position [84, 0]
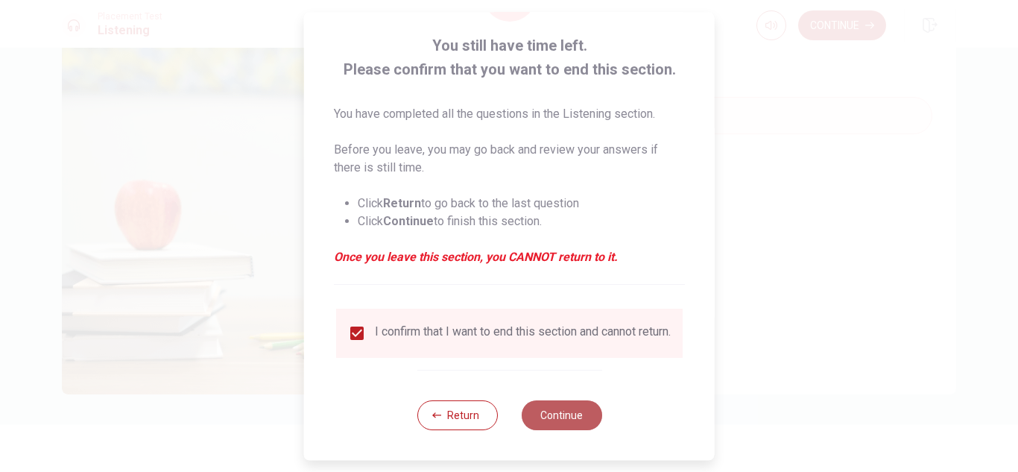
click at [551, 417] on button "Continue" at bounding box center [561, 415] width 80 height 30
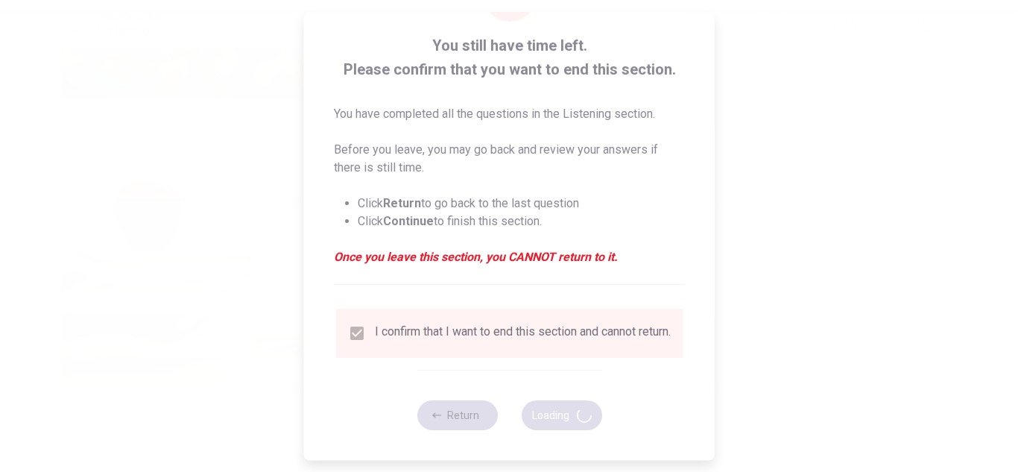
type input "80"
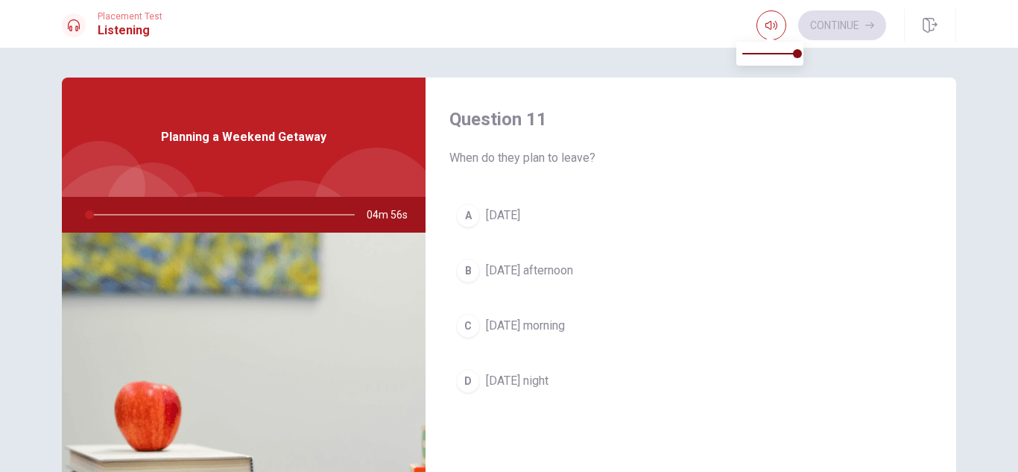
type input "1"
type input "0.7"
click at [780, 51] on span at bounding box center [769, 53] width 55 height 21
type input "2"
type input "0.5"
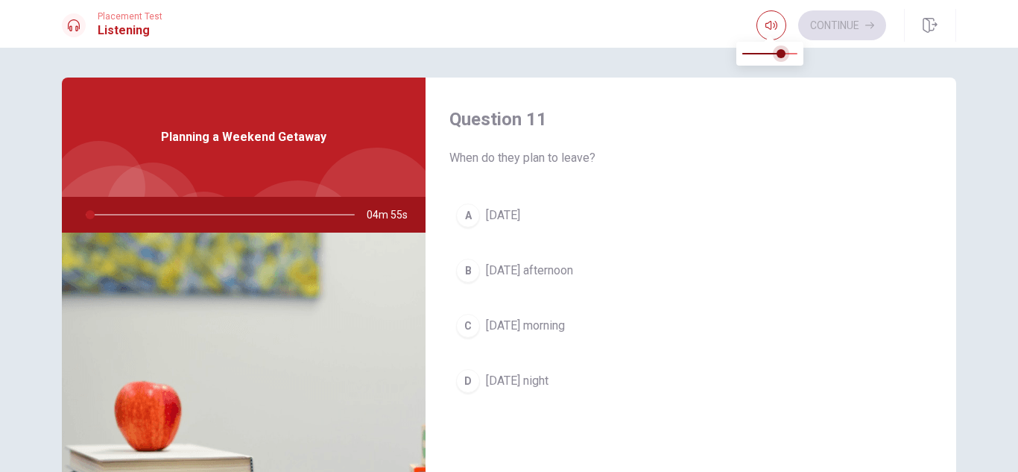
click at [776, 56] on span at bounding box center [780, 53] width 9 height 9
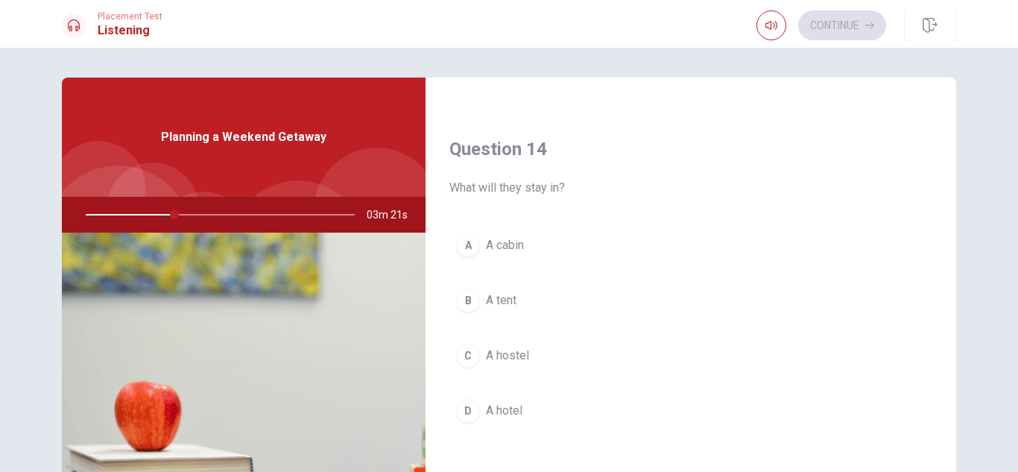
scroll to position [1118, 0]
click at [563, 241] on button "A A cabin" at bounding box center [690, 242] width 483 height 37
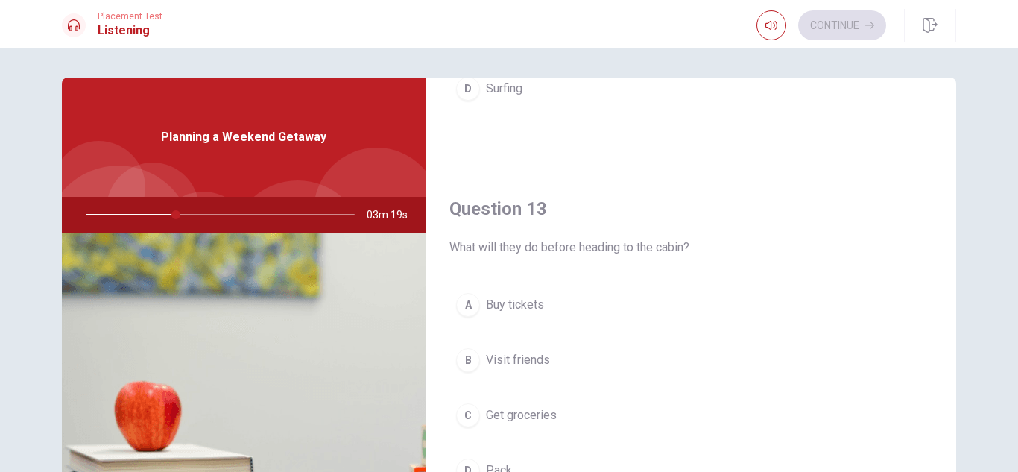
scroll to position [671, 0]
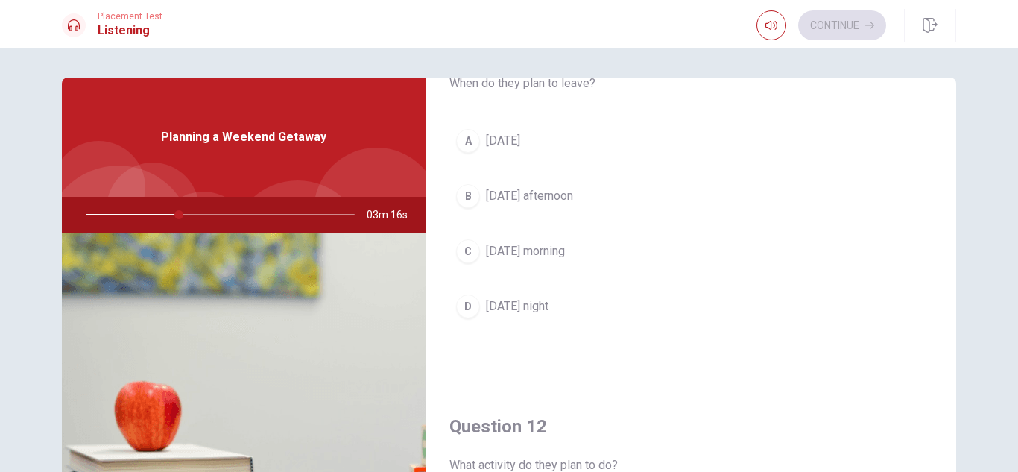
click at [577, 293] on button "D [DATE] night" at bounding box center [690, 306] width 483 height 37
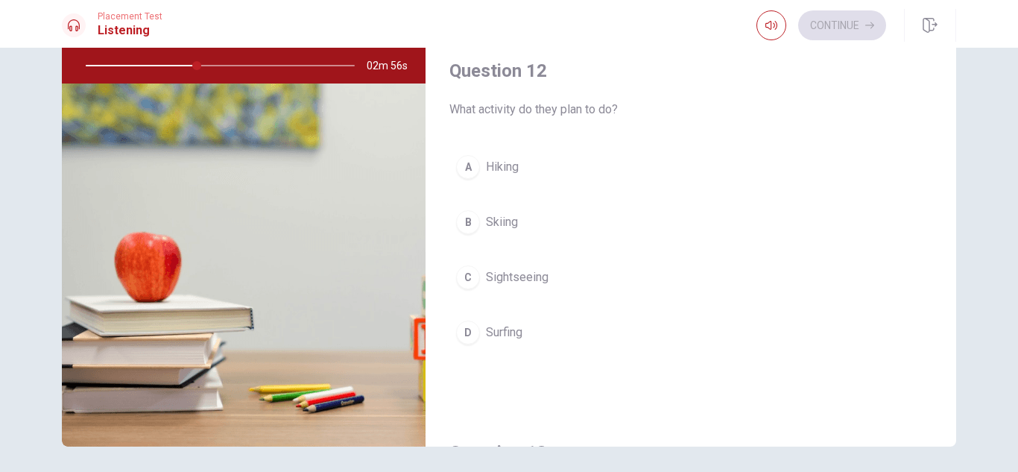
scroll to position [298, 0]
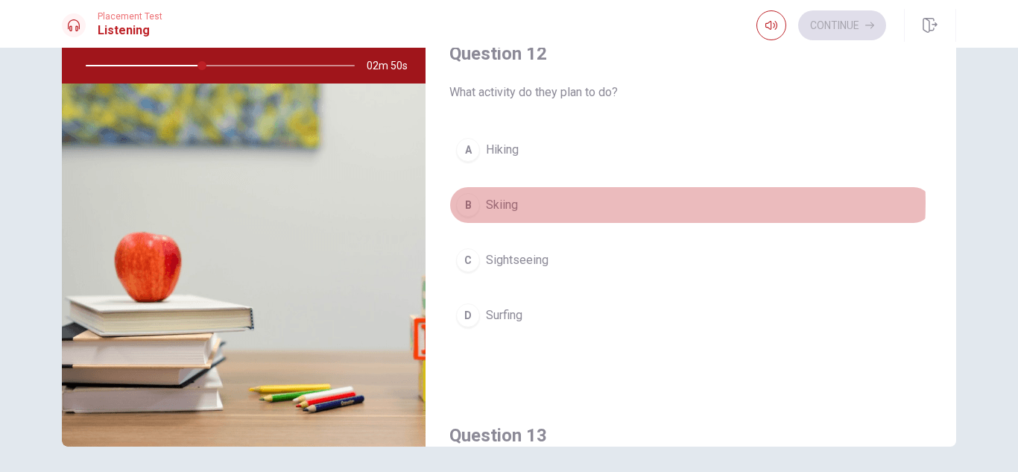
click at [564, 203] on button "B Skiing" at bounding box center [690, 204] width 483 height 37
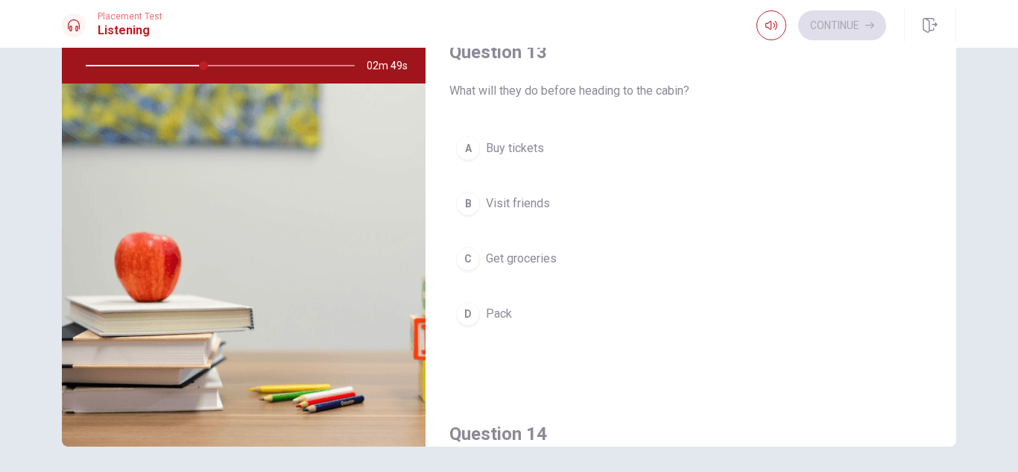
scroll to position [596, 0]
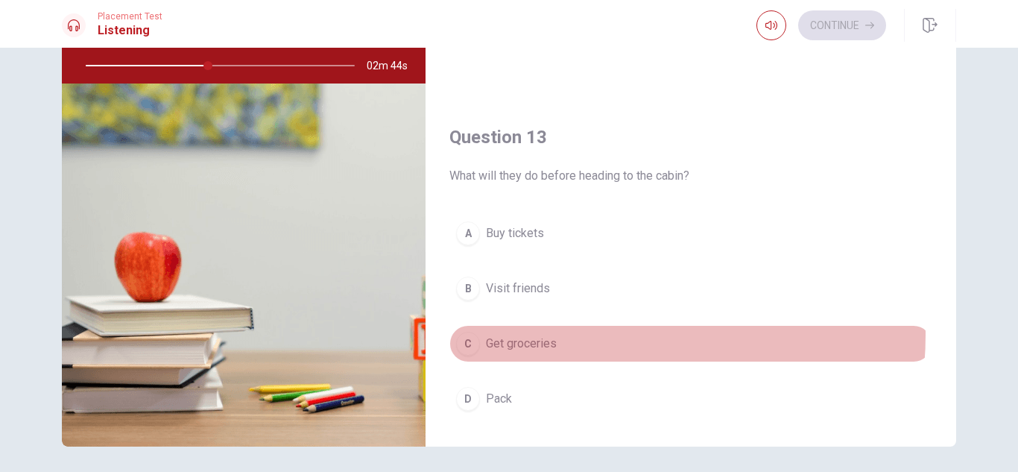
click at [568, 335] on button "C Get groceries" at bounding box center [690, 343] width 483 height 37
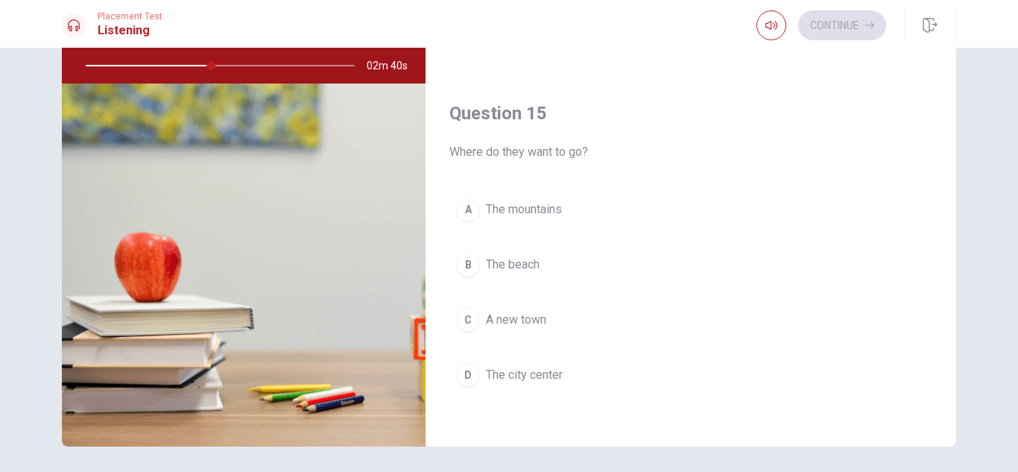
scroll to position [1390, 0]
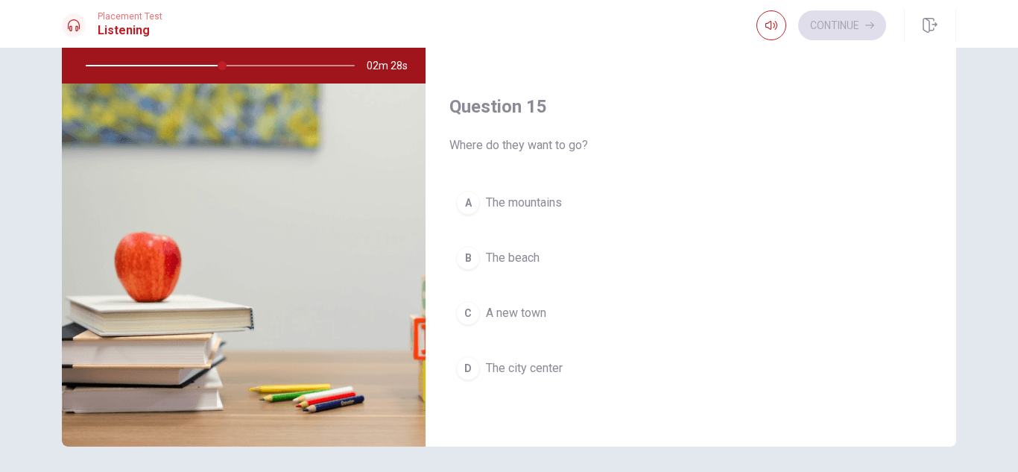
click at [560, 197] on span "The mountains" at bounding box center [524, 203] width 76 height 18
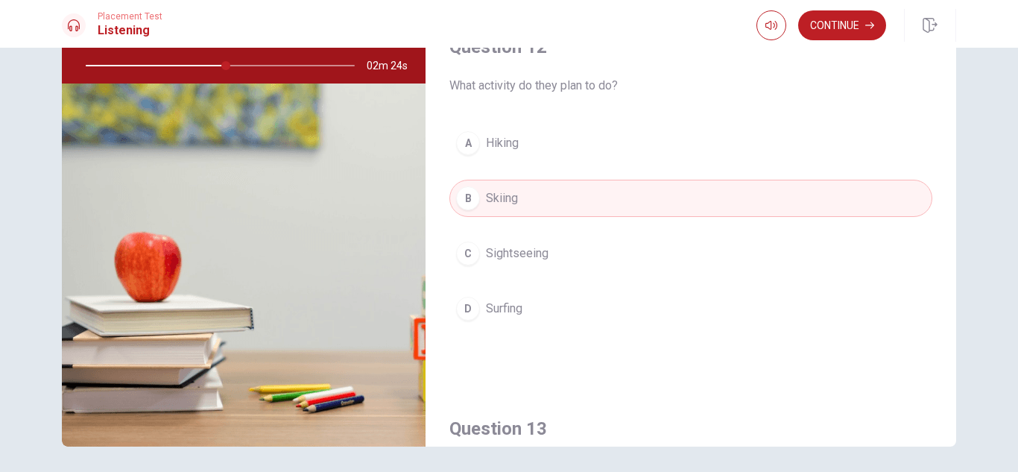
scroll to position [272, 0]
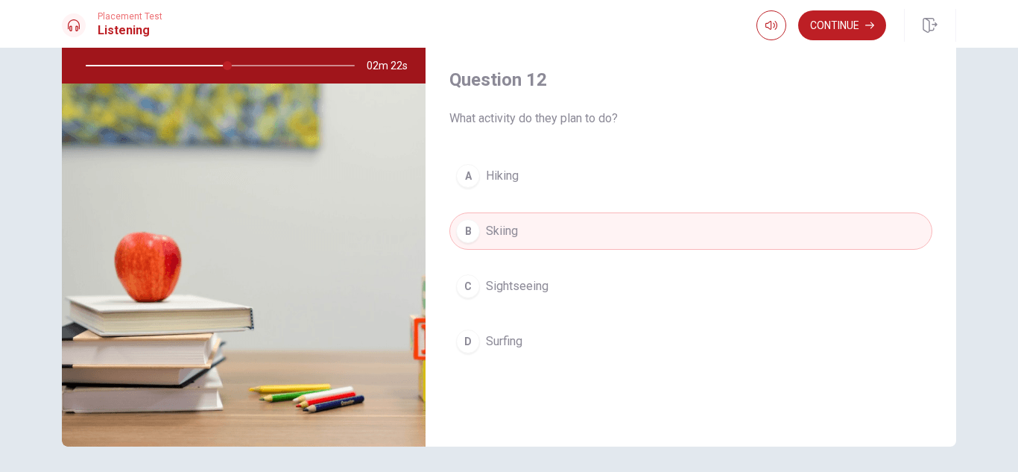
click at [583, 192] on button "A Hiking" at bounding box center [690, 175] width 483 height 37
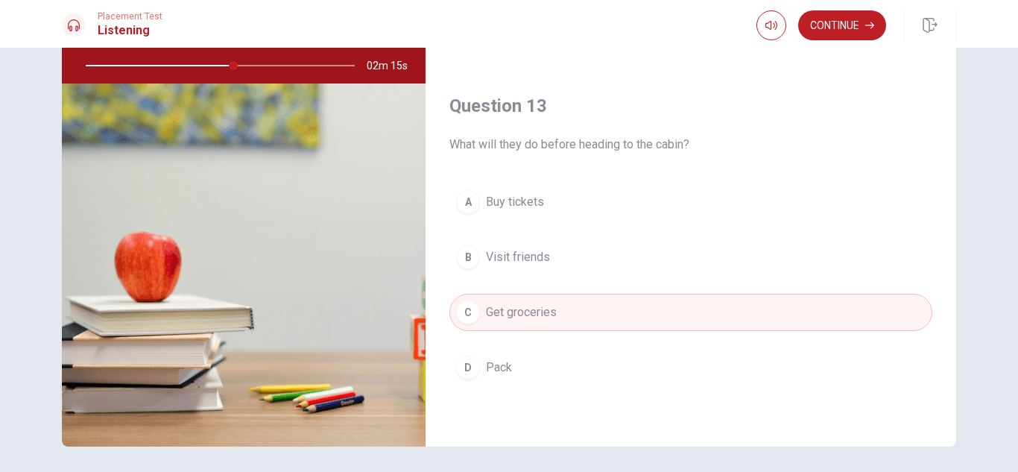
scroll to position [644, 0]
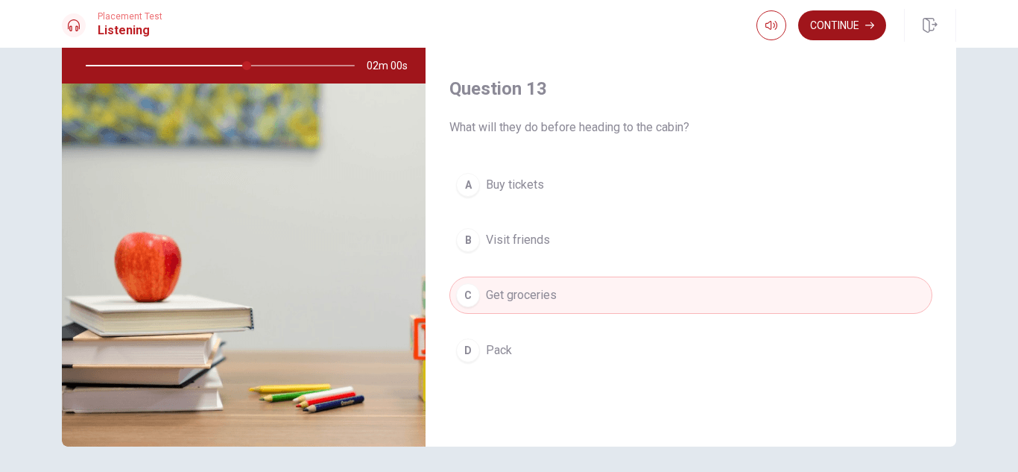
click at [823, 28] on button "Continue" at bounding box center [842, 25] width 88 height 30
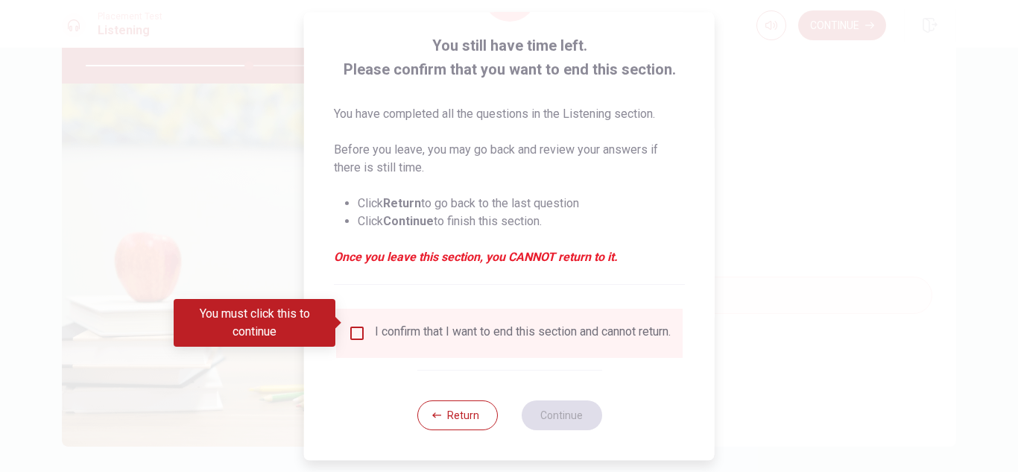
scroll to position [84, 0]
click at [362, 327] on input "You must click this to continue" at bounding box center [357, 333] width 18 height 18
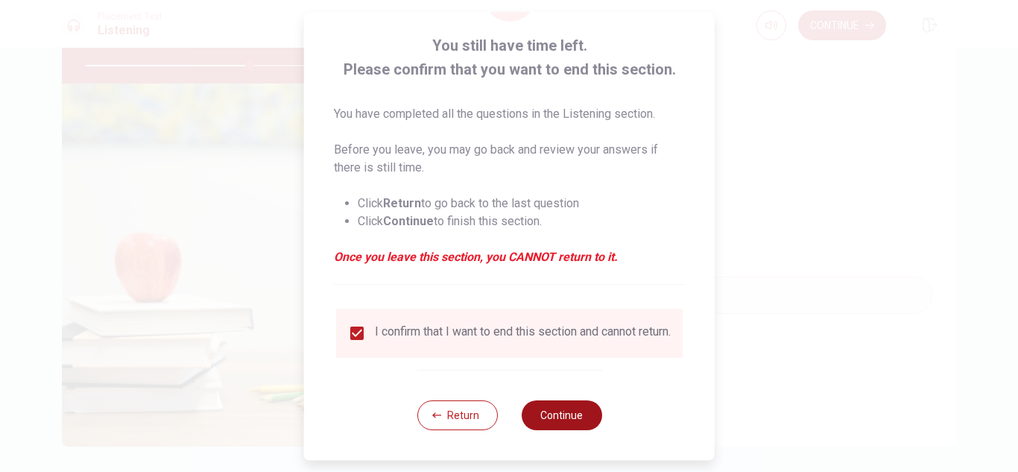
click at [560, 422] on button "Continue" at bounding box center [561, 415] width 80 height 30
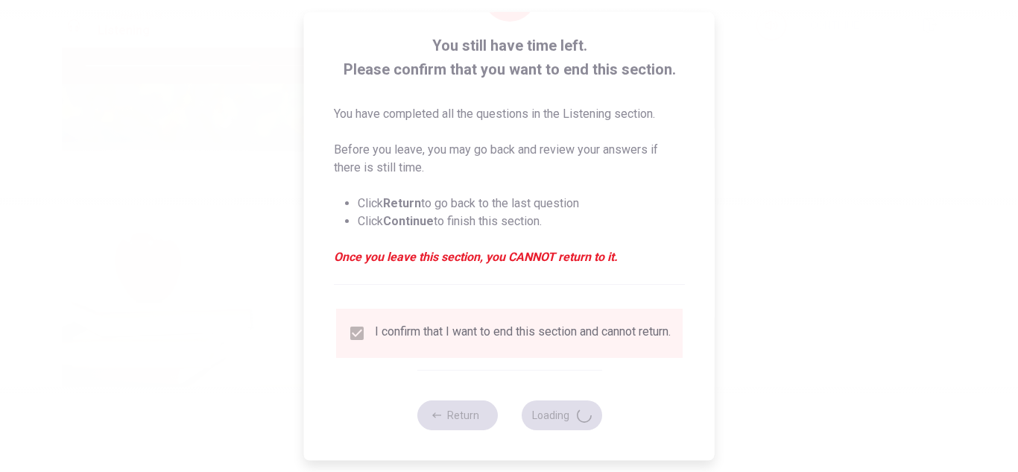
type input "63"
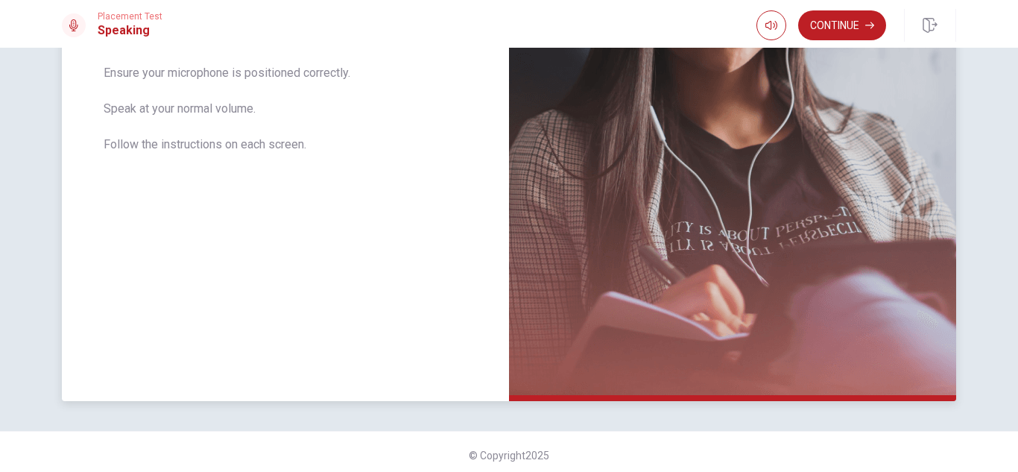
scroll to position [333, 0]
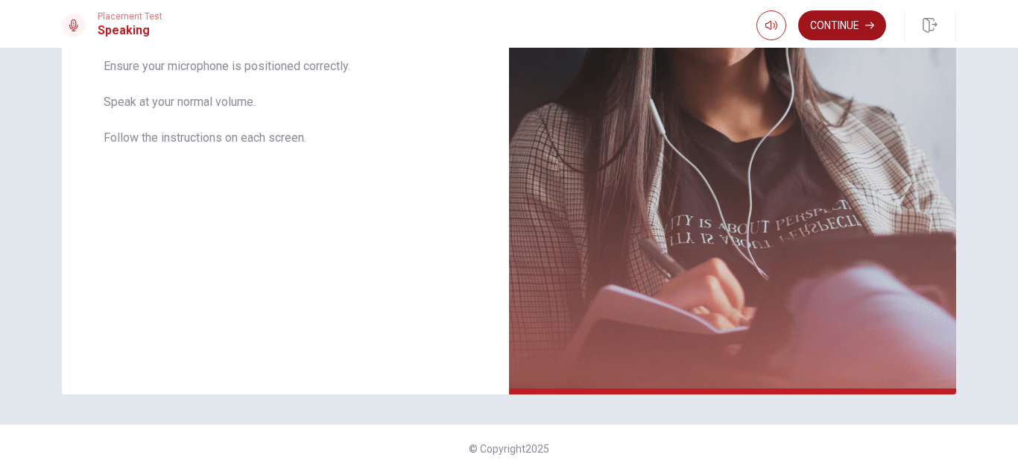
click at [840, 30] on button "Continue" at bounding box center [842, 25] width 88 height 30
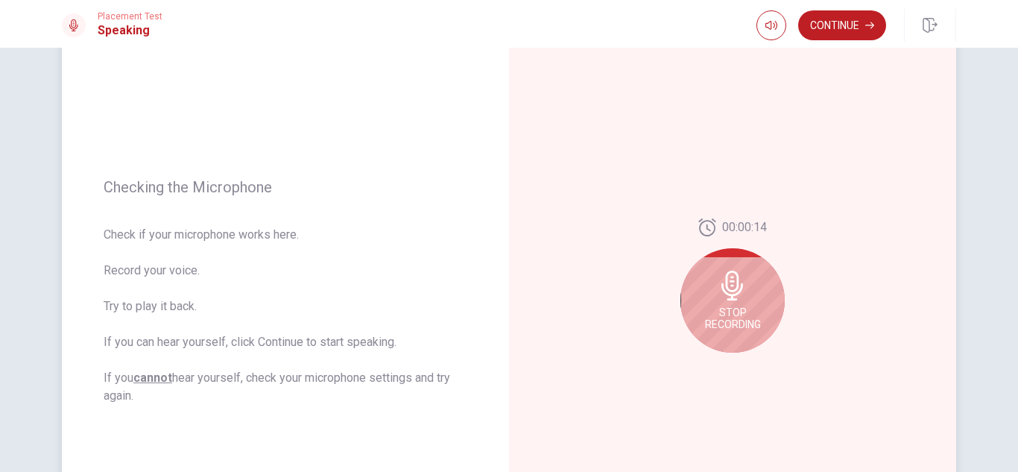
scroll to position [110, 0]
click at [768, 314] on div "Stop Recording" at bounding box center [732, 302] width 104 height 104
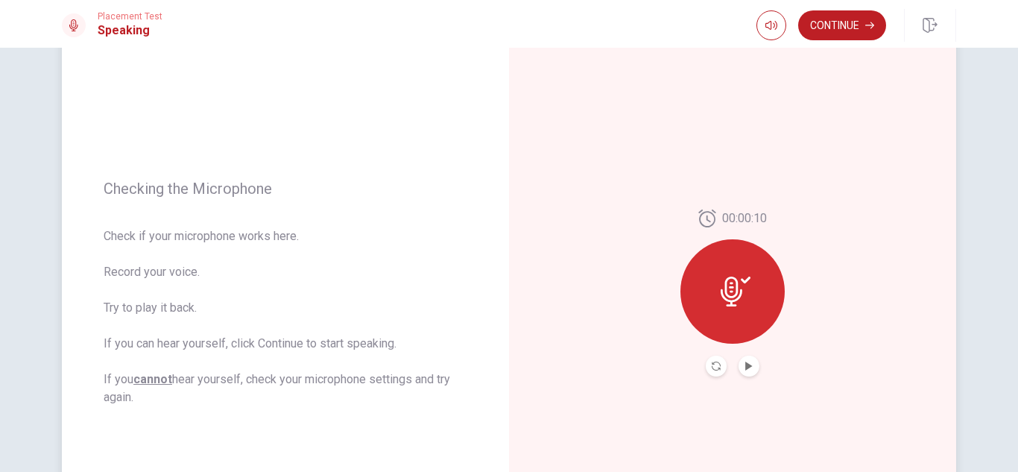
click at [750, 305] on div at bounding box center [732, 291] width 104 height 104
click at [747, 365] on icon "Play Audio" at bounding box center [748, 365] width 7 height 9
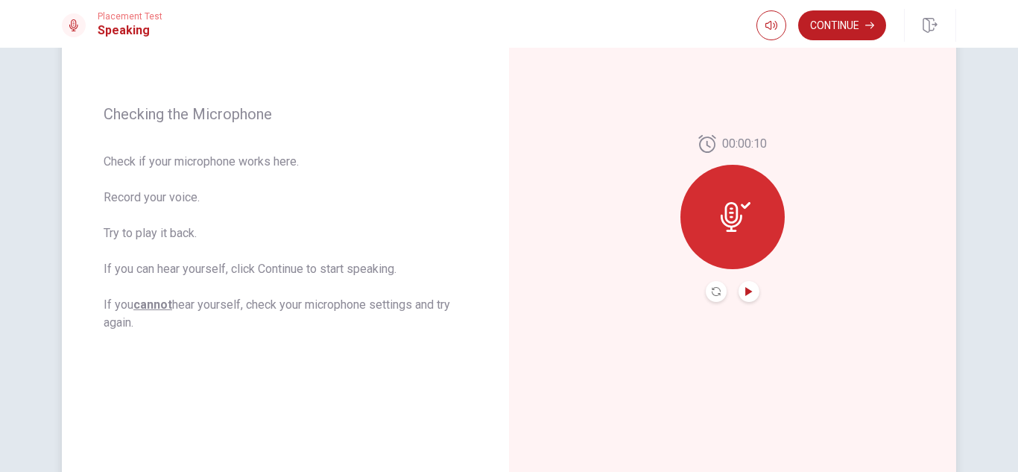
scroll to position [333, 0]
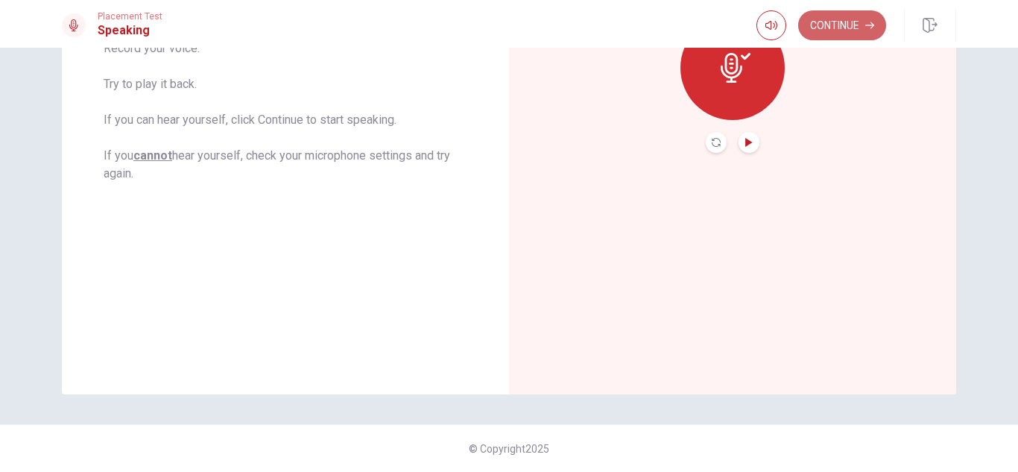
click at [843, 25] on button "Continue" at bounding box center [842, 25] width 88 height 30
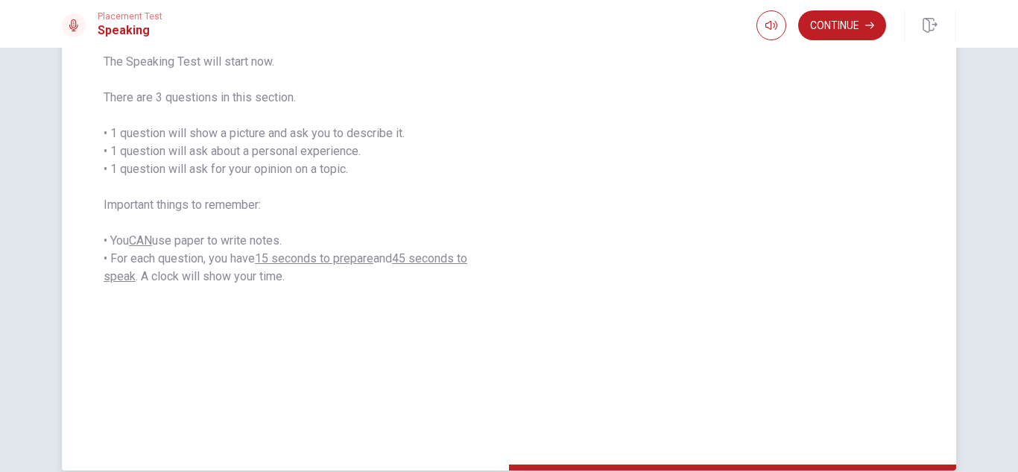
scroll to position [259, 0]
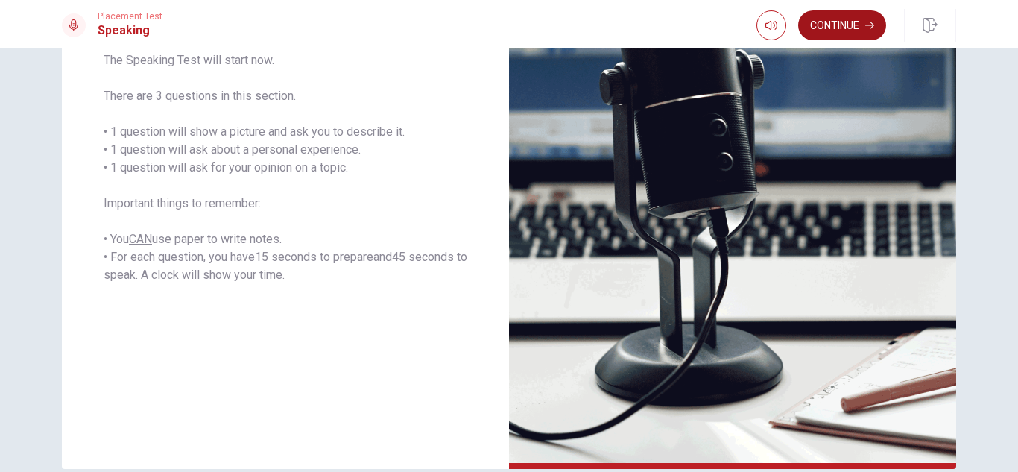
click at [868, 30] on button "Continue" at bounding box center [842, 25] width 88 height 30
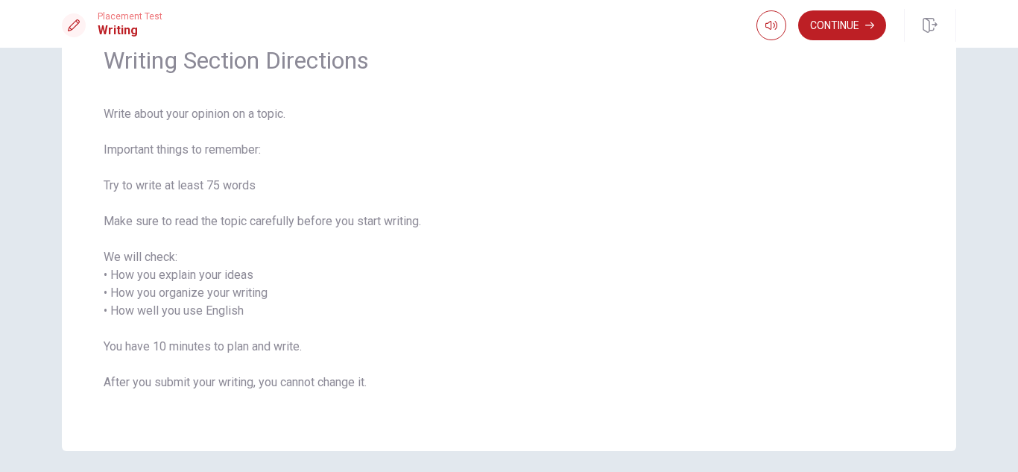
scroll to position [75, 0]
click at [842, 36] on button "Continue" at bounding box center [842, 25] width 88 height 30
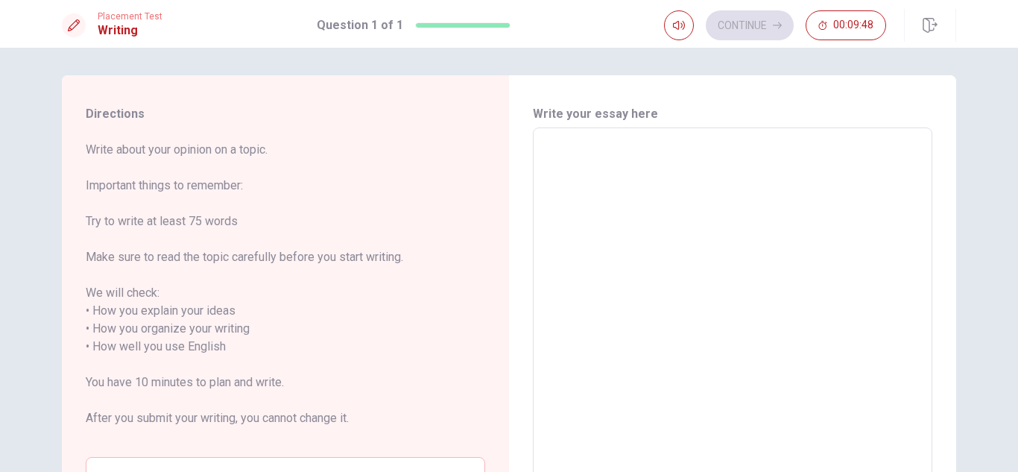
scroll to position [0, 0]
click at [589, 166] on textarea at bounding box center [732, 349] width 378 height 414
type textarea "i"
type textarea "x"
type textarea "in"
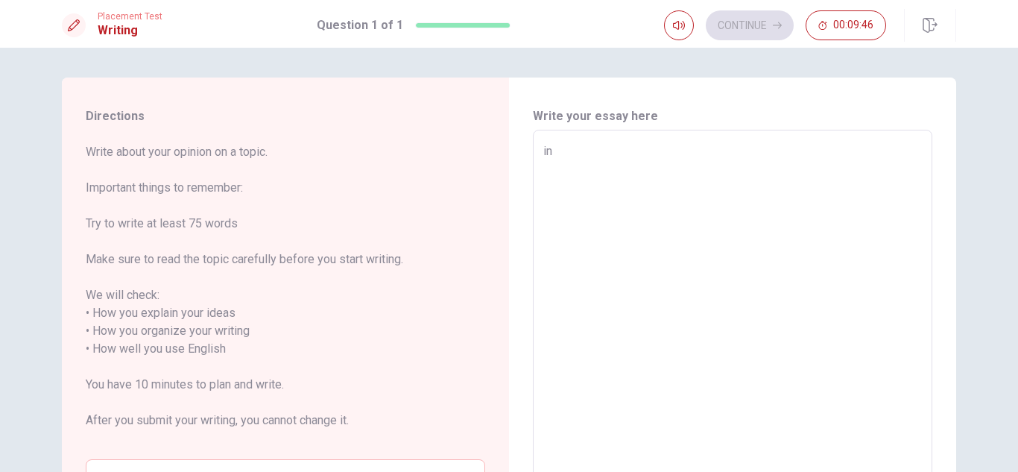
type textarea "x"
type textarea "in"
type textarea "x"
type textarea "in t"
type textarea "x"
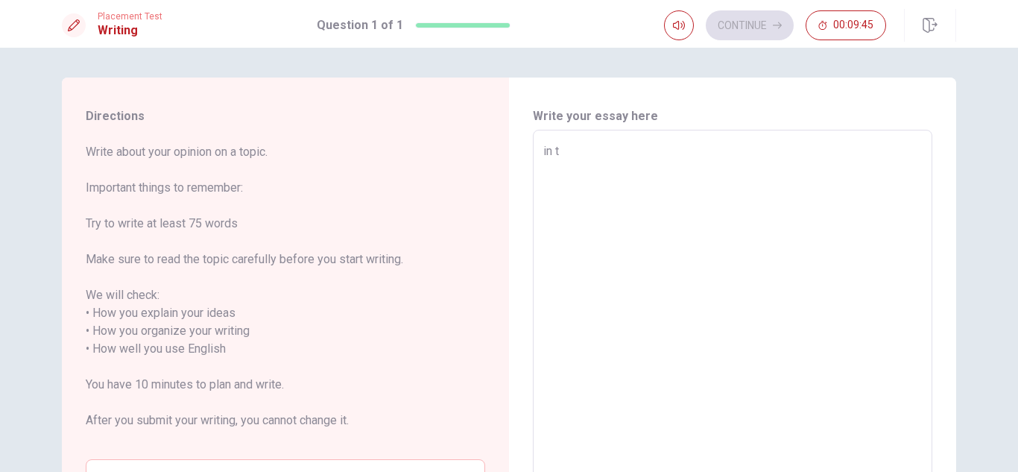
type textarea "in ty"
type textarea "x"
type textarea "in [GEOGRAPHIC_DATA]"
type textarea "x"
type textarea "in [GEOGRAPHIC_DATA]"
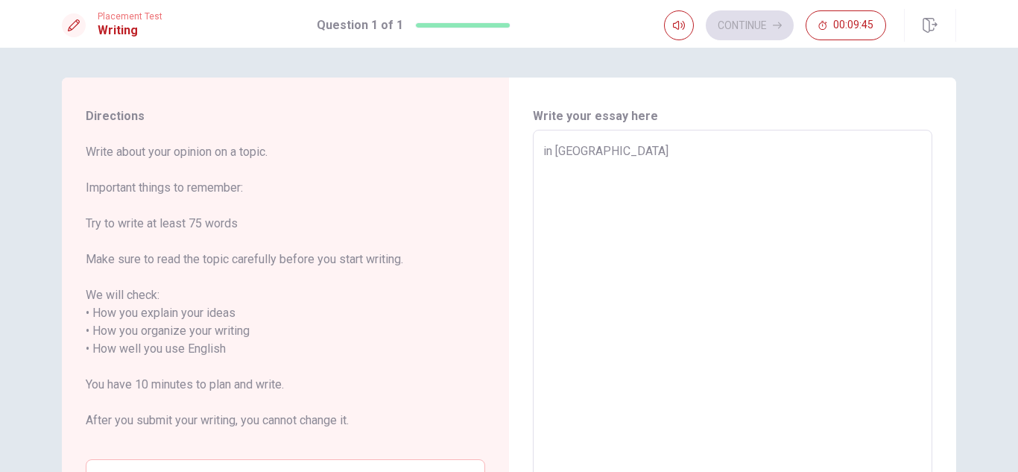
type textarea "x"
type textarea "in [GEOGRAPHIC_DATA]"
type textarea "x"
type textarea "in tyhe m"
type textarea "x"
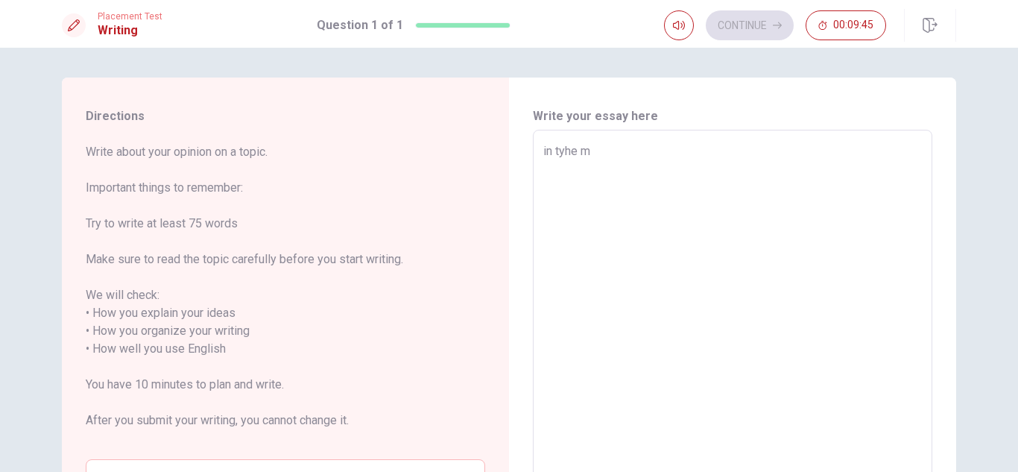
type textarea "in tyhe mo"
type textarea "x"
type textarea "in tyhe mom"
type textarea "x"
type textarea "in tyhe mome"
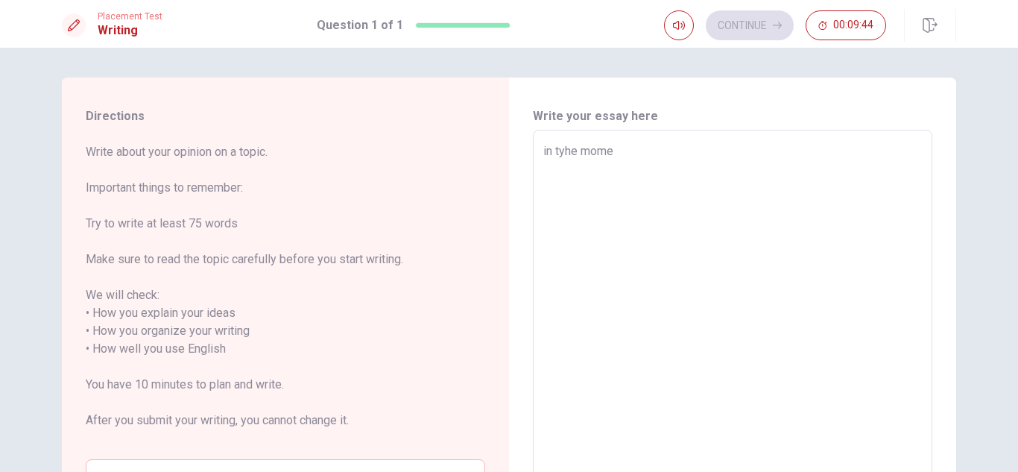
type textarea "x"
type textarea "in tyhe momen"
type textarea "x"
type textarea "in tyhe moment"
type textarea "x"
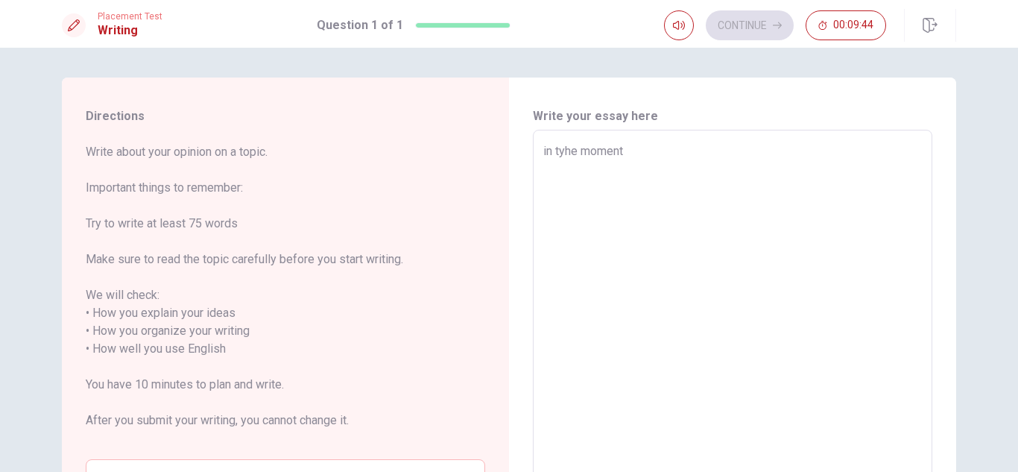
type textarea "in tyhe moment"
type textarea "x"
type textarea "in tyhe moment m"
type textarea "x"
type textarea "in tyhe moment my"
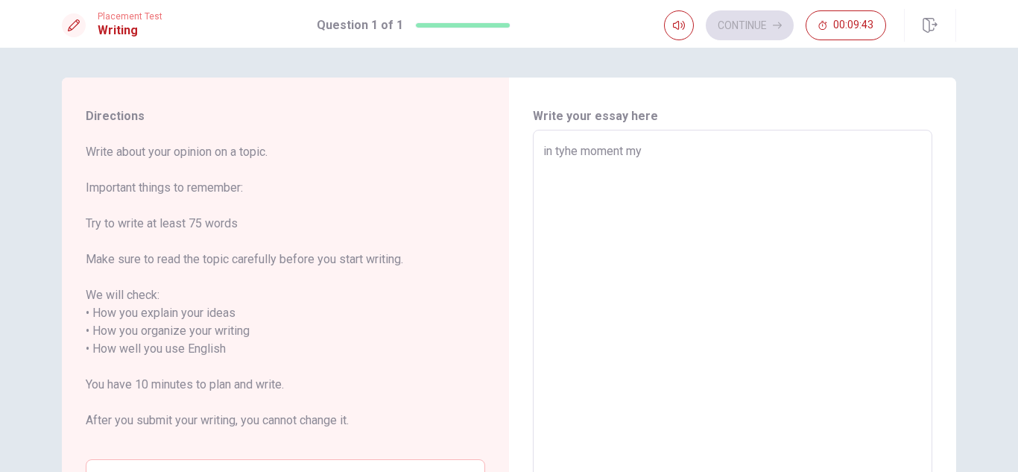
type textarea "x"
type textarea "in tyhe moment my"
type textarea "x"
type textarea "in tyhe moment my l"
type textarea "x"
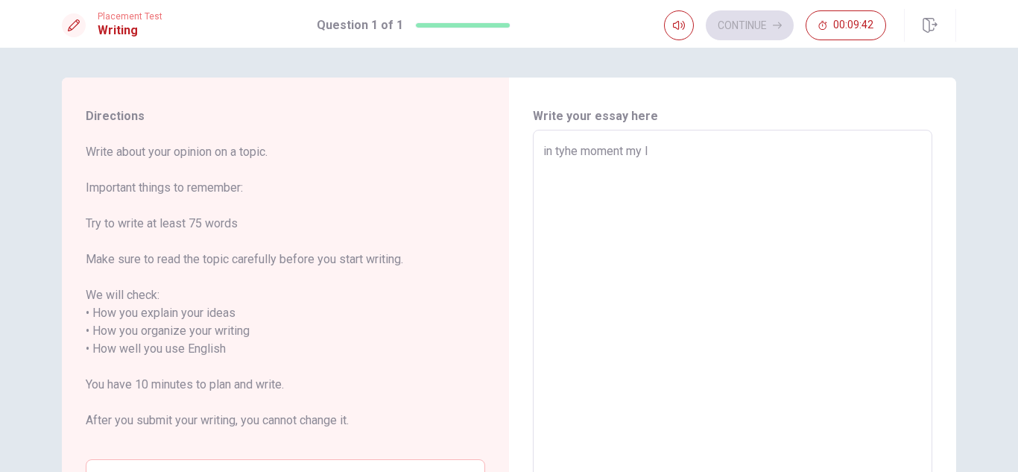
type textarea "in tyhe moment my li"
type textarea "x"
type textarea "in tyhe moment my lif"
type textarea "x"
type textarea "in tyhe moment my life"
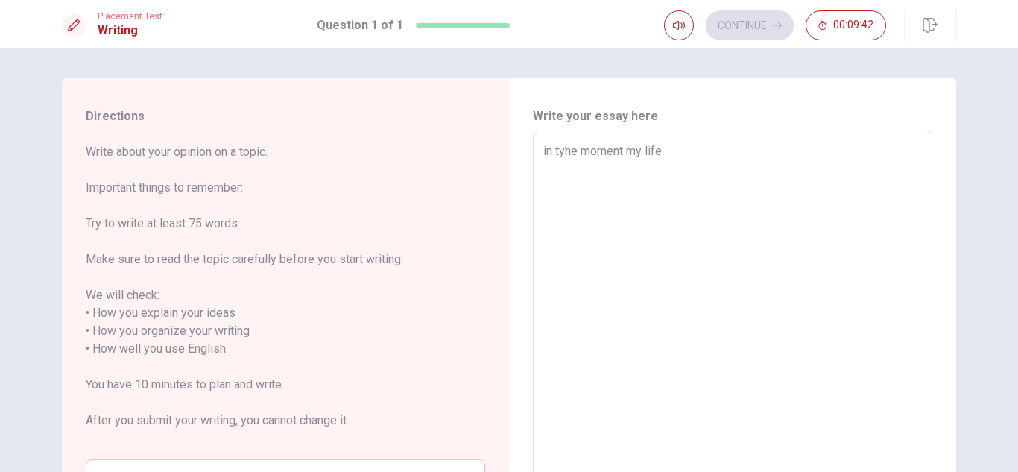
type textarea "x"
type textarea "in tyhe moment my life,"
type textarea "x"
type textarea "in tyhe moment my life,"
type textarea "x"
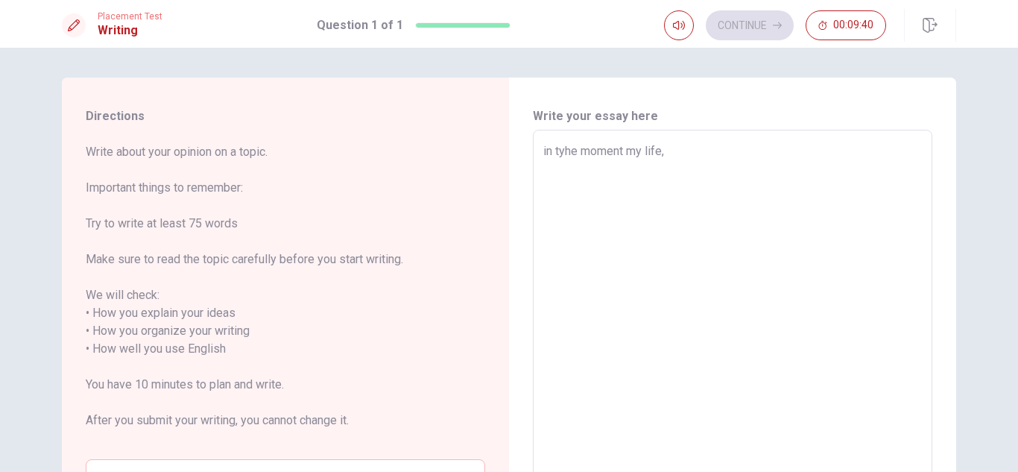
type textarea "in tyhe moment my life, i"
type textarea "x"
type textarea "in tyhe moment my life, i"
type textarea "x"
type textarea "in tyhe moment my life, i l"
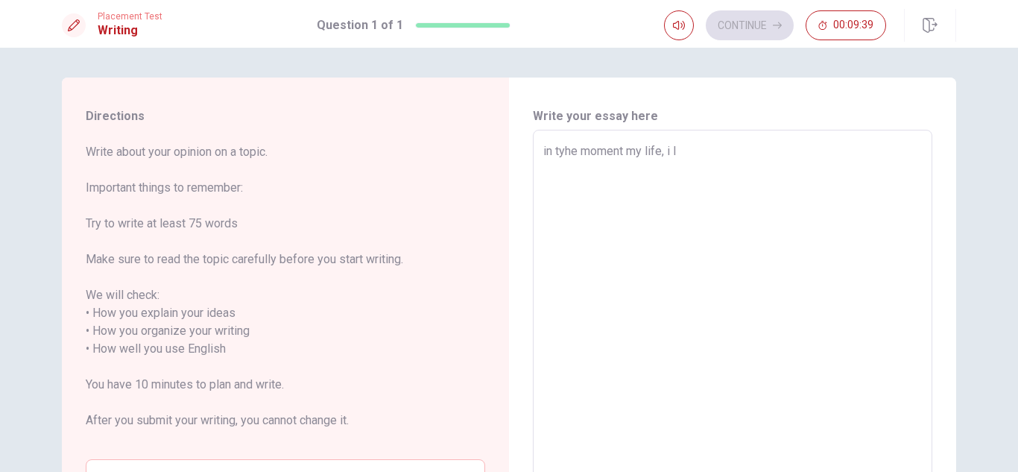
type textarea "x"
type textarea "in tyhe moment my life, i le"
type textarea "x"
type textarea "in tyhe moment my life, i lea"
type textarea "x"
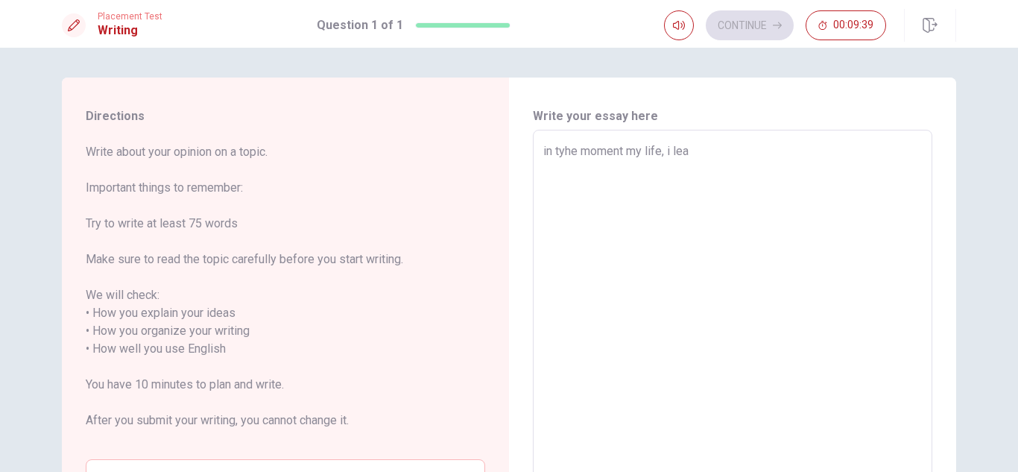
type textarea "in tyhe moment my life, i [PERSON_NAME]"
type textarea "x"
type textarea "in tyhe moment my life, i learn"
type textarea "x"
type textarea "in tyhe moment my life, i learne"
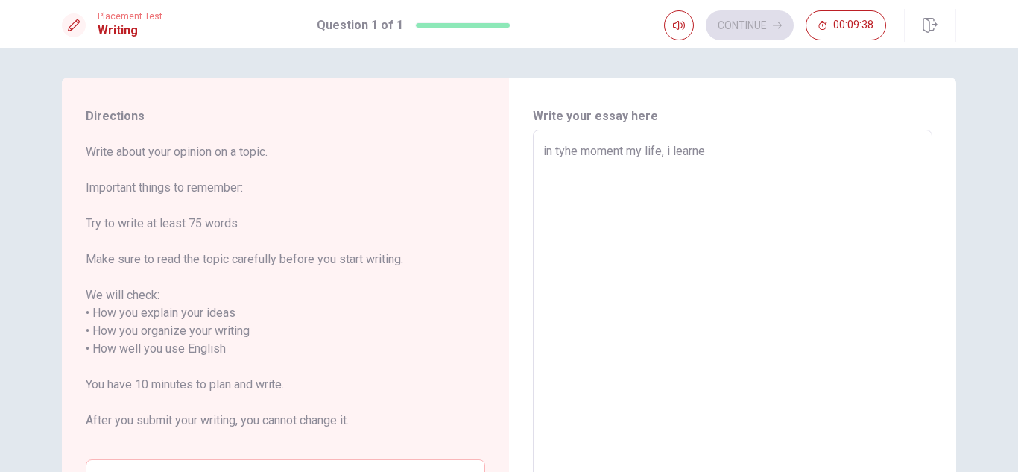
type textarea "x"
type textarea "in tyhe moment my life, i learned"
type textarea "x"
type textarea "in tyhe moment my life, i learned"
type textarea "x"
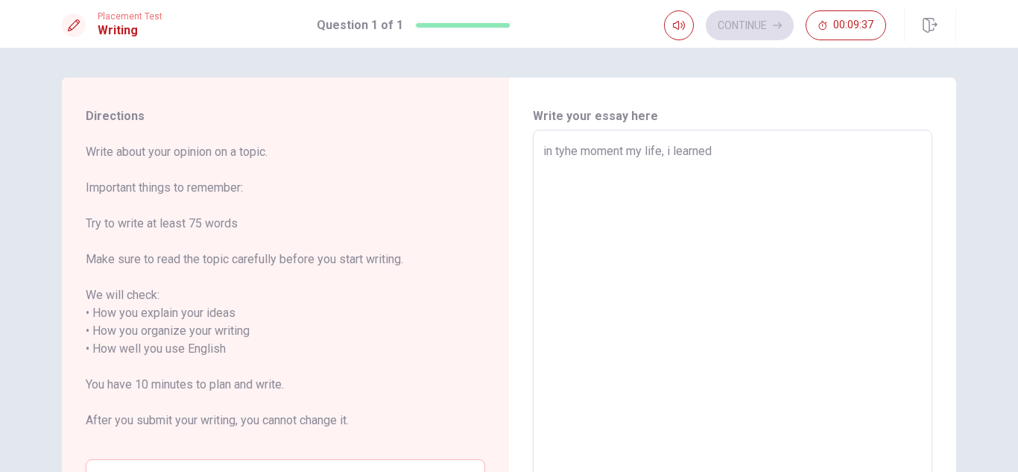
type textarea "in tyhe moment my life, i learned t"
type textarea "x"
type textarea "in tyhe moment my life, i learned th"
type textarea "x"
type textarea "in tyhe moment my life, i learned tha"
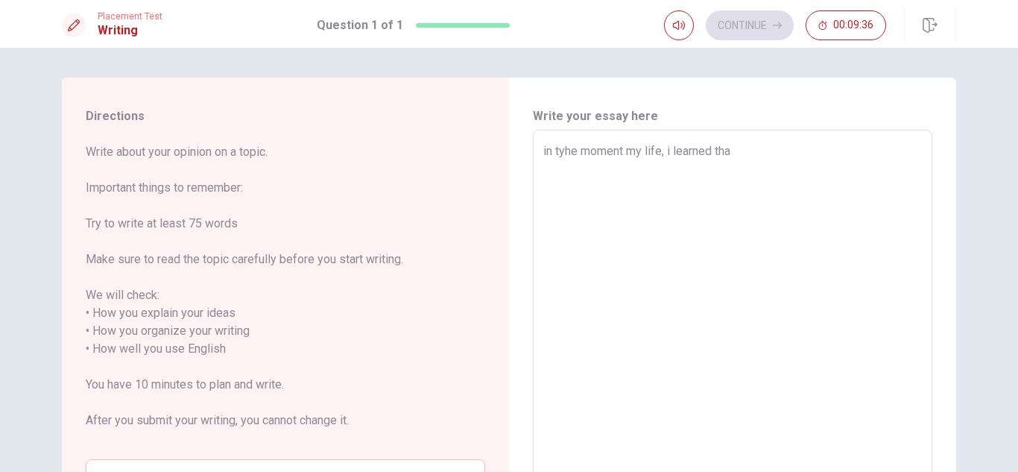
type textarea "x"
type textarea "in tyhe moment my life, i learned that"
type textarea "x"
type textarea "in tyhe moment my life, i learned that"
type textarea "x"
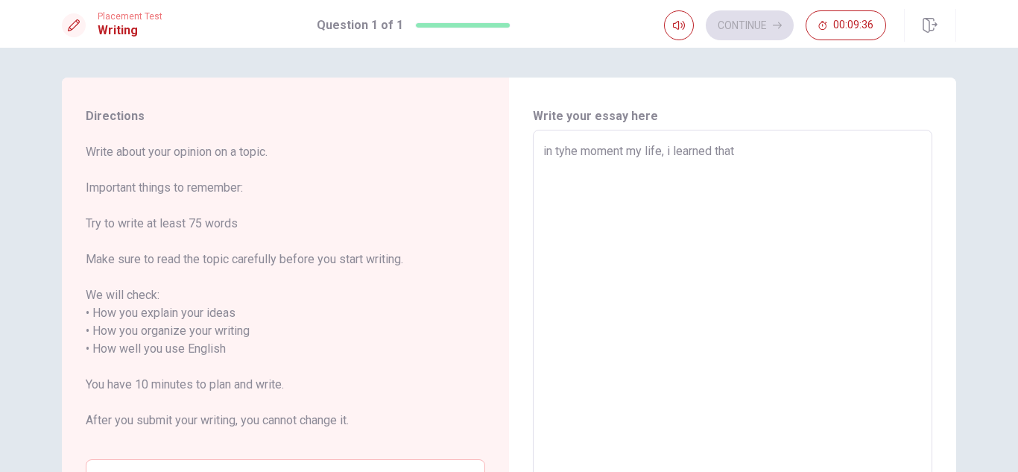
type textarea "in tyhe moment my life, i learned that l"
type textarea "x"
type textarea "in tyhe moment my life, i learned that li"
type textarea "x"
type textarea "in tyhe moment my life, i learned that lif"
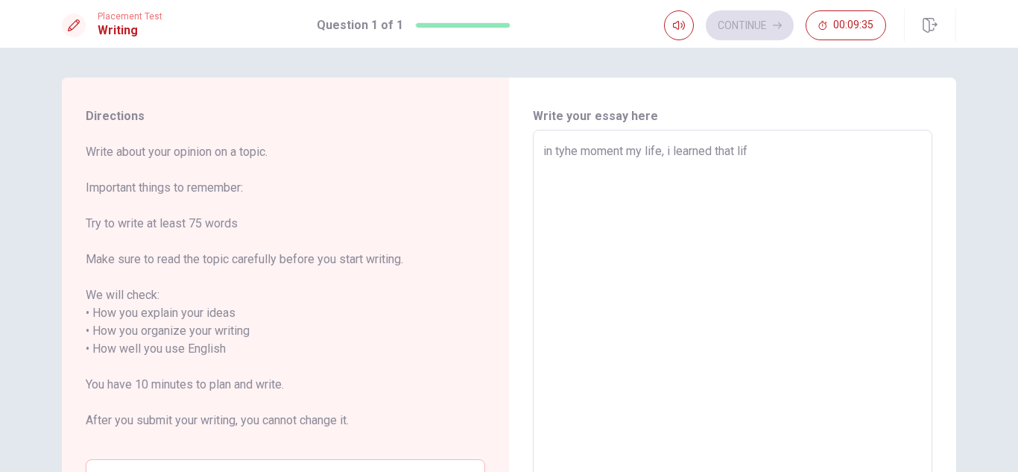
type textarea "x"
type textarea "in tyhe moment my life, i learned that life"
type textarea "x"
type textarea "in tyhe moment my life, i learned that life"
type textarea "x"
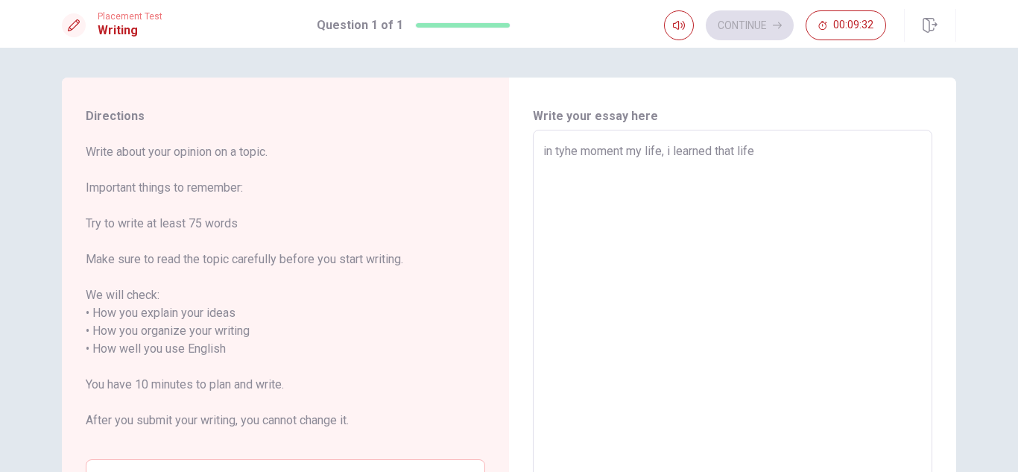
type textarea "in tyhe moment my life, i learned that life"
type textarea "x"
type textarea "in tyhe moment my life, i learned that lif"
type textarea "x"
type textarea "in tyhe moment my life, i learned that li"
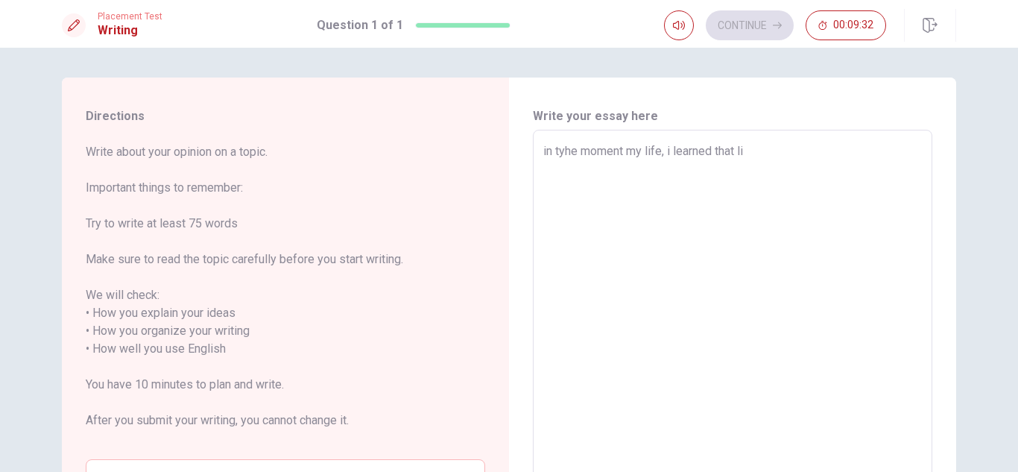
type textarea "x"
type textarea "in tyhe moment my life, i learned that l"
type textarea "x"
type textarea "in tyhe moment my life, i learned that"
type textarea "x"
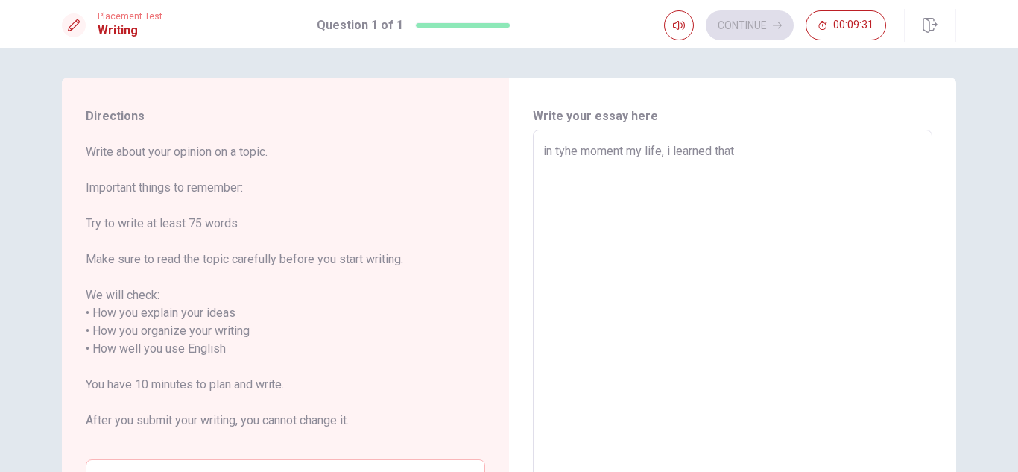
type textarea "in tyhe moment my life, i learned that t"
type textarea "x"
type textarea "in tyhe moment my life, i learned that th"
type textarea "x"
type textarea "in tyhe moment my life, i learned that the"
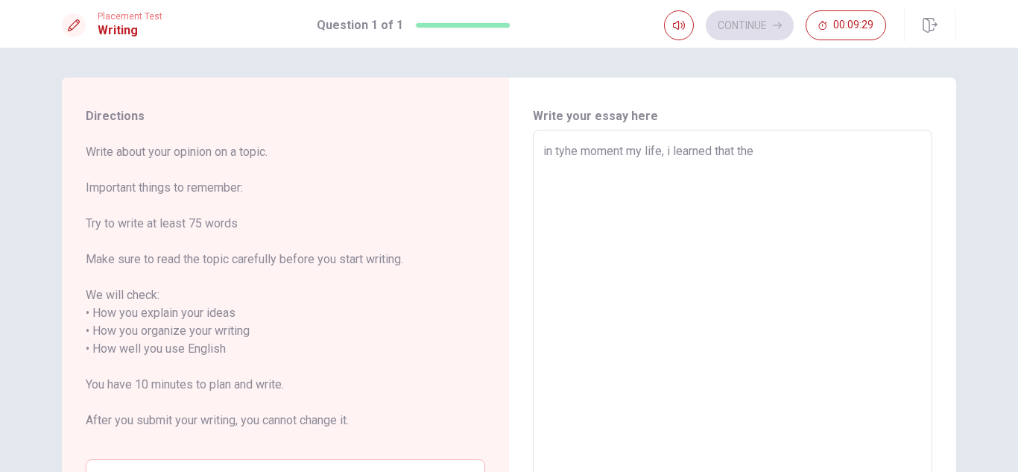
type textarea "x"
type textarea "in tyhe moment my life, i learned that the"
type textarea "x"
type textarea "in tyhe moment my life, i learned that the l"
type textarea "x"
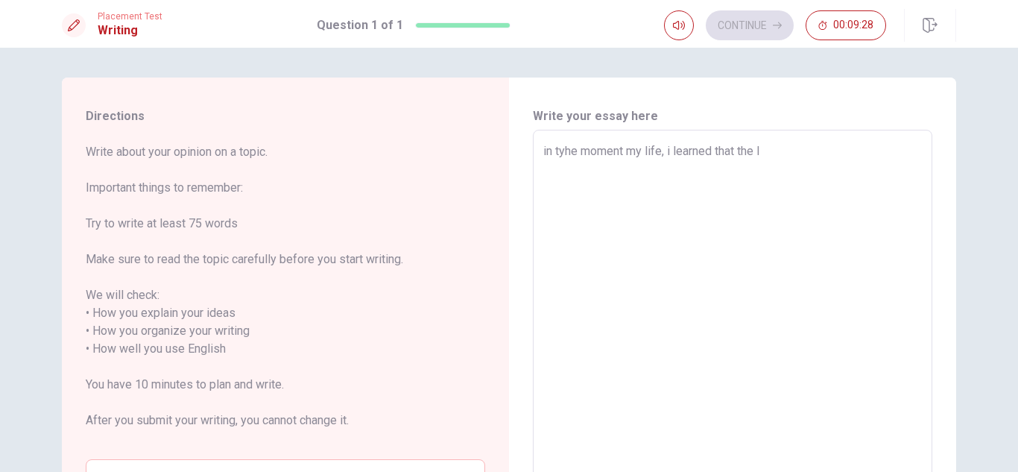
type textarea "in tyhe moment my life, i learned that the li"
type textarea "x"
type textarea "in tyhe moment my life, i learned that the lif"
type textarea "x"
type textarea "in tyhe moment my life, i learned that the life"
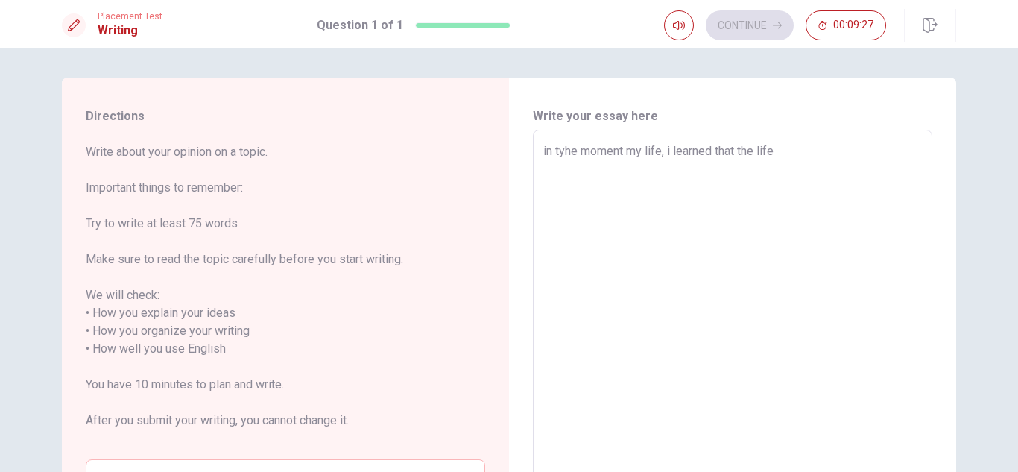
type textarea "x"
type textarea "in tyhe moment my life, i learned that the life"
type textarea "x"
type textarea "in tyhe moment my life, i learned that the life s"
type textarea "x"
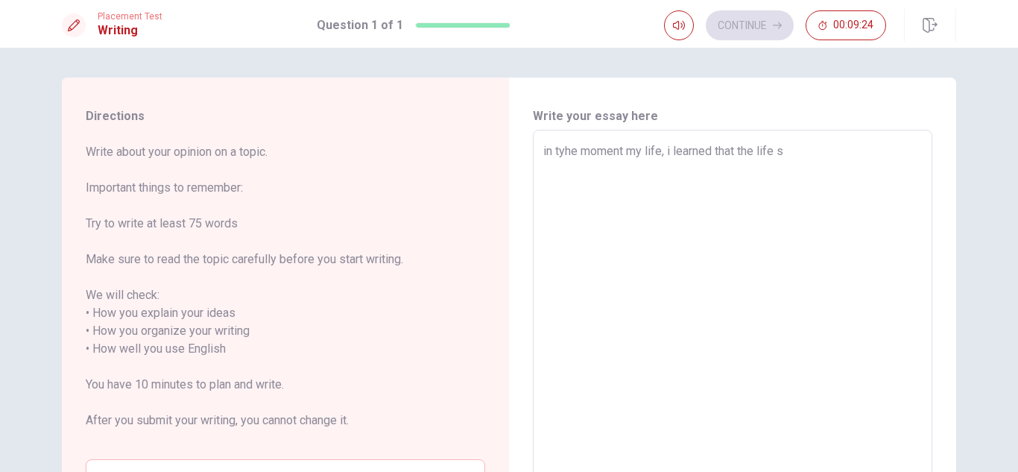
type textarea "in tyhe moment my life, i learned that the life sh"
type textarea "x"
type textarea "in tyhe moment my life, i learned that the life sho"
type textarea "x"
type textarea "in tyhe moment my life, i learned that the life shou"
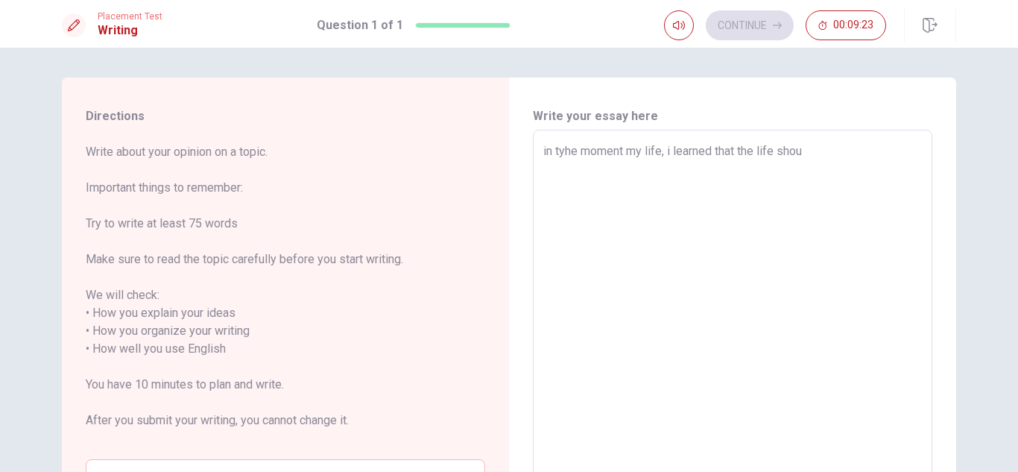
type textarea "x"
type textarea "in tyhe moment my life, i learned that the life shoul"
type textarea "x"
type textarea "in tyhe moment my life, i learned that the life should"
type textarea "x"
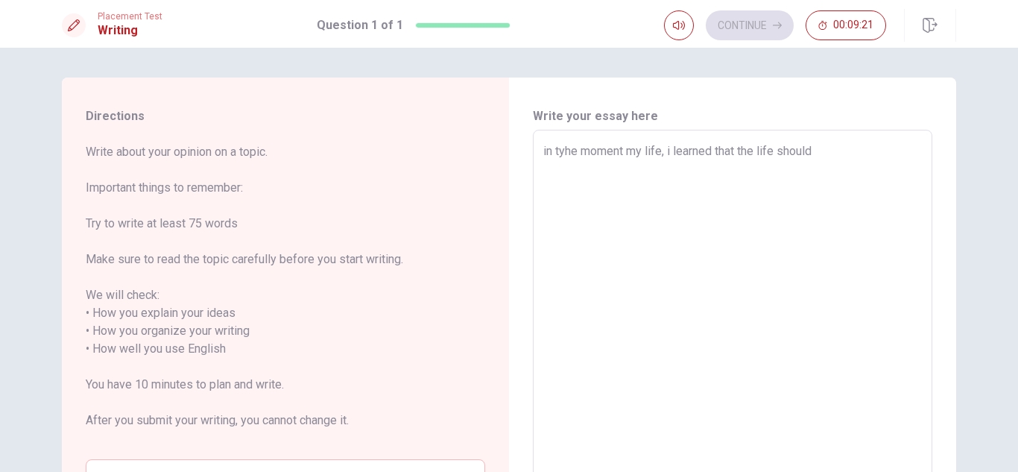
type textarea "in tyhe moment my life, i learned that the life should"
type textarea "x"
type textarea "in tyhe moment my life, i learned that the life should b"
type textarea "x"
type textarea "in tyhe moment my life, i learned that the life should be"
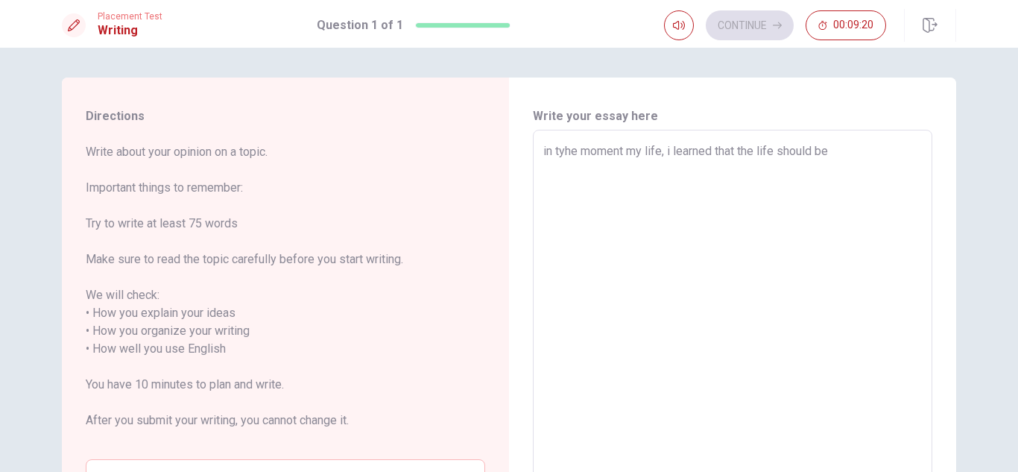
type textarea "x"
type textarea "in tyhe moment my life, i learned that the life should be"
type textarea "x"
type textarea "in tyhe moment my life, i learned that the life should be e"
type textarea "x"
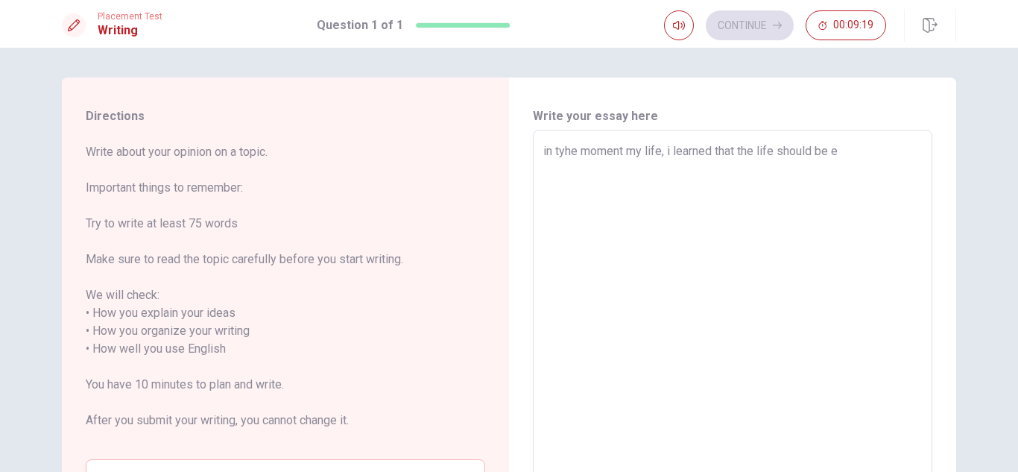
type textarea "in tyhe moment my life, i learned that the life should be ea"
type textarea "x"
type textarea "in tyhe moment my life, i learned that the life should be eas"
type textarea "x"
type textarea "in tyhe moment my life, i learned that the life should be easy"
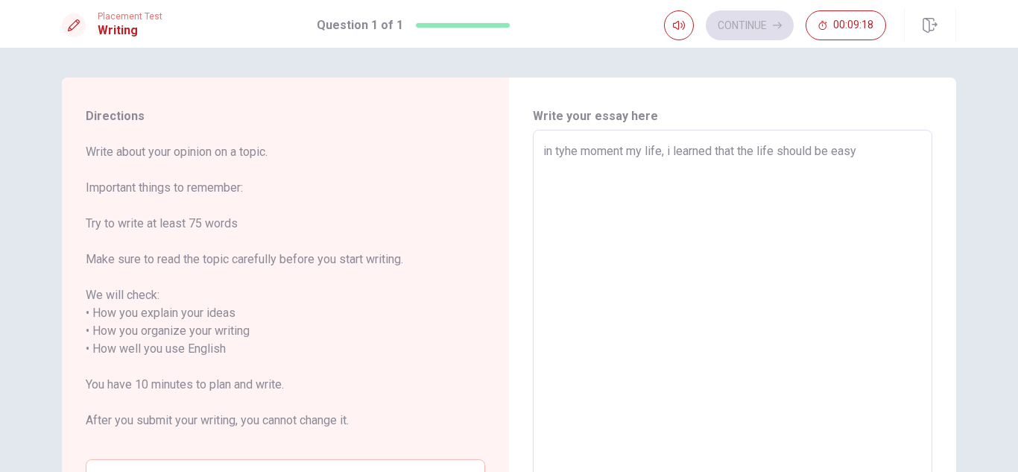
type textarea "x"
type textarea "in tyhe moment my life, i learned that the life should be easy"
type textarea "x"
type textarea "in tyhe moment my life, i learned that the life should be easy"
type textarea "x"
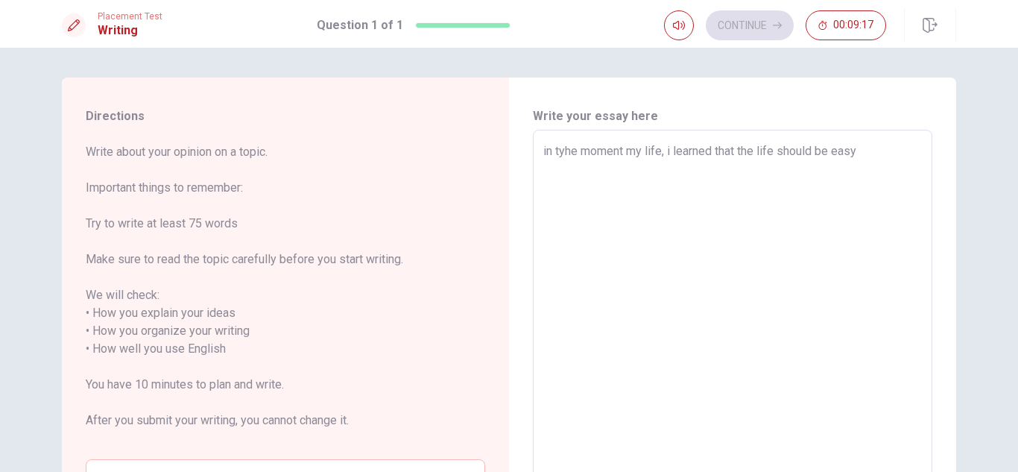
type textarea "in tyhe moment my life, i learned that the life should be easy f"
type textarea "x"
type textarea "in tyhe moment my life, i learned that the life should be easy fo"
type textarea "x"
type textarea "in tyhe moment my life, i learned that the life should be easy for"
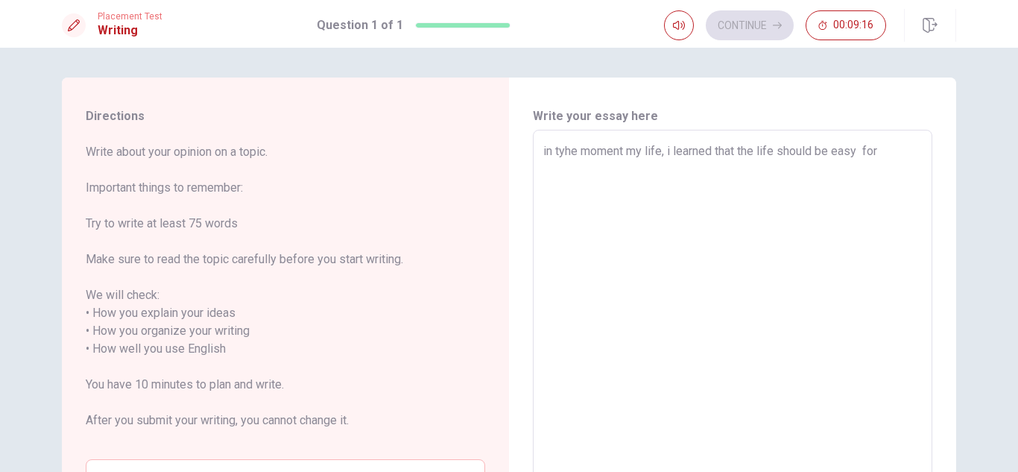
type textarea "x"
type textarea "in tyhe moment my life, i learned that the life should be easy for"
type textarea "x"
type textarea "in tyhe moment my life, i learned that the life should be easy for a"
type textarea "x"
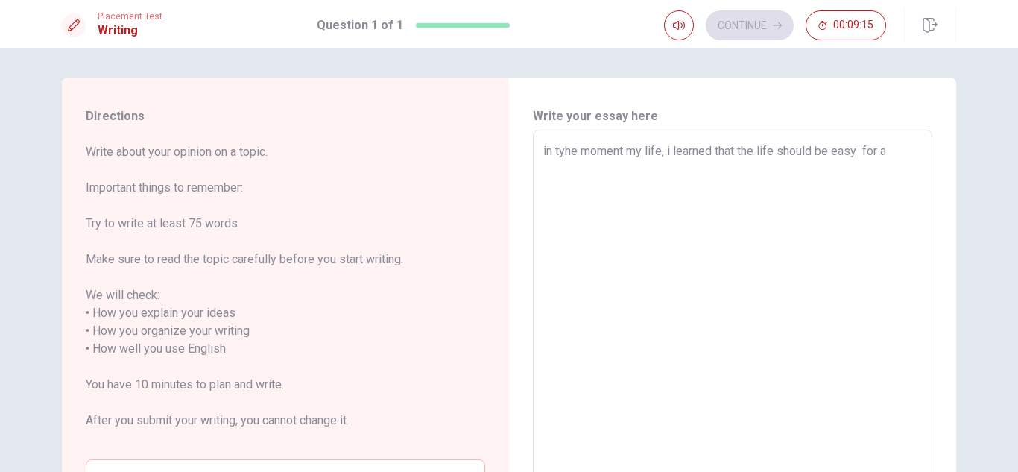
type textarea "in tyhe moment my life, i learned that the life should be easy for al"
type textarea "x"
type textarea "in tyhe moment my life, i learned that the life should be easy for all"
type textarea "x"
type textarea "in tyhe moment my life, i learned that the life should be easy for all"
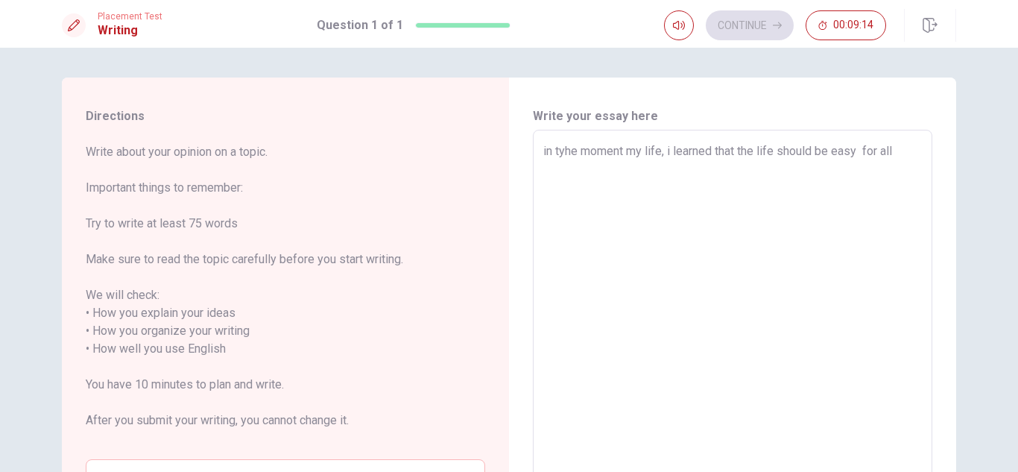
type textarea "x"
type textarea "in tyhe moment my life, i learned that the life should be easy for all b"
type textarea "x"
type textarea "in tyhe moment my life, i learned that the life should be easy for all bu"
type textarea "x"
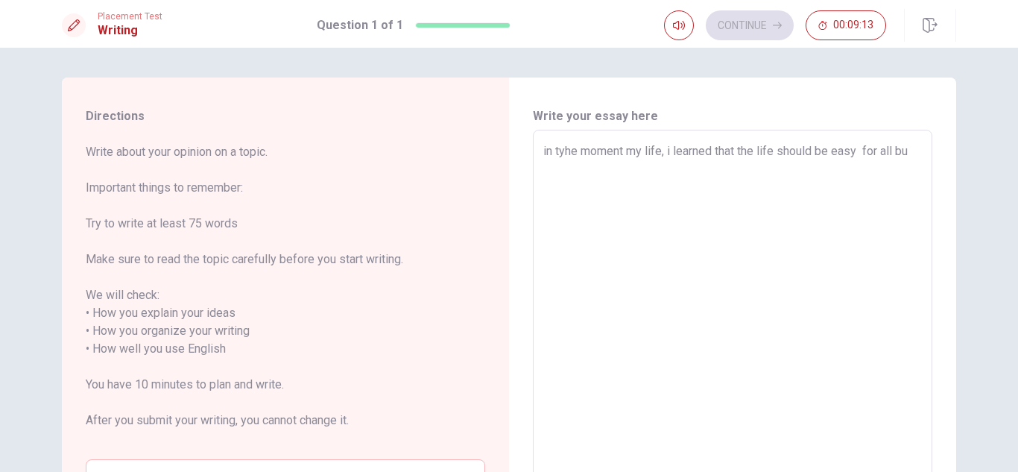
type textarea "in tyhe moment my life, i learned that the life should be easy for all but"
type textarea "x"
type textarea "in tyhe moment my life, i learned that the life should be easy for all but"
type textarea "x"
type textarea "in tyhe moment my life, i learned that the life should be easy for all but i"
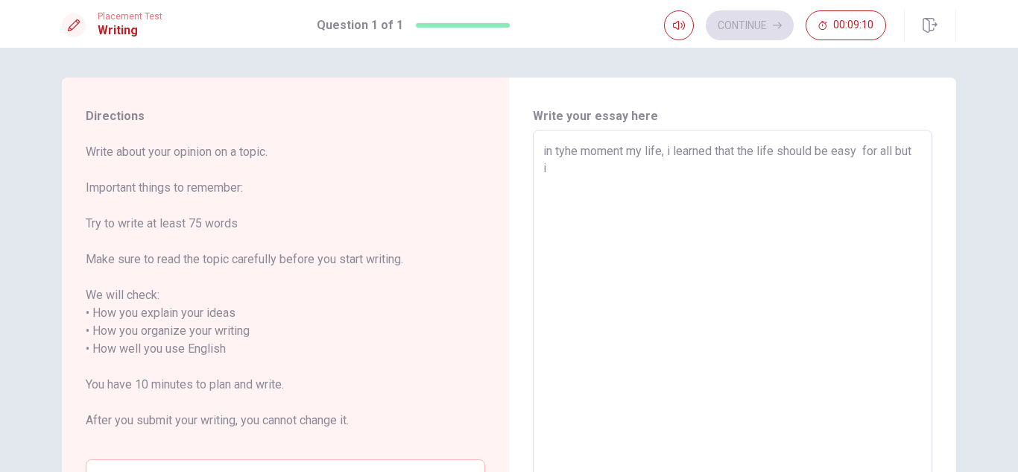
type textarea "x"
type textarea "in tyhe moment my life, i learned that the life should be easy for all but i"
type textarea "x"
type textarea "in tyhe moment my life, i learned that the life should be easy for all but i j"
type textarea "x"
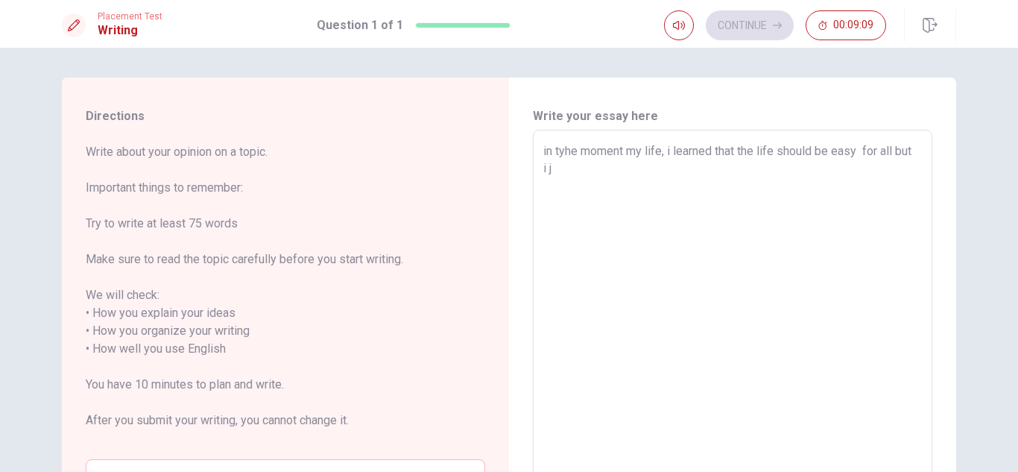
type textarea "in tyhe moment my life, i learned that the life should be easy for all but i ju"
type textarea "x"
type textarea "in tyhe moment my life, i learned that the life should be easy for all but i jus"
type textarea "x"
type textarea "in tyhe moment my life, i learned that the life should be easy for all but i ju…"
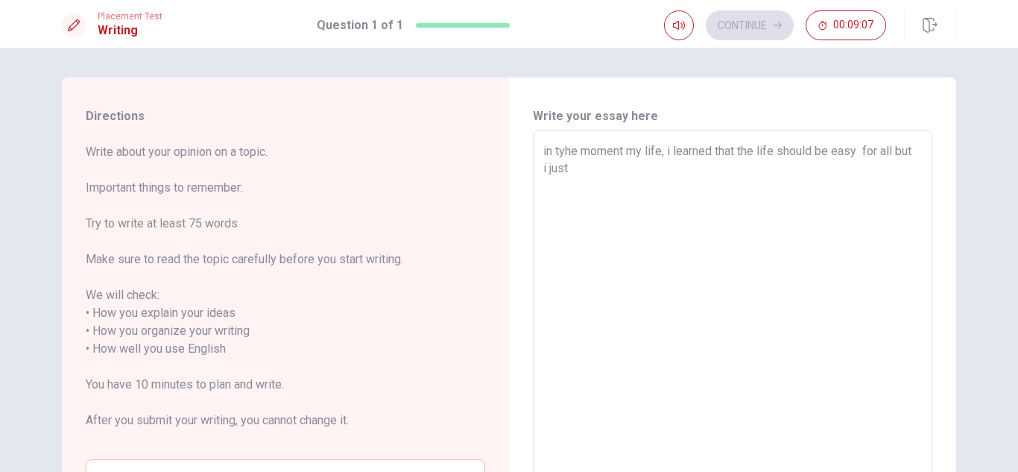
type textarea "x"
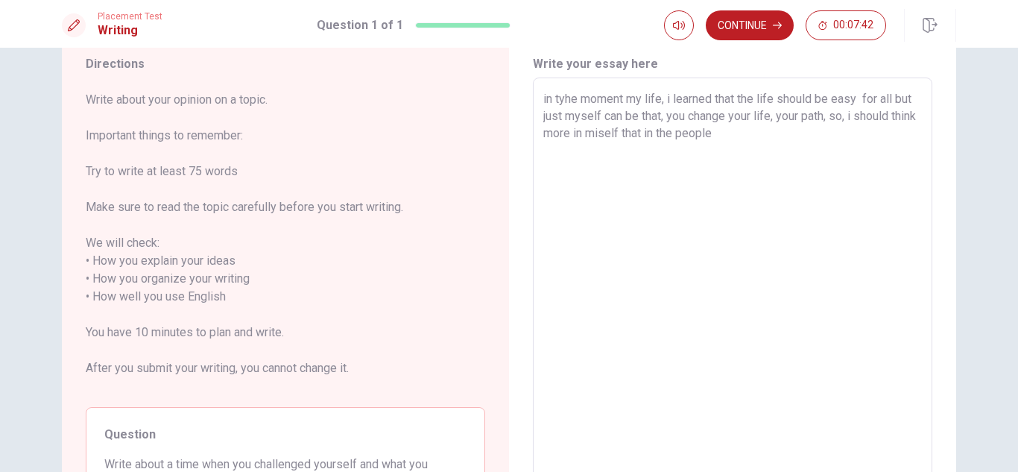
scroll to position [4, 0]
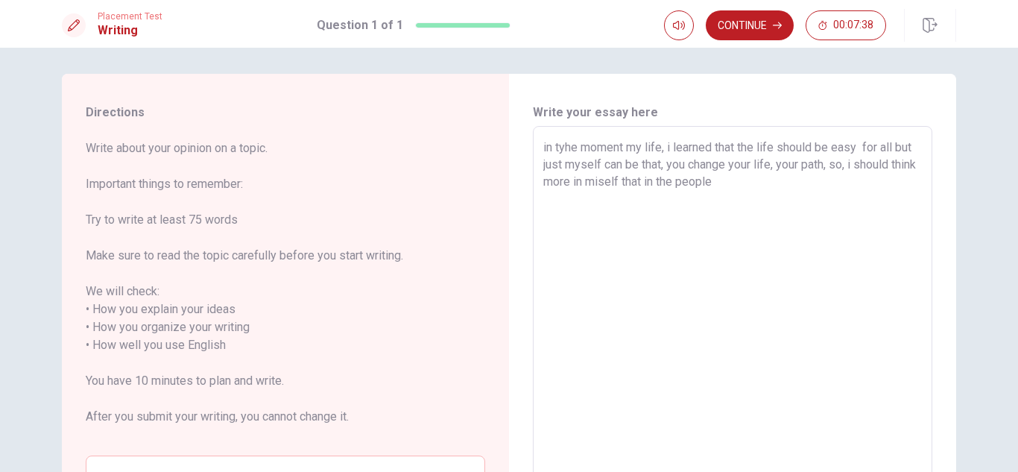
click at [561, 145] on textarea "in tyhe moment my life, i learned that the life should be easy for all but just…" at bounding box center [732, 346] width 378 height 414
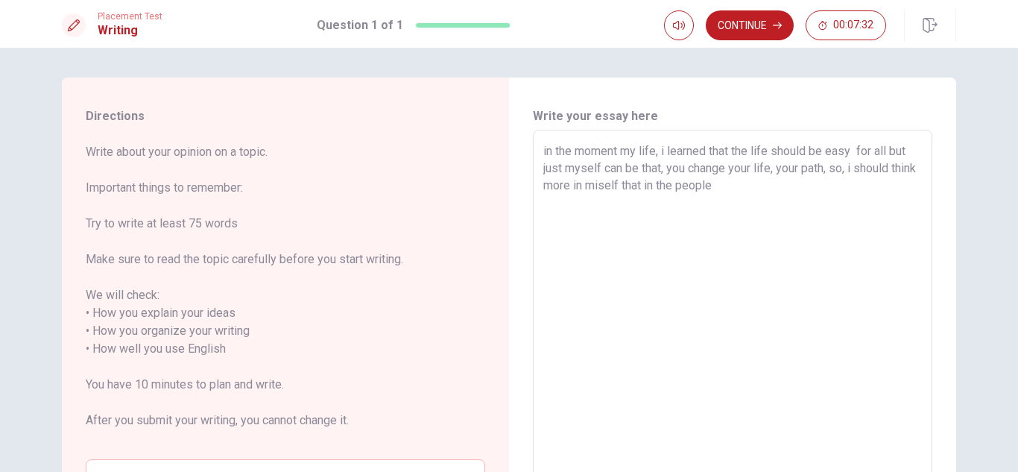
click at [749, 188] on textarea "in the moment my life, i learned that the life should be easy for all but just …" at bounding box center [732, 349] width 378 height 414
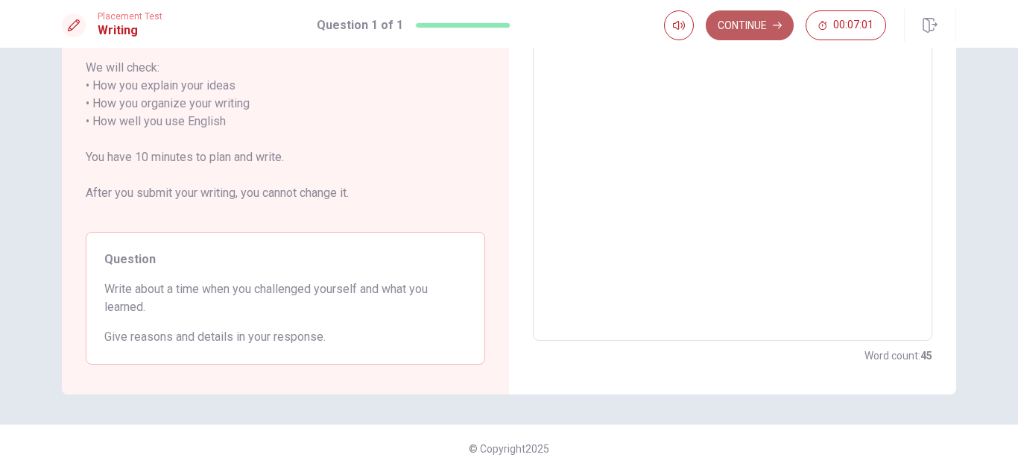
click at [749, 18] on button "Continue" at bounding box center [750, 25] width 88 height 30
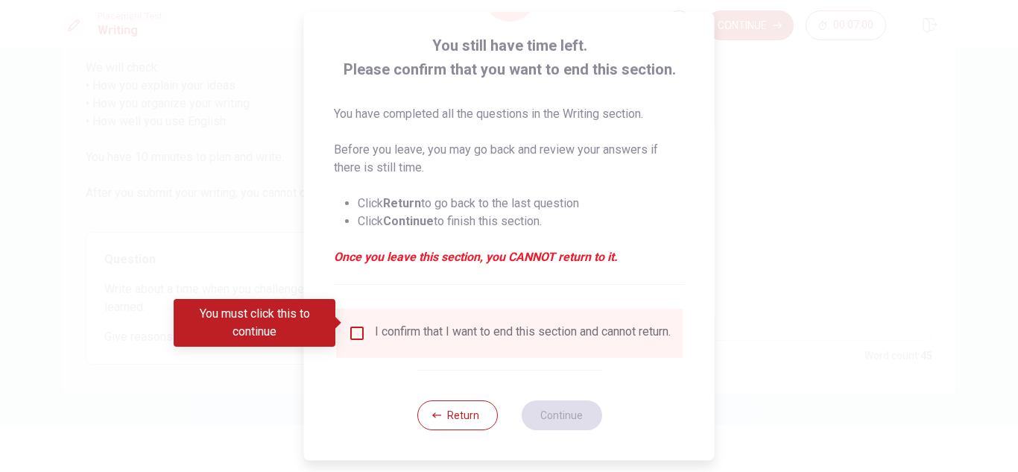
scroll to position [84, 0]
click at [364, 324] on div "I confirm that I want to end this section and cannot return." at bounding box center [509, 333] width 323 height 18
click at [358, 324] on input "You must click this to continue" at bounding box center [357, 333] width 18 height 18
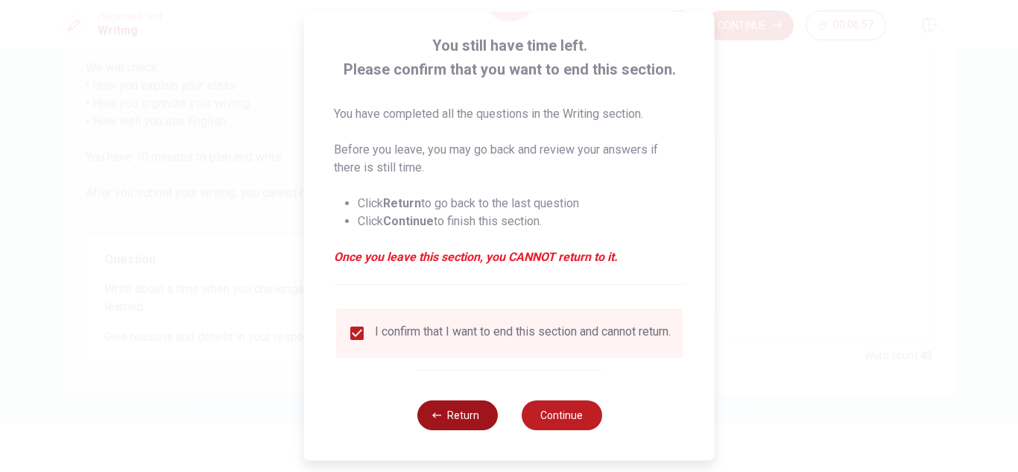
click at [472, 411] on button "Return" at bounding box center [456, 415] width 80 height 30
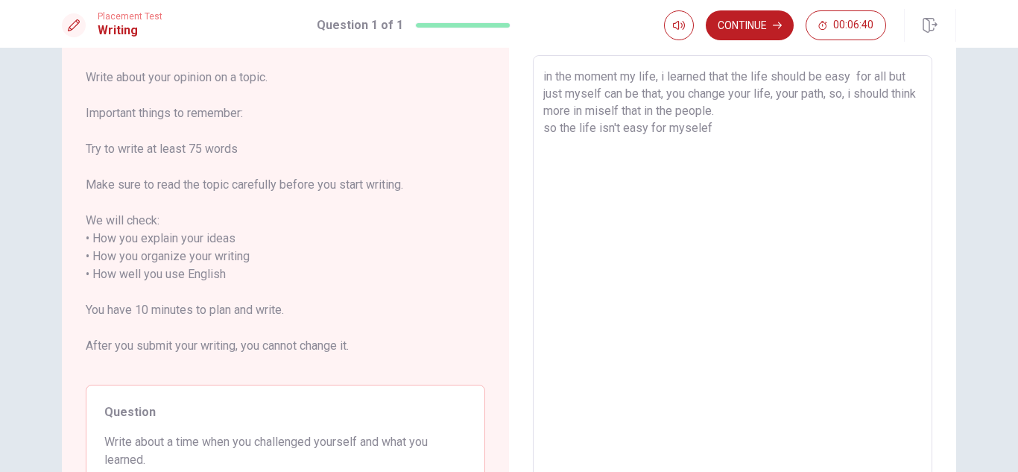
scroll to position [0, 0]
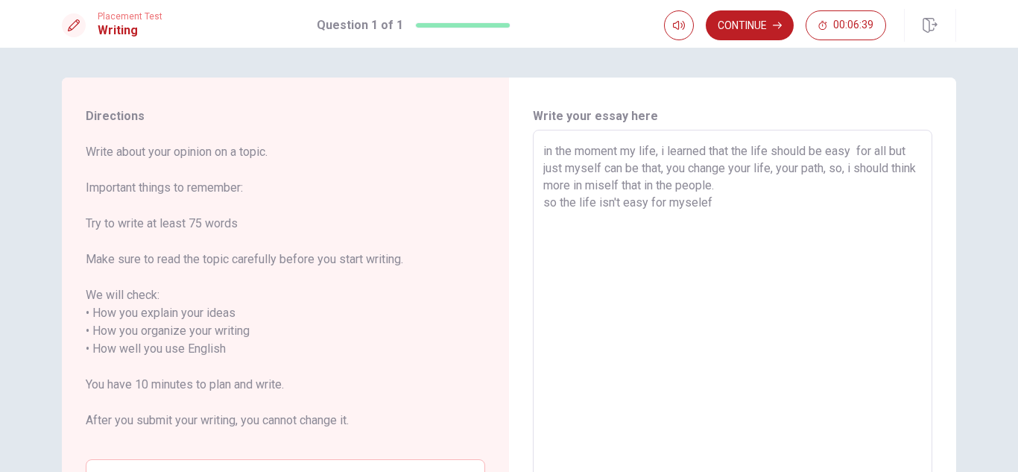
click at [735, 207] on textarea "in the moment my life, i learned that the life should be easy for all but just …" at bounding box center [732, 349] width 378 height 414
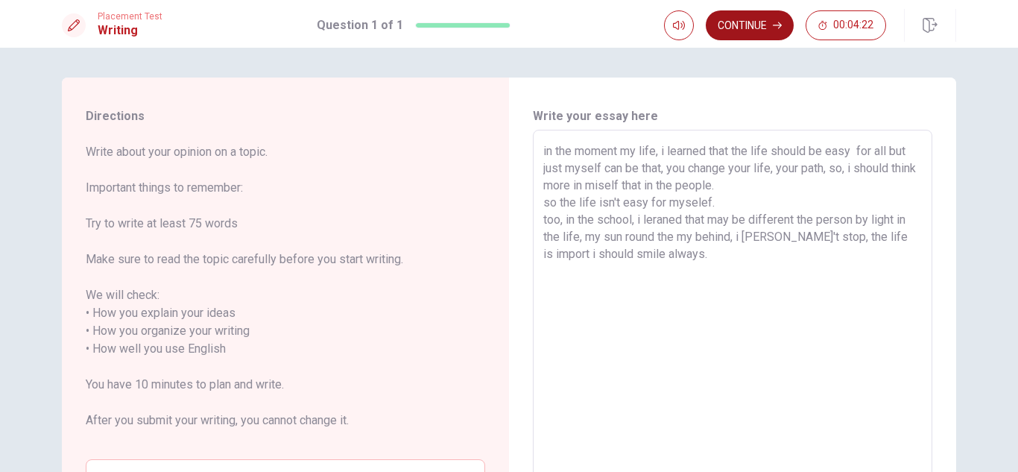
click at [741, 31] on button "Continue" at bounding box center [750, 25] width 88 height 30
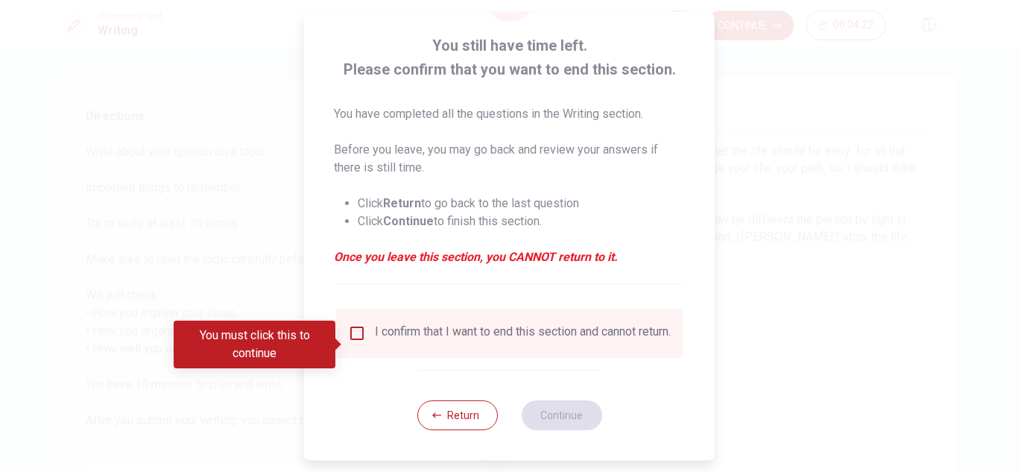
scroll to position [84, 0]
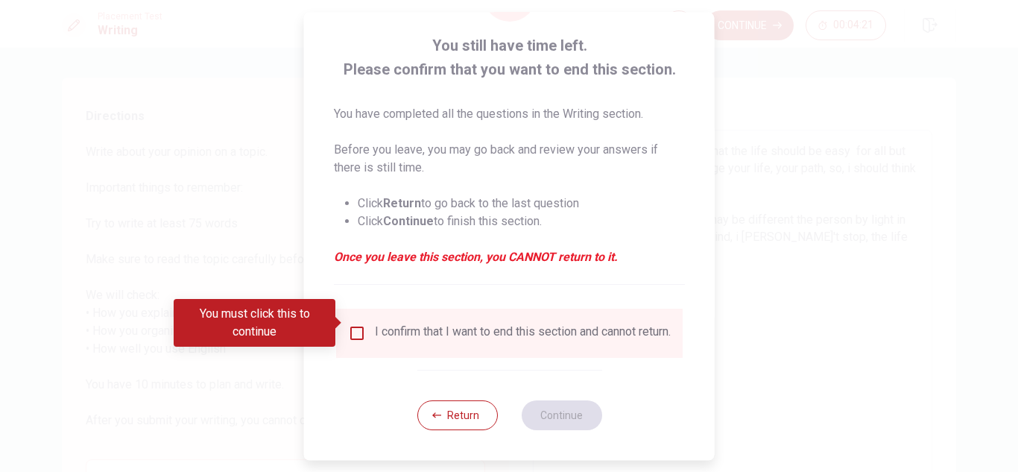
click at [364, 324] on div "I confirm that I want to end this section and cannot return." at bounding box center [509, 333] width 323 height 18
click at [349, 324] on input "You must click this to continue" at bounding box center [357, 333] width 18 height 18
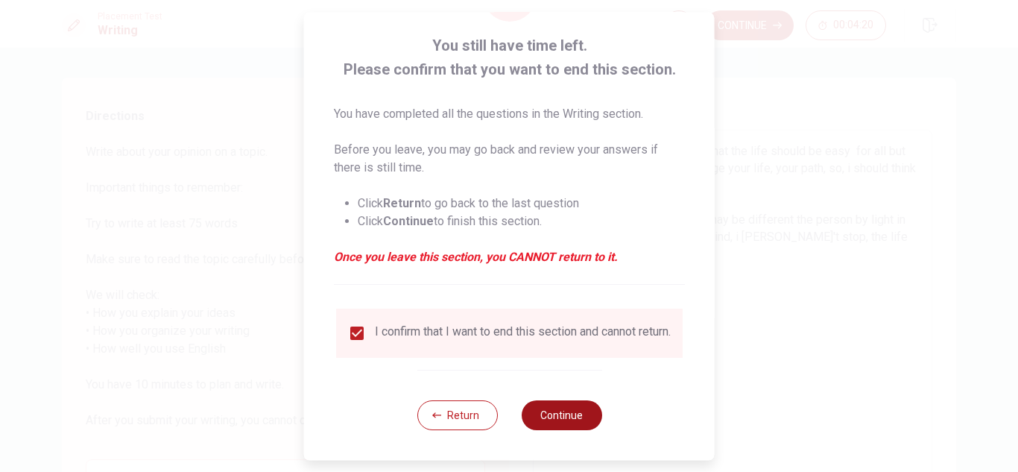
click at [573, 425] on button "Continue" at bounding box center [561, 415] width 80 height 30
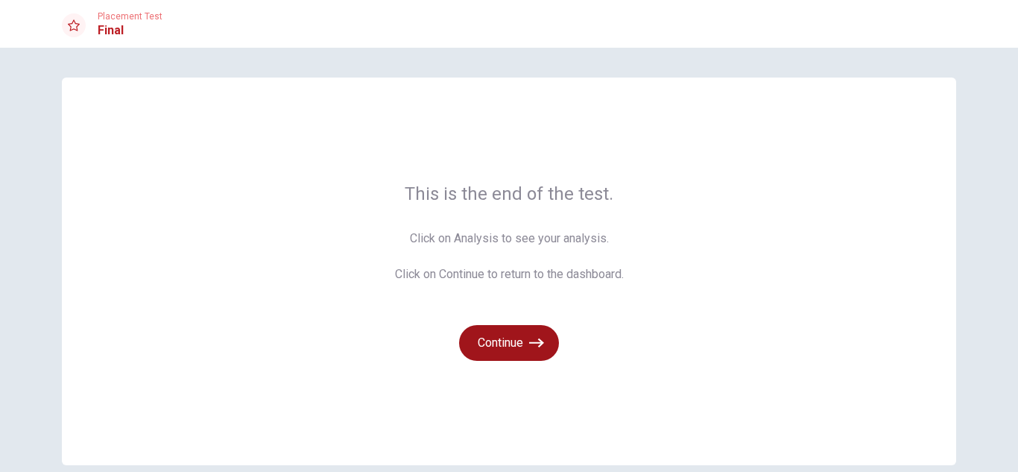
click at [513, 349] on button "Continue" at bounding box center [509, 343] width 100 height 36
